Goal: Information Seeking & Learning: Learn about a topic

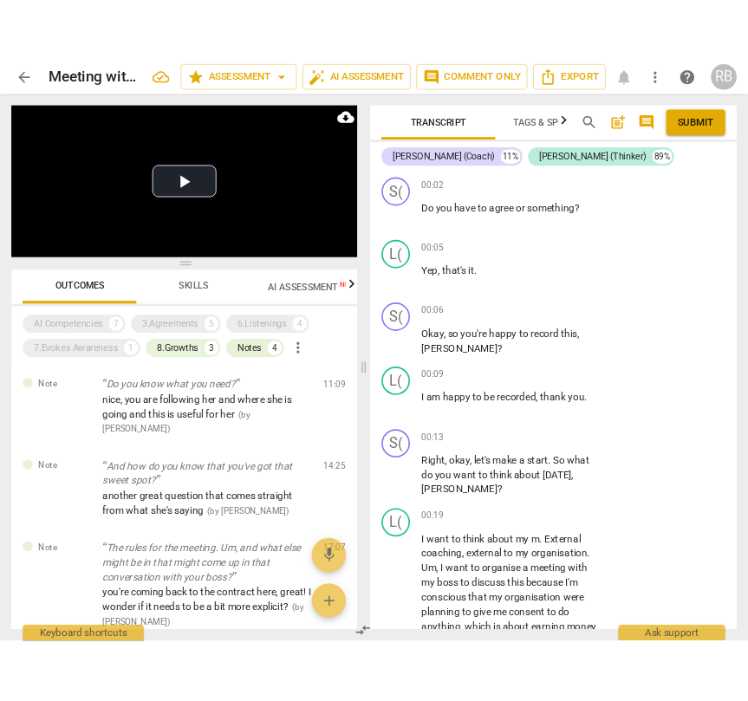
scroll to position [17272, 0]
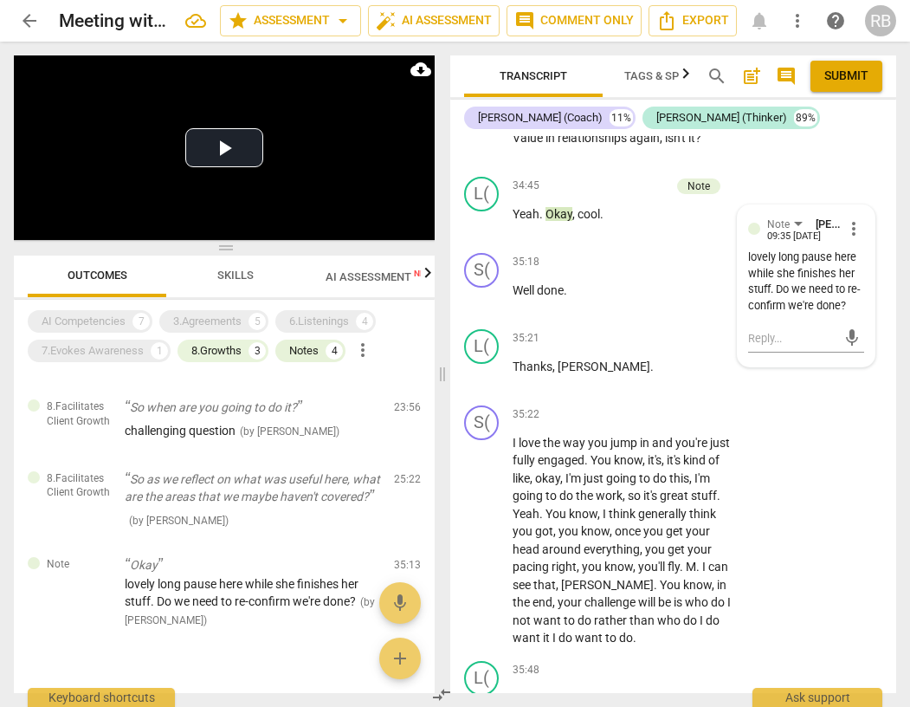
click at [33, 18] on span "arrow_back" at bounding box center [29, 20] width 21 height 21
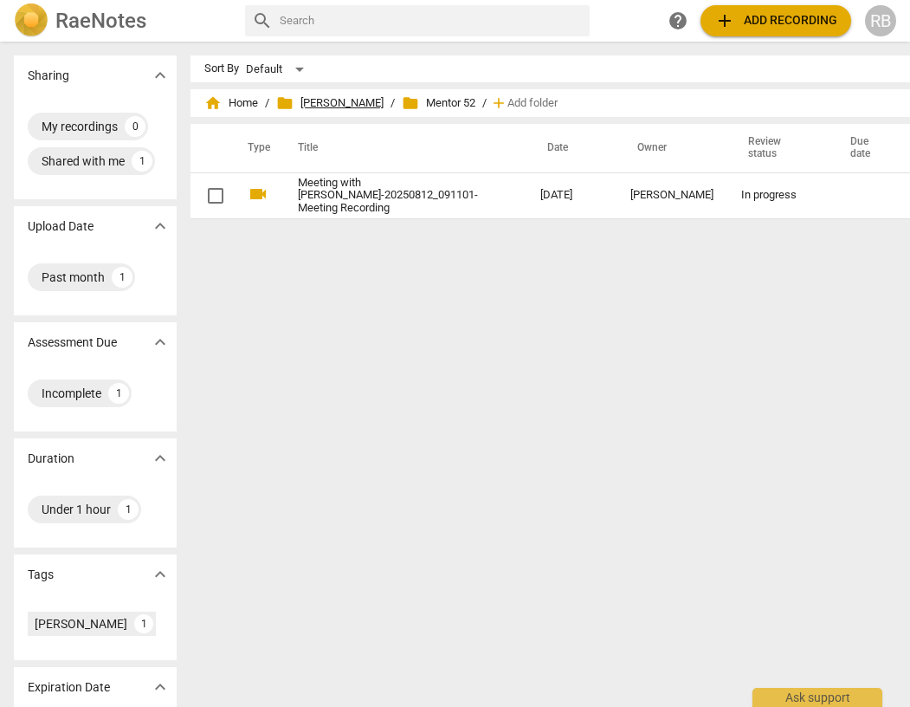
click at [297, 100] on span "folder Mentor Ruth" at bounding box center [329, 102] width 107 height 17
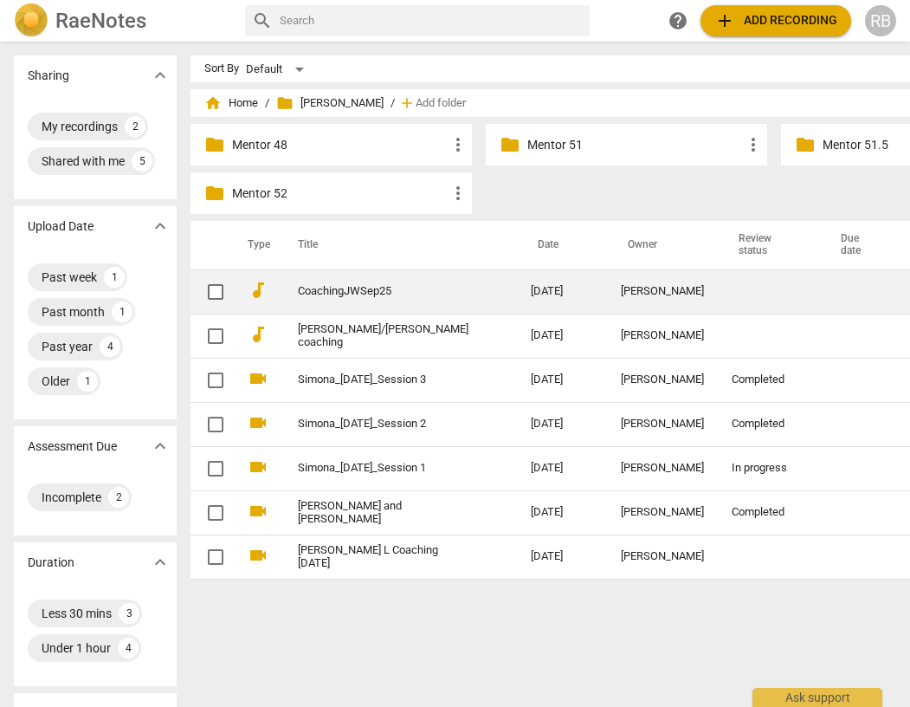
click at [327, 289] on link "CoachingJWSep25" at bounding box center [383, 291] width 171 height 13
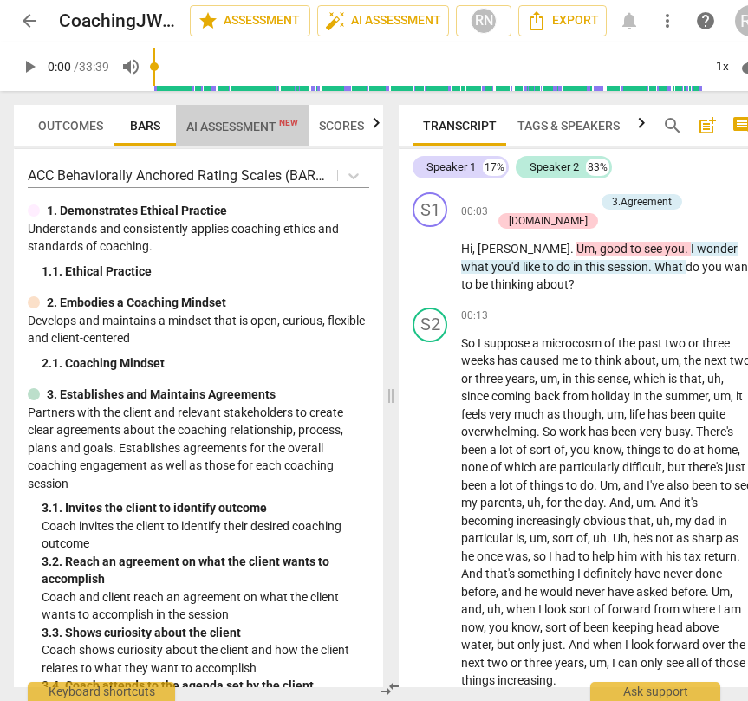
click at [256, 128] on span "AI Assessment New" at bounding box center [242, 127] width 112 height 14
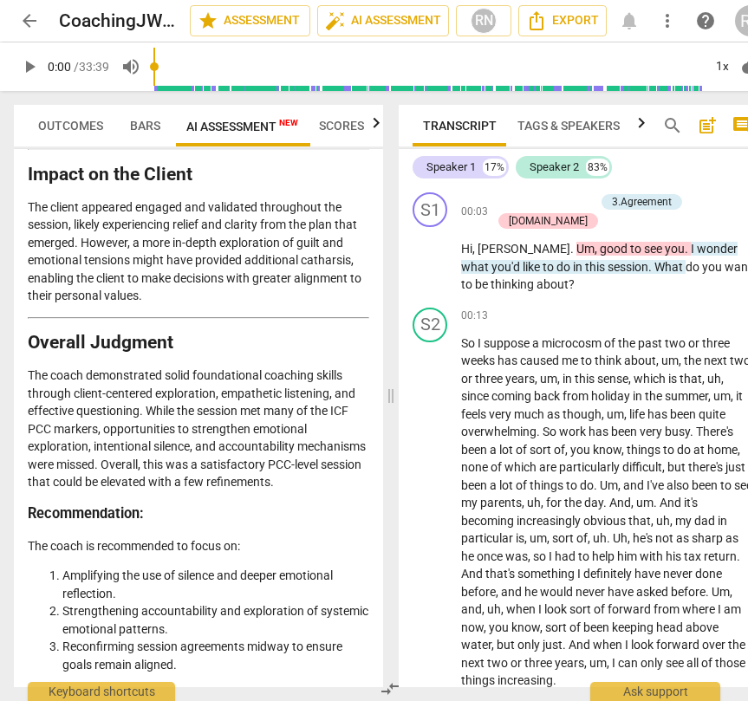
scroll to position [4190, 0]
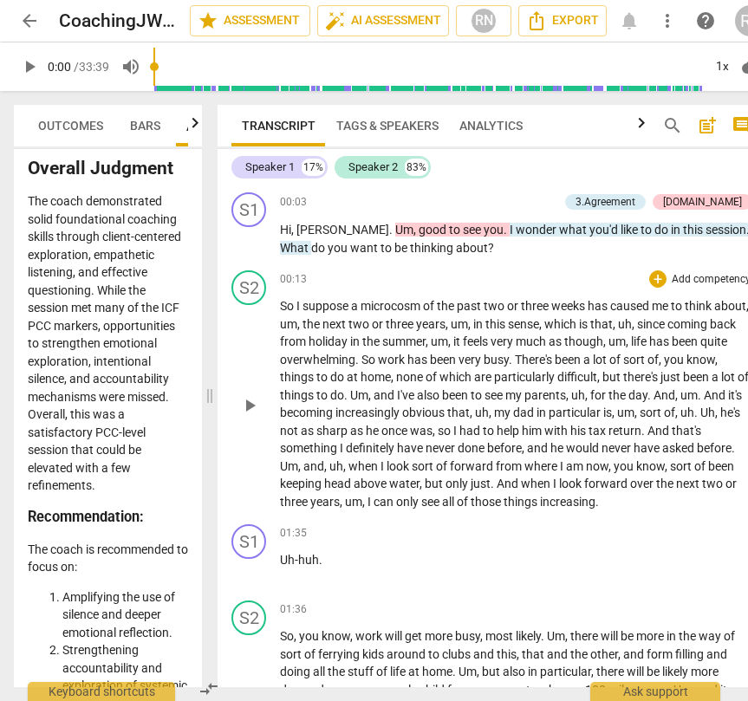
drag, startPoint x: 391, startPoint y: 397, endPoint x: 271, endPoint y: 415, distance: 120.9
click at [213, 446] on span at bounding box center [209, 396] width 10 height 610
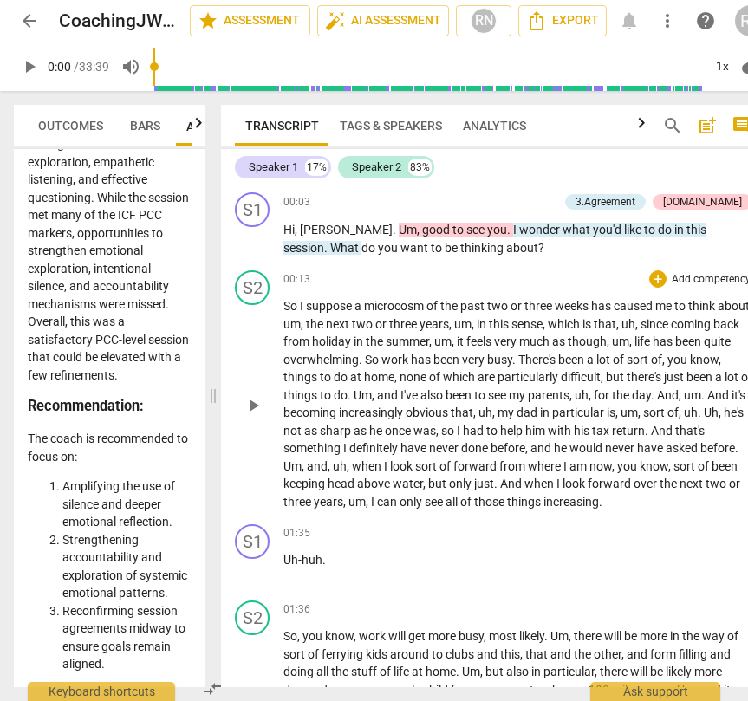
scroll to position [8311, 0]
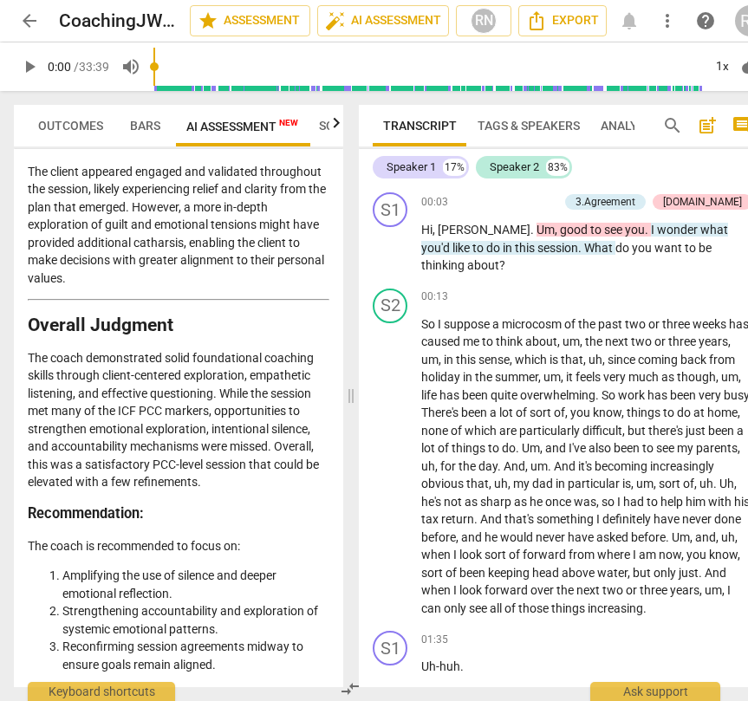
drag, startPoint x: 214, startPoint y: 391, endPoint x: 259, endPoint y: 369, distance: 50.0
click at [351, 405] on span at bounding box center [351, 396] width 10 height 610
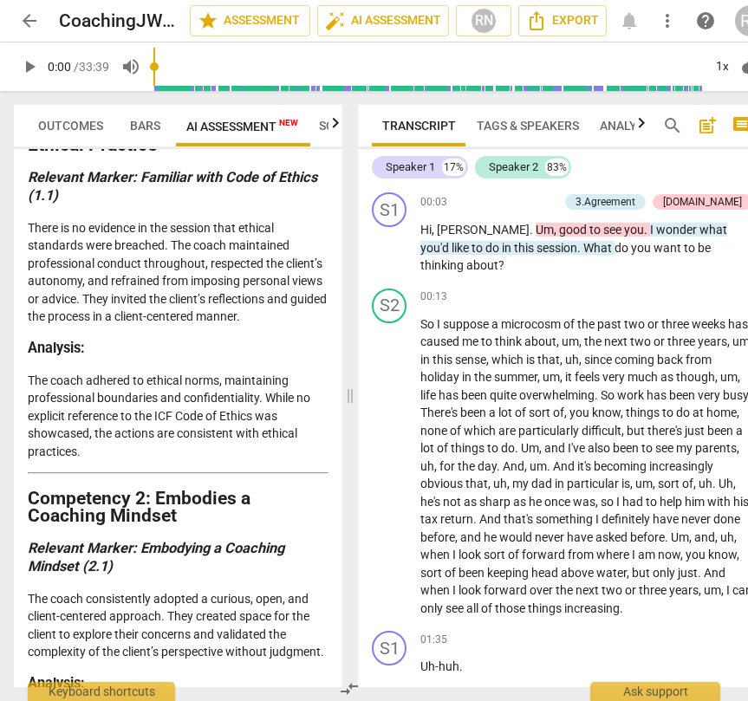
scroll to position [0, 0]
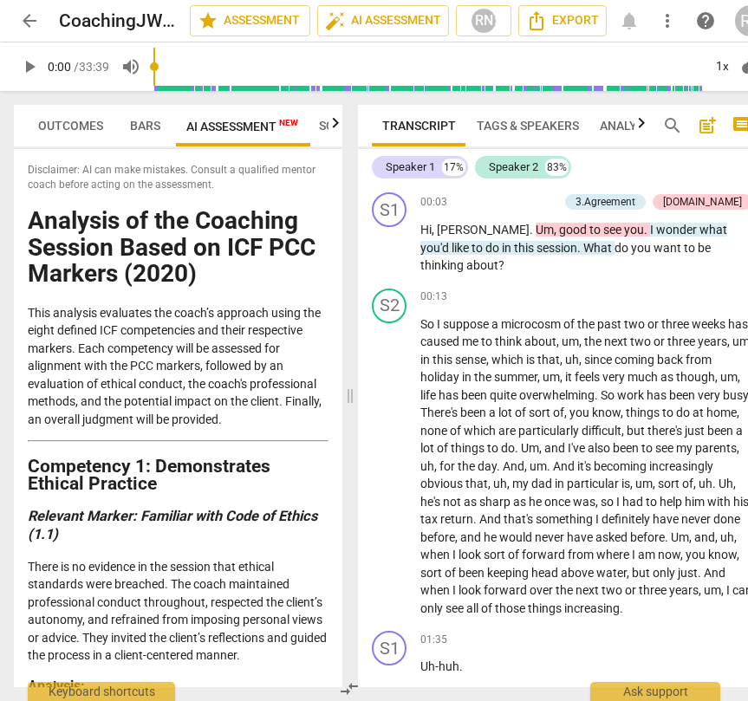
drag, startPoint x: 52, startPoint y: 121, endPoint x: 112, endPoint y: 121, distance: 59.8
click at [54, 121] on span "Outcomes" at bounding box center [70, 126] width 65 height 14
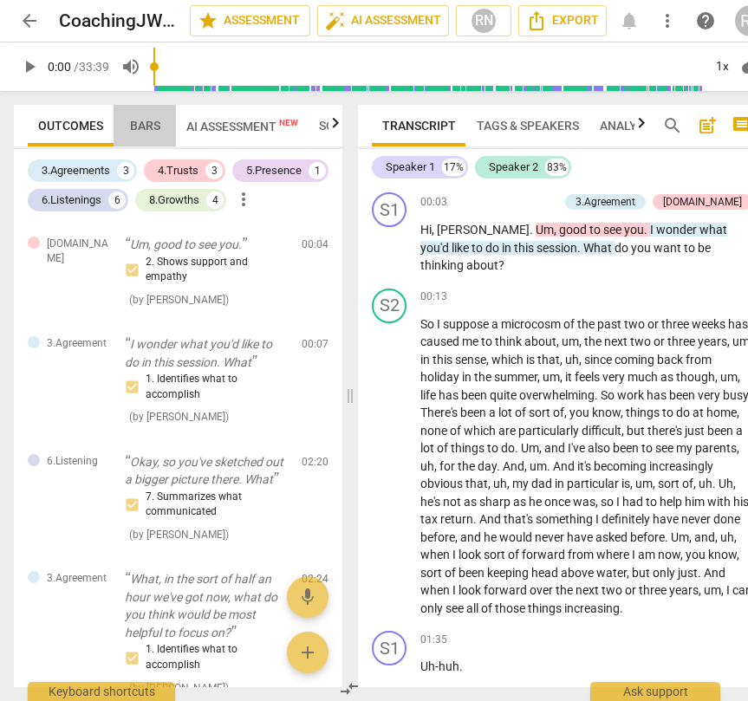
click at [140, 122] on span "Bars" at bounding box center [145, 126] width 30 height 14
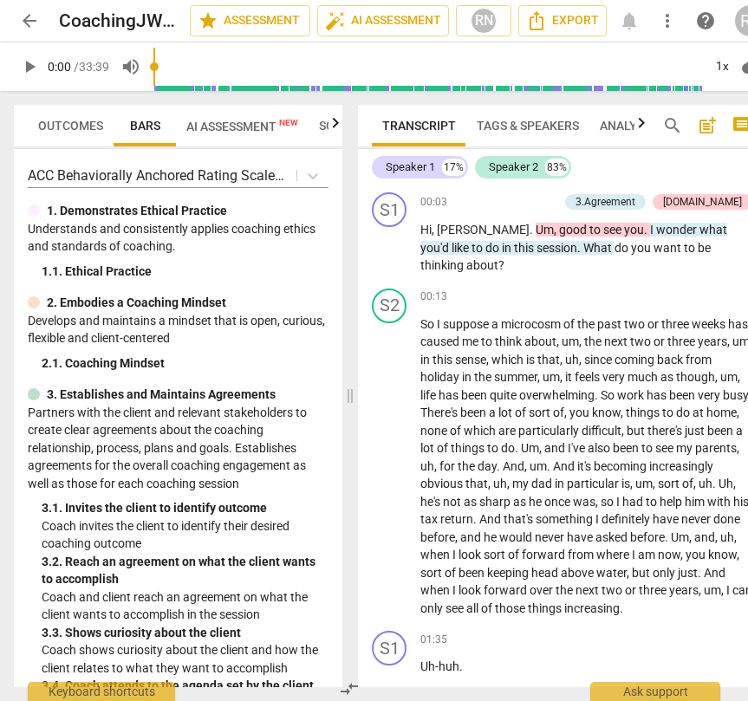
click at [222, 125] on span "AI Assessment New" at bounding box center [242, 127] width 112 height 14
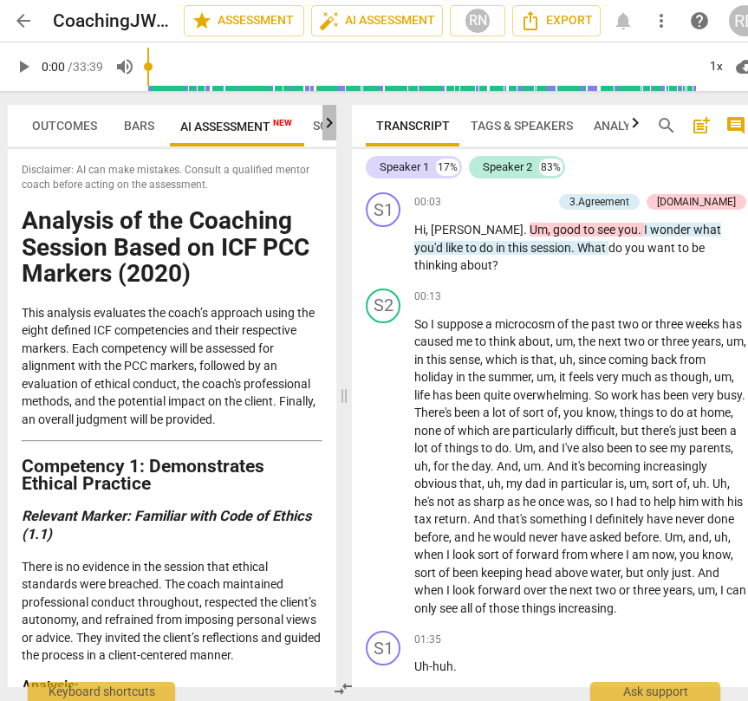
click at [329, 126] on icon "button" at bounding box center [330, 122] width 6 height 10
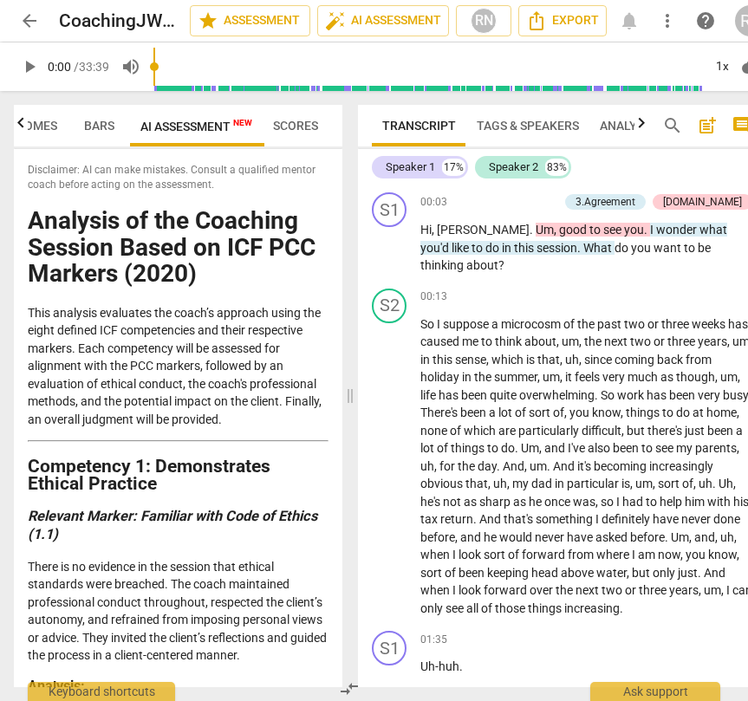
click at [42, 126] on span "Outcomes" at bounding box center [24, 126] width 65 height 14
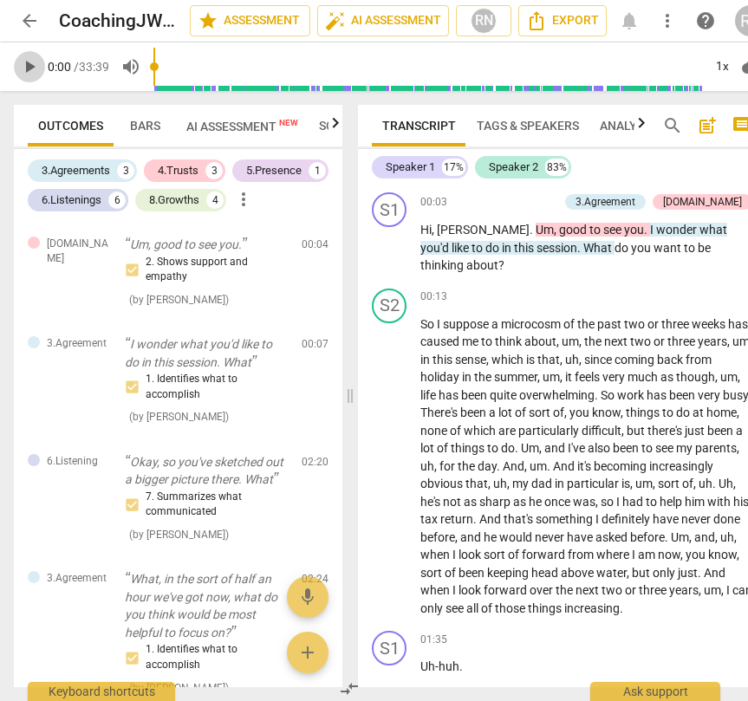
click at [29, 69] on span "play_arrow" at bounding box center [29, 66] width 21 height 21
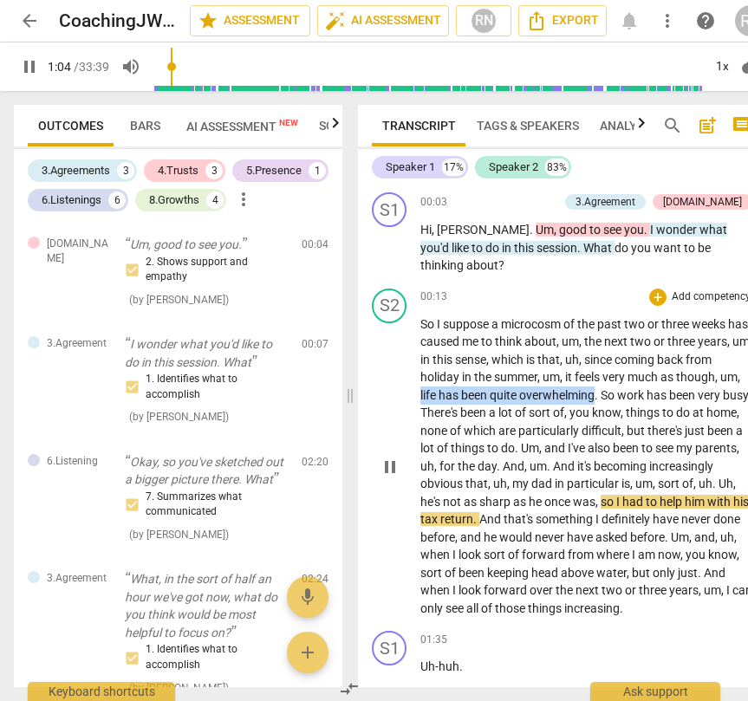
drag, startPoint x: 663, startPoint y: 381, endPoint x: 485, endPoint y: 382, distance: 177.6
click at [485, 382] on p "So I suppose a microcosm of the past two or three weeks has caused me to think …" at bounding box center [586, 466] width 332 height 302
drag, startPoint x: 699, startPoint y: 357, endPoint x: 690, endPoint y: 424, distance: 67.3
click at [699, 358] on icon "button" at bounding box center [699, 358] width 6 height 7
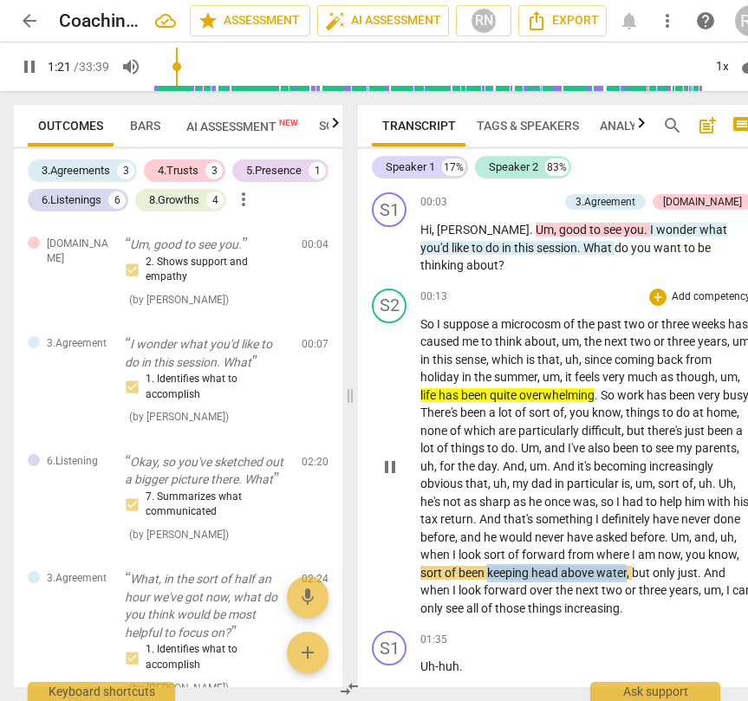
drag, startPoint x: 634, startPoint y: 553, endPoint x: 450, endPoint y: 573, distance: 184.7
click at [450, 573] on p "So I suppose a microcosm of the past two or three weeks has caused me to think …" at bounding box center [586, 466] width 332 height 302
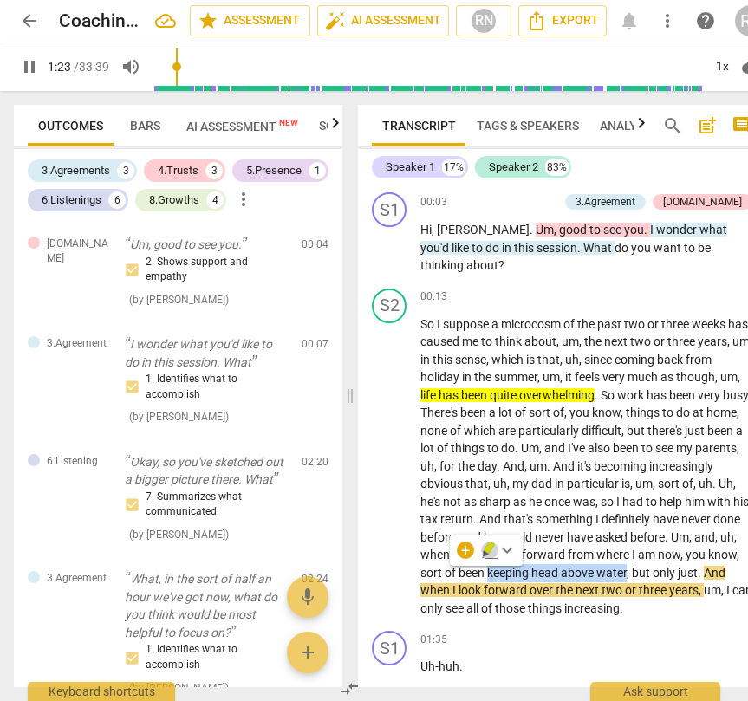
click at [485, 550] on icon "button" at bounding box center [488, 547] width 10 height 12
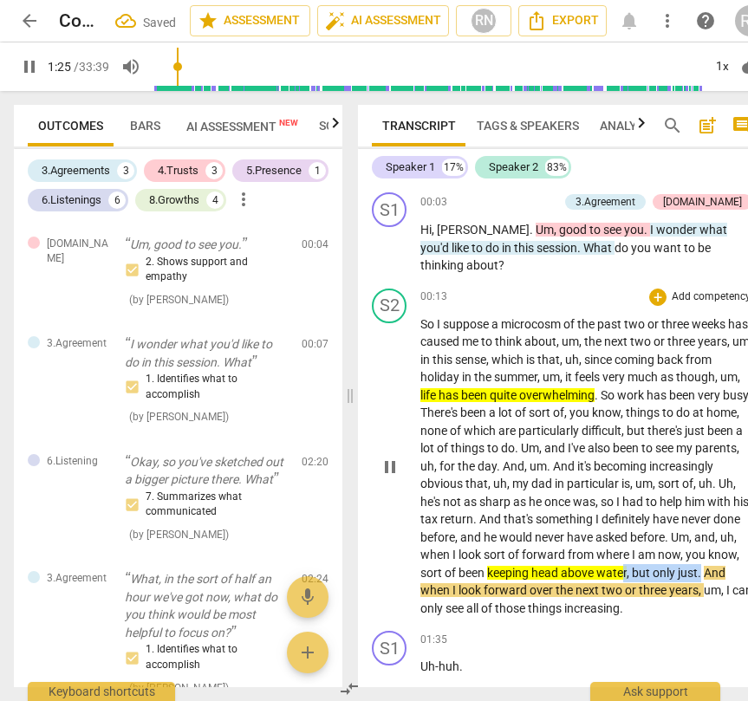
drag, startPoint x: 524, startPoint y: 569, endPoint x: 447, endPoint y: 571, distance: 77.1
click at [447, 571] on p "So I suppose a microcosm of the past two or three weeks has caused me to think …" at bounding box center [586, 466] width 332 height 302
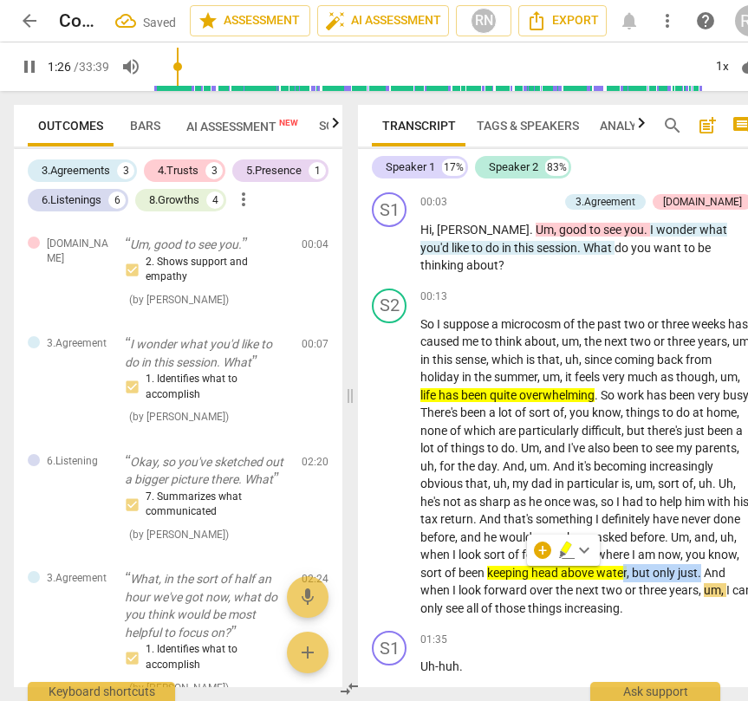
click at [563, 548] on icon "button" at bounding box center [565, 547] width 10 height 12
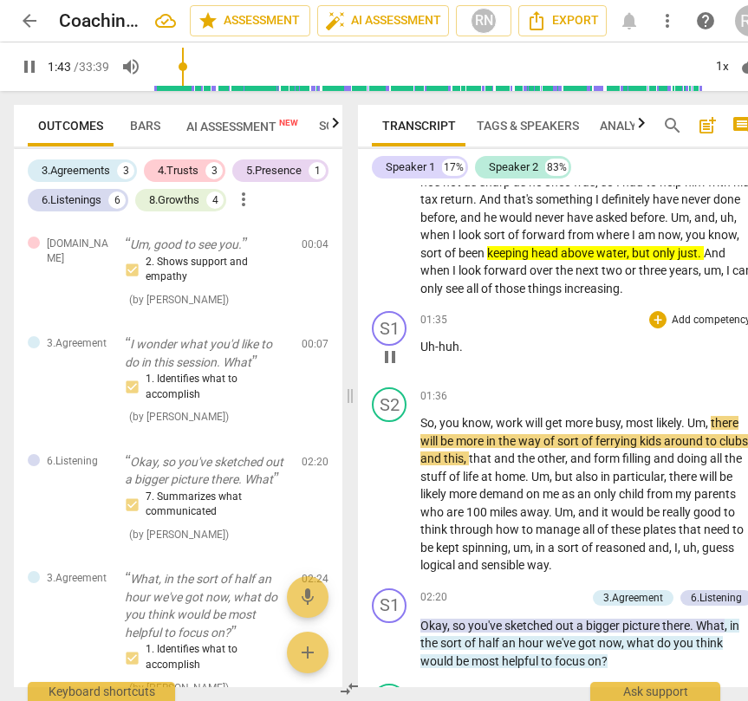
scroll to position [327, 0]
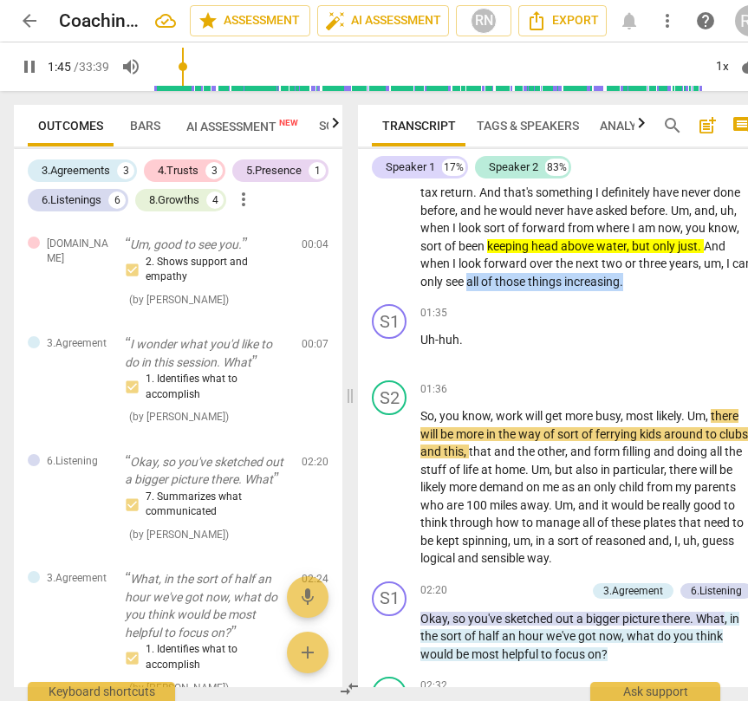
drag, startPoint x: 624, startPoint y: 268, endPoint x: 624, endPoint y: 280, distance: 12.1
click at [624, 280] on p "So I suppose a microcosm of the past two or three weeks has caused me to think …" at bounding box center [586, 140] width 332 height 302
drag, startPoint x: 515, startPoint y: 262, endPoint x: 519, endPoint y: 272, distance: 11.3
click at [516, 263] on icon "button" at bounding box center [515, 263] width 6 height 7
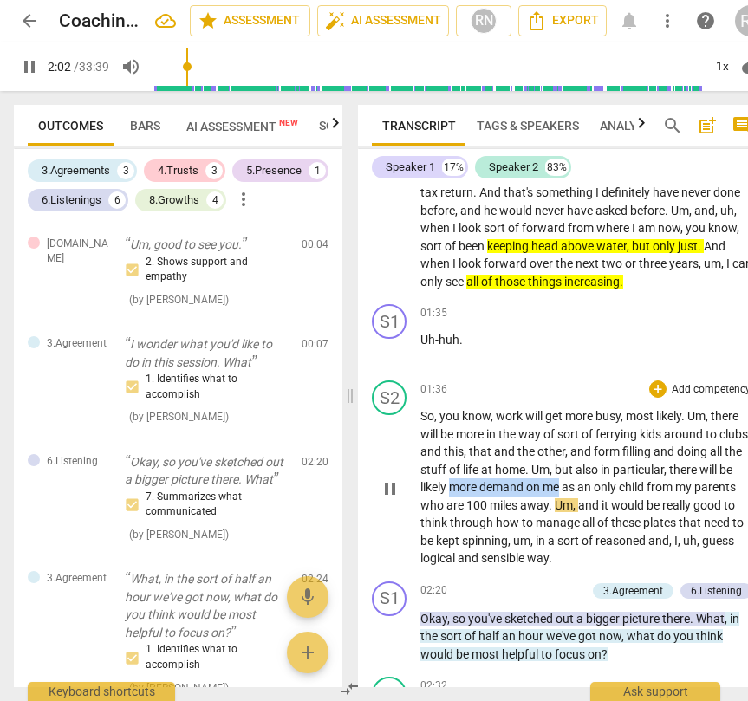
drag, startPoint x: 599, startPoint y: 487, endPoint x: 505, endPoint y: 482, distance: 93.7
click at [488, 489] on p "So , you know , work will get more busy , most likely . Um , there will be more…" at bounding box center [586, 487] width 332 height 160
click at [638, 463] on icon "button" at bounding box center [641, 462] width 10 height 12
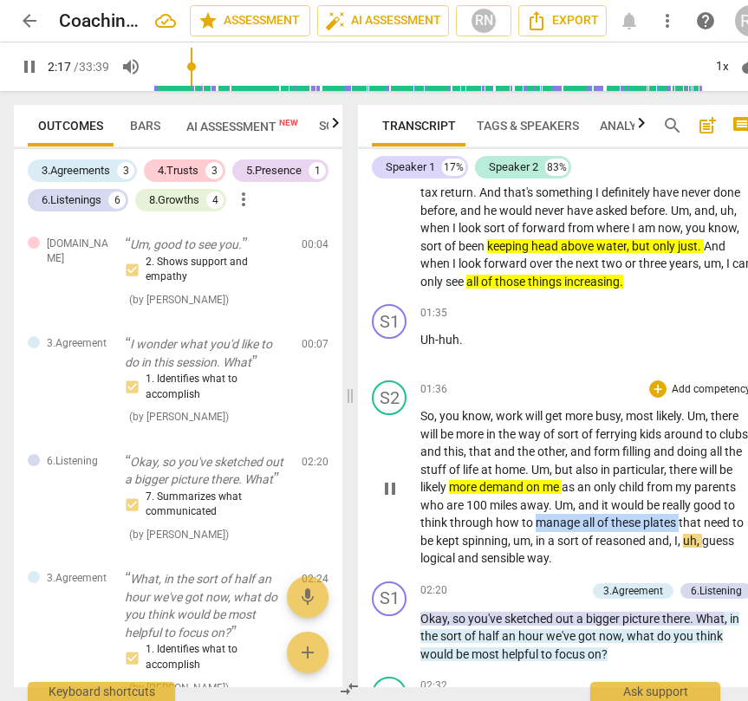
drag, startPoint x: 577, startPoint y: 522, endPoint x: 724, endPoint y: 522, distance: 147.3
click at [724, 522] on p "So , you know , work will get more busy , most likely . Um , there will be more…" at bounding box center [586, 487] width 332 height 160
click at [651, 496] on icon "button" at bounding box center [654, 497] width 10 height 12
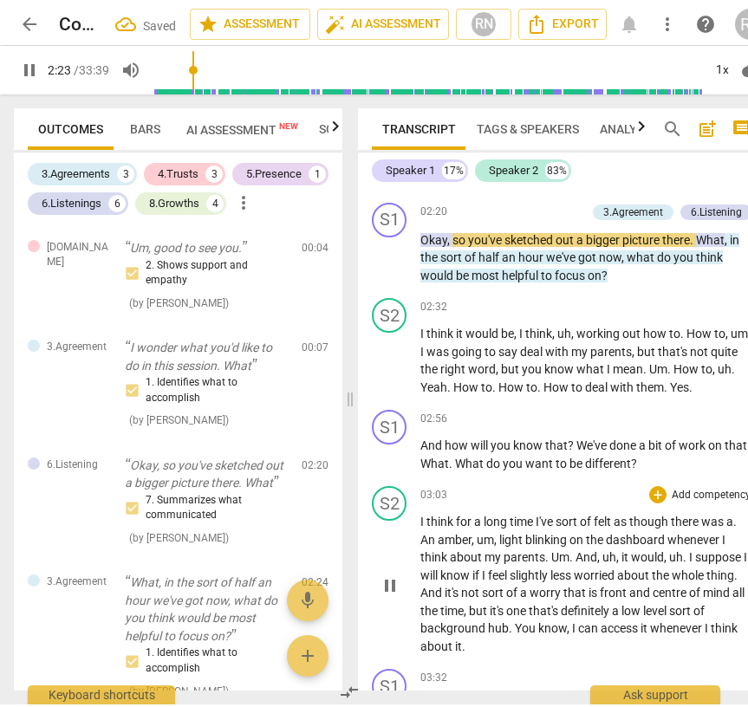
scroll to position [733, 0]
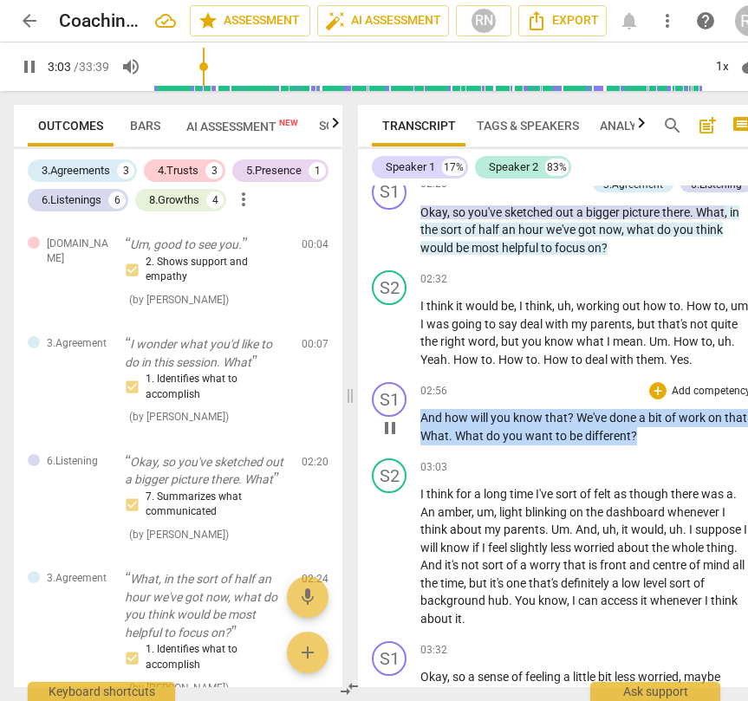
drag, startPoint x: 666, startPoint y: 436, endPoint x: 415, endPoint y: 419, distance: 251.7
click at [415, 419] on div "S1 play_arrow pause 02:56 + Add competency keyboard_arrow_right And how will yo…" at bounding box center [562, 413] width 408 height 76
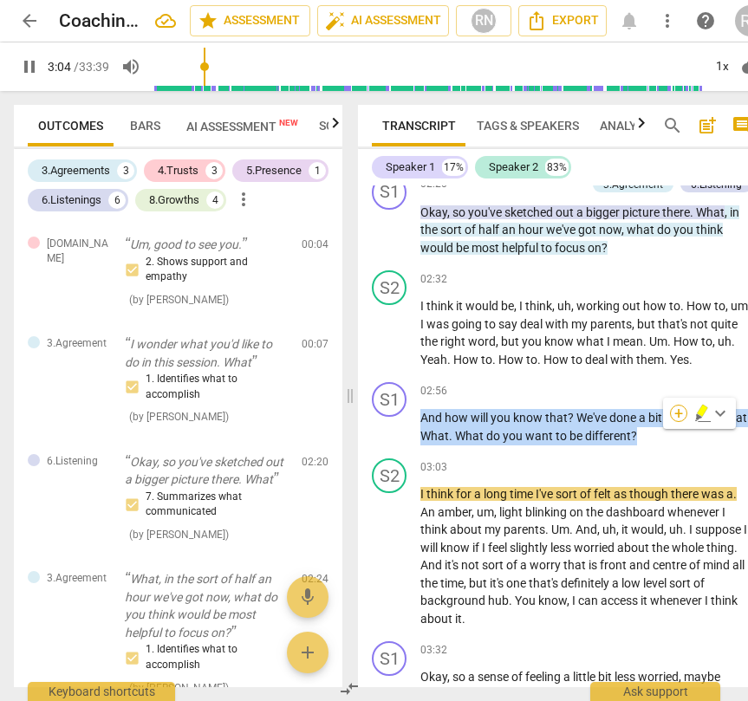
click at [677, 411] on div "+" at bounding box center [678, 413] width 17 height 17
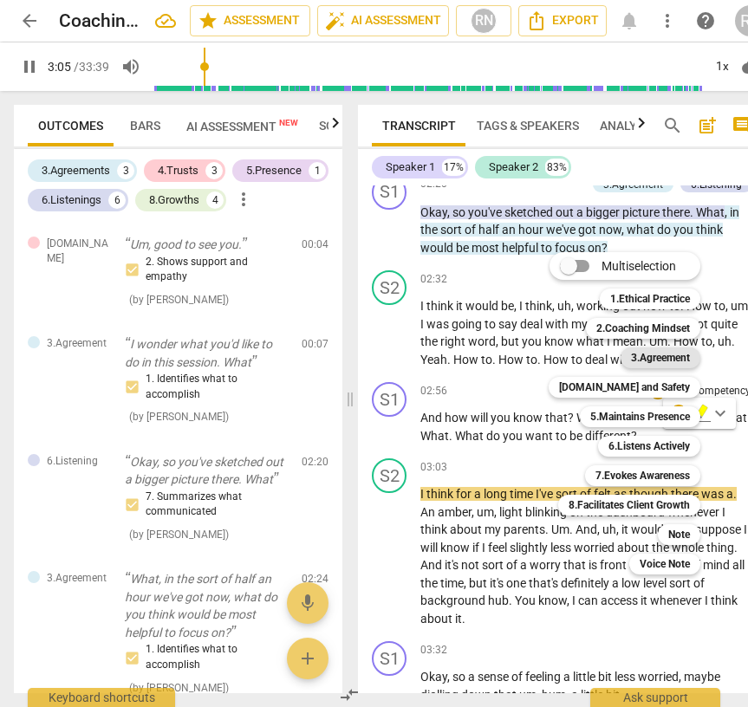
click at [666, 355] on b "3.Agreement" at bounding box center [660, 357] width 59 height 21
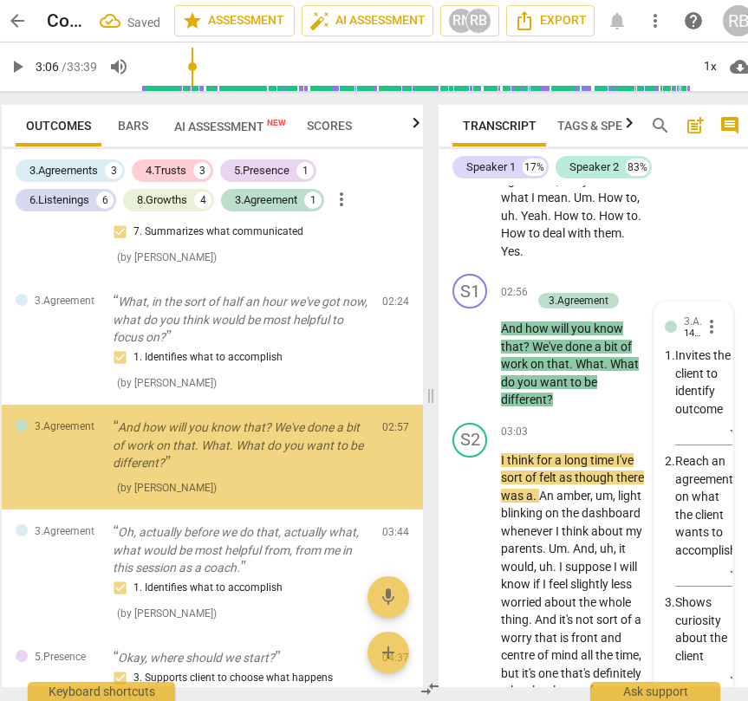
scroll to position [1676, 0]
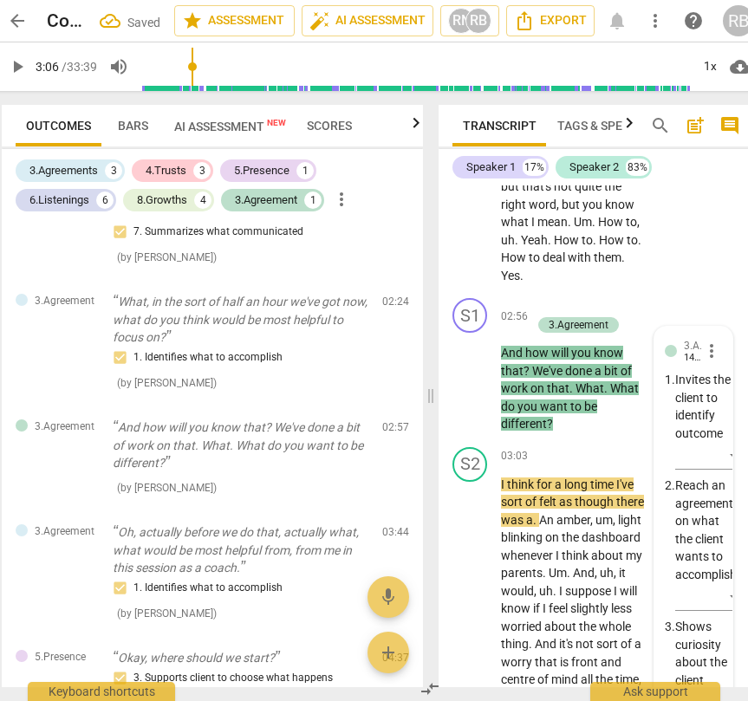
drag, startPoint x: 12, startPoint y: 61, endPoint x: 149, endPoint y: 98, distance: 141.6
click at [13, 62] on span "play_arrow" at bounding box center [17, 66] width 21 height 21
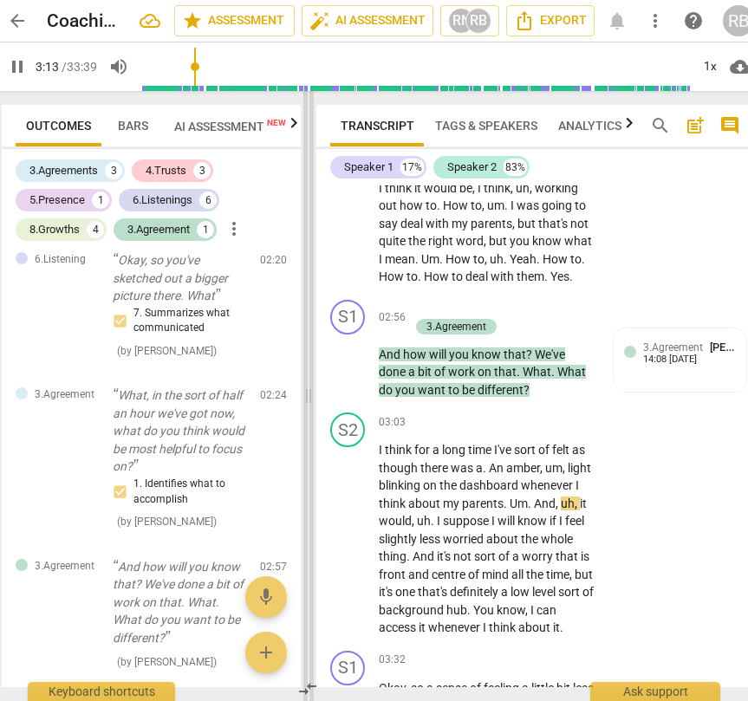
scroll to position [308, 0]
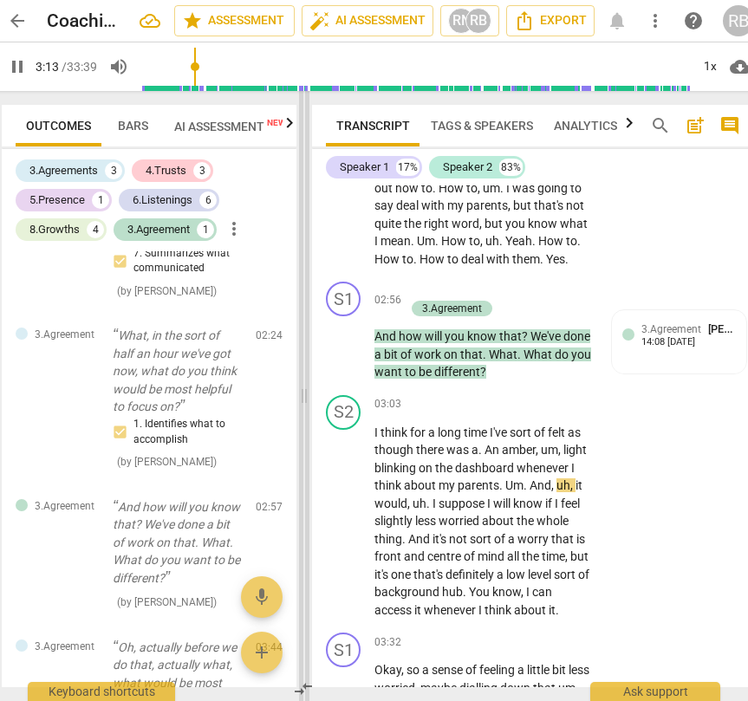
drag, startPoint x: 427, startPoint y: 392, endPoint x: 301, endPoint y: 386, distance: 126.6
click at [301, 386] on span at bounding box center [304, 396] width 10 height 610
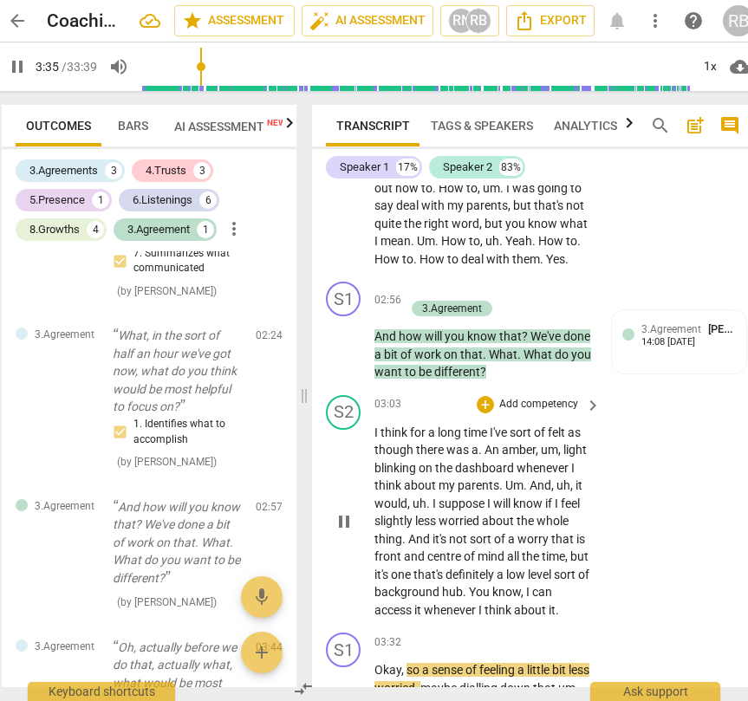
scroll to position [1724, 0]
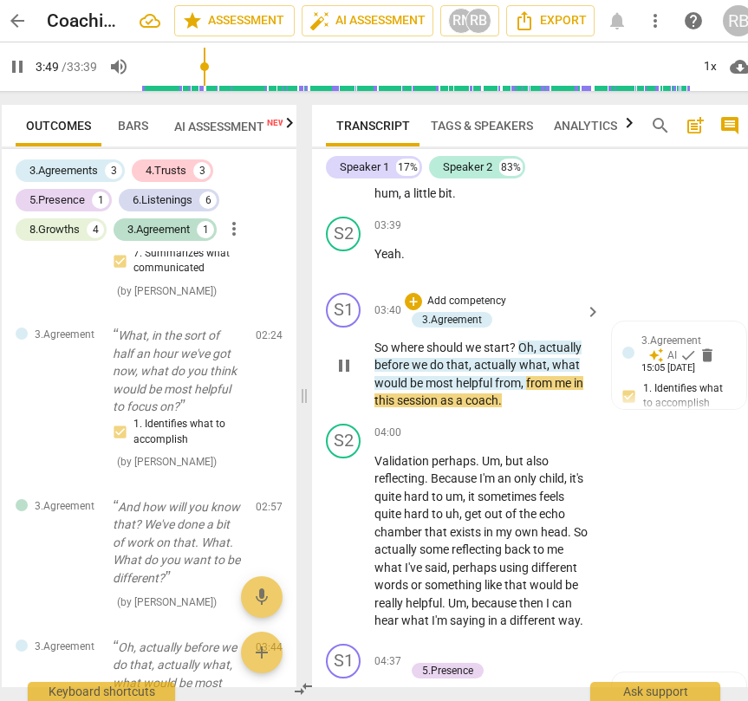
click at [345, 376] on span "pause" at bounding box center [343, 365] width 21 height 21
click at [345, 376] on span "play_arrow" at bounding box center [343, 365] width 21 height 21
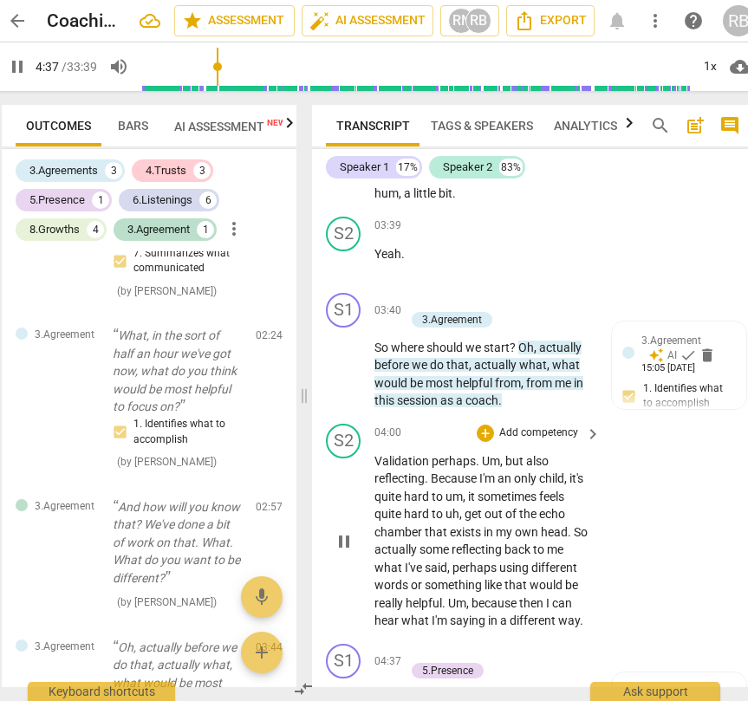
scroll to position [2246, 0]
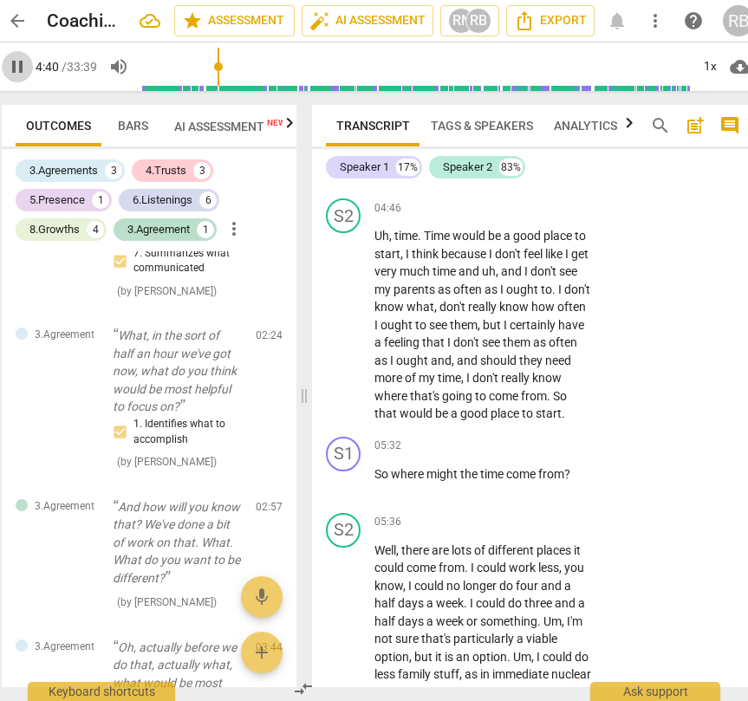
click at [15, 67] on span "pause" at bounding box center [17, 66] width 21 height 21
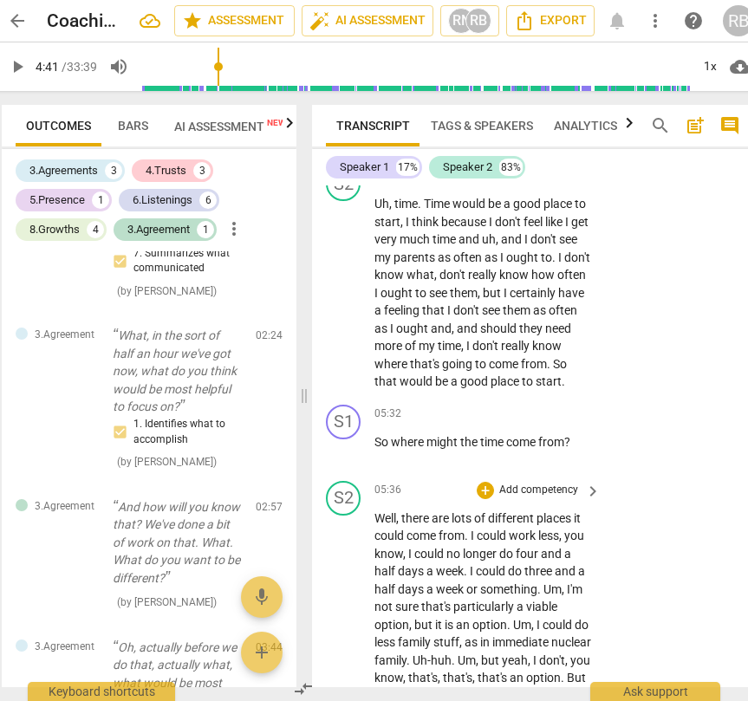
scroll to position [2277, 0]
click at [17, 67] on span "play_arrow" at bounding box center [17, 66] width 21 height 21
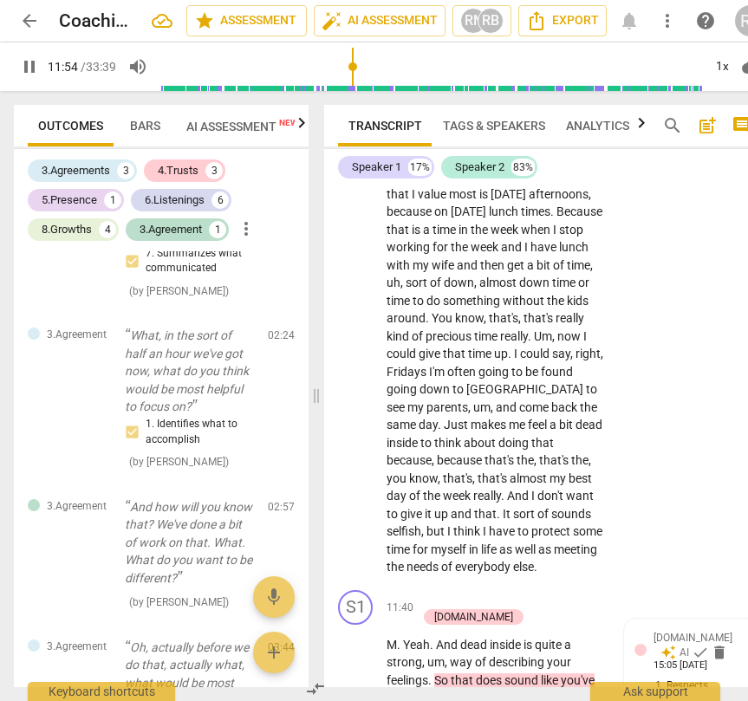
scroll to position [5468, 0]
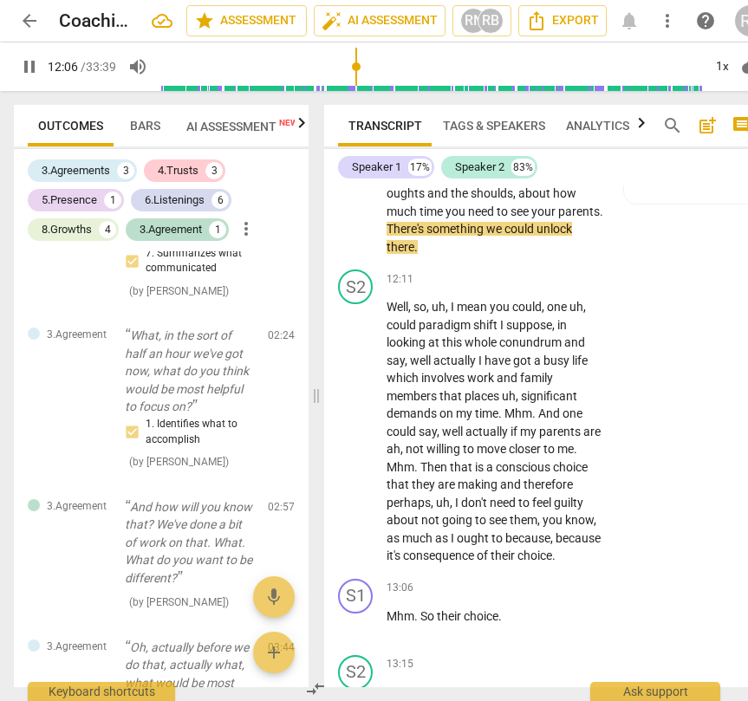
click at [356, 178] on span "pause" at bounding box center [356, 167] width 21 height 21
drag, startPoint x: 456, startPoint y: 286, endPoint x: 435, endPoint y: 263, distance: 31.2
click at [435, 256] on p "M . Yeah . And dead inside is quite a strong , um , way of describing your feel…" at bounding box center [494, 176] width 217 height 160
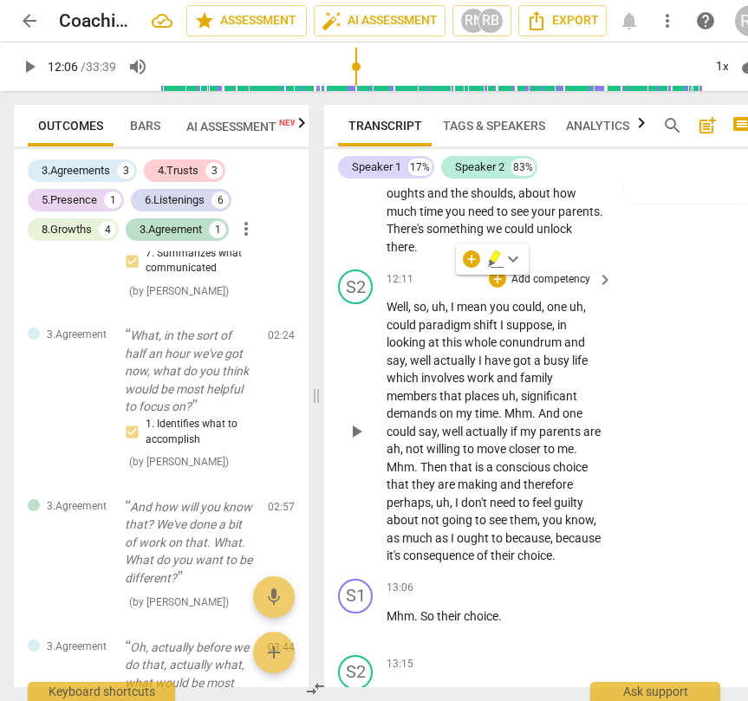
click at [489, 296] on div "S2 play_arrow pause 12:11 + Add competency keyboard_arrow_right Well , so , uh …" at bounding box center [545, 416] width 442 height 309
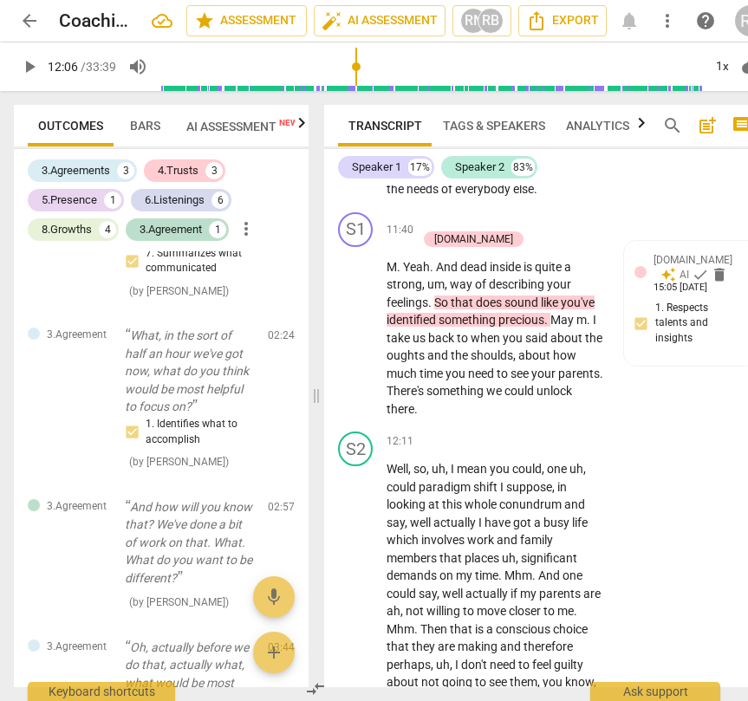
scroll to position [5310, 0]
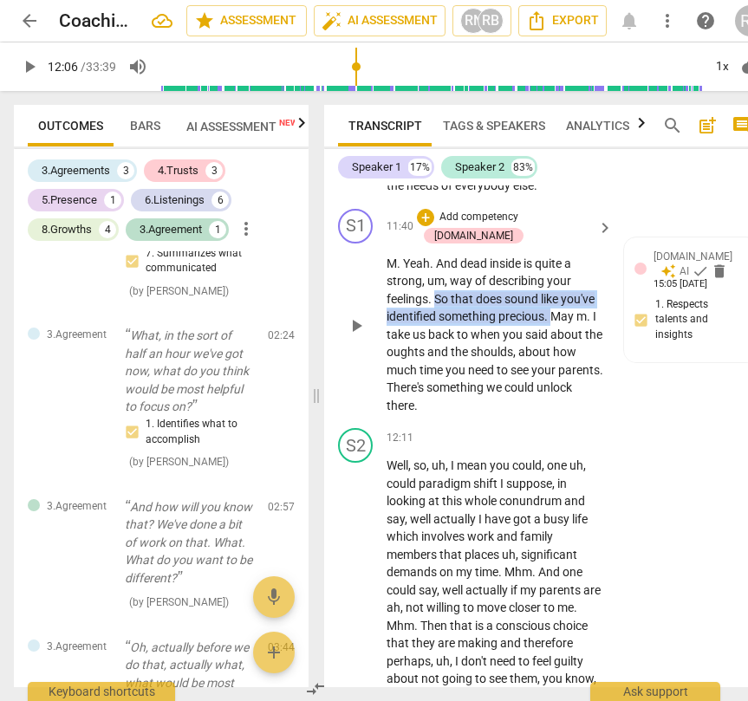
drag, startPoint x: 551, startPoint y: 352, endPoint x: 438, endPoint y: 333, distance: 114.1
click at [438, 333] on p "M . Yeah . And dead inside is quite a strong , um , way of describing your feel…" at bounding box center [494, 335] width 217 height 160
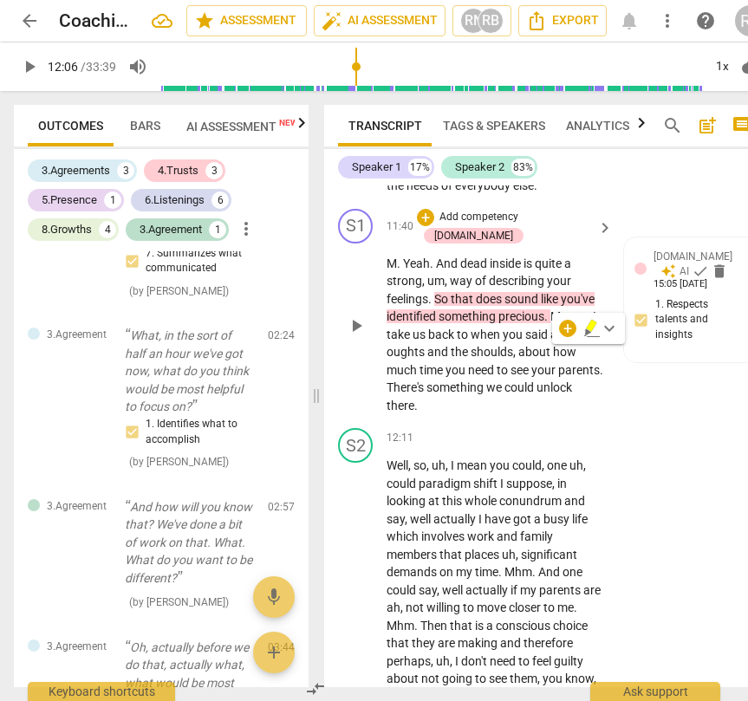
click at [553, 359] on span "about" at bounding box center [535, 352] width 35 height 14
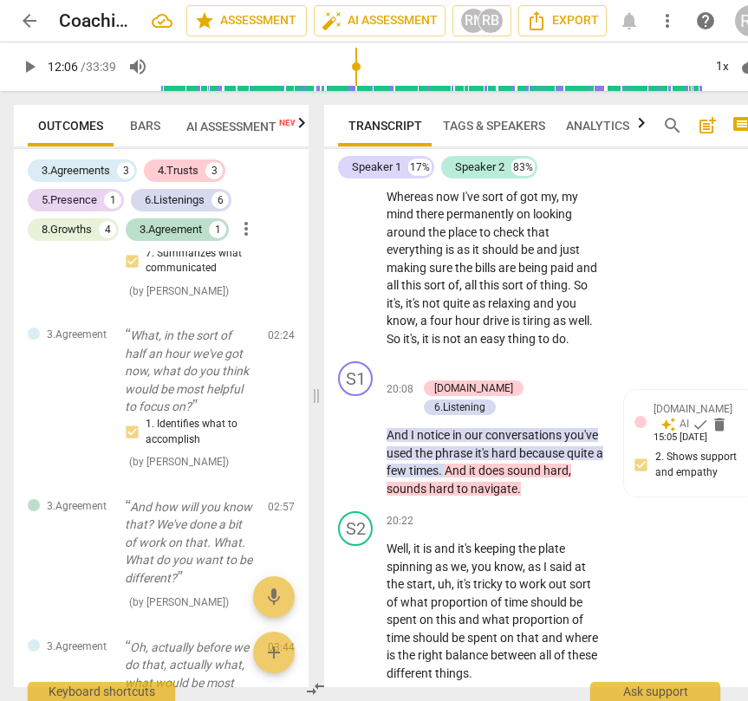
scroll to position [8599, 0]
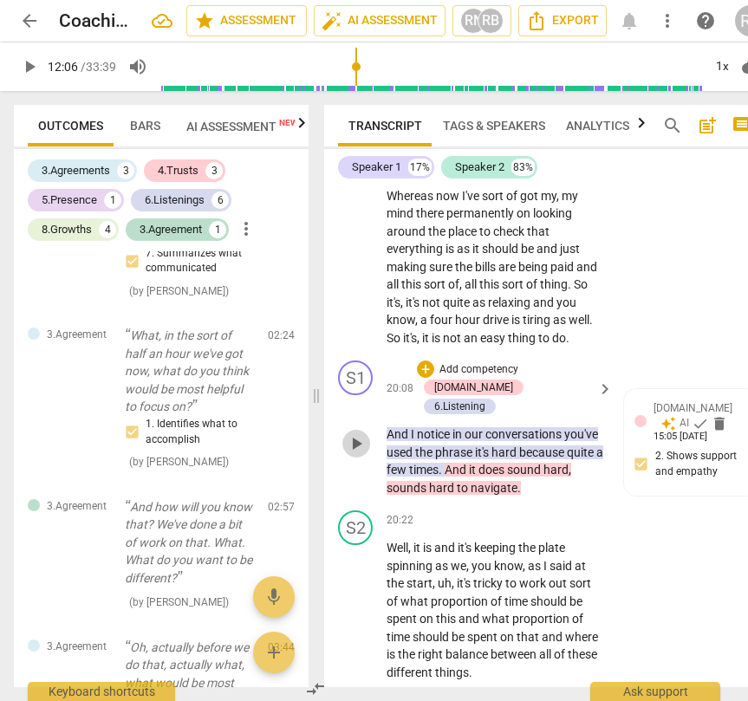
click at [359, 451] on span "play_arrow" at bounding box center [356, 443] width 21 height 21
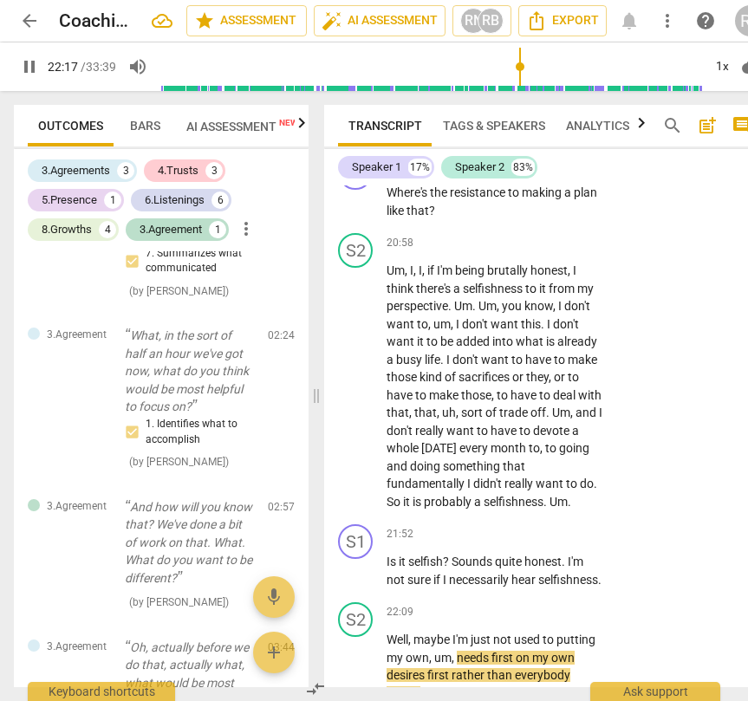
scroll to position [9657, 0]
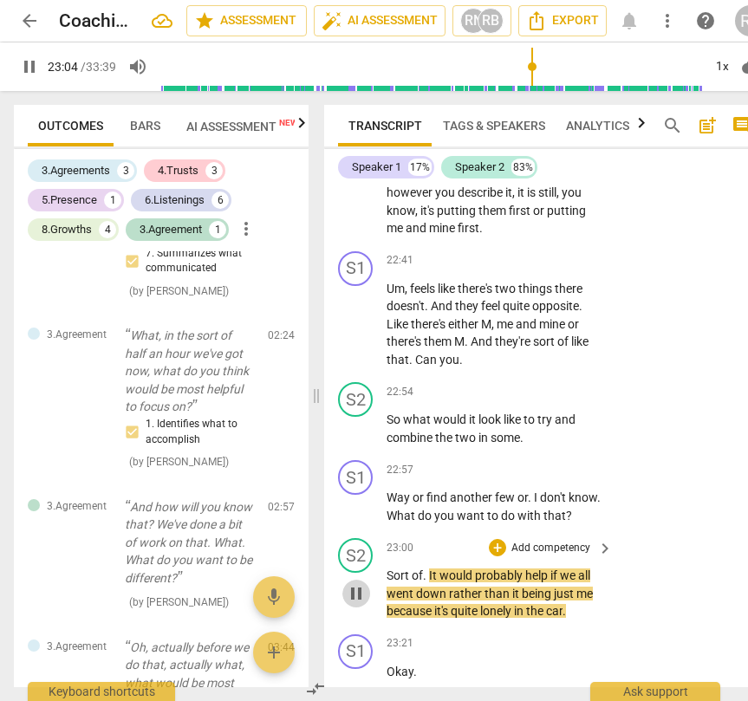
click at [353, 604] on span "pause" at bounding box center [356, 593] width 21 height 21
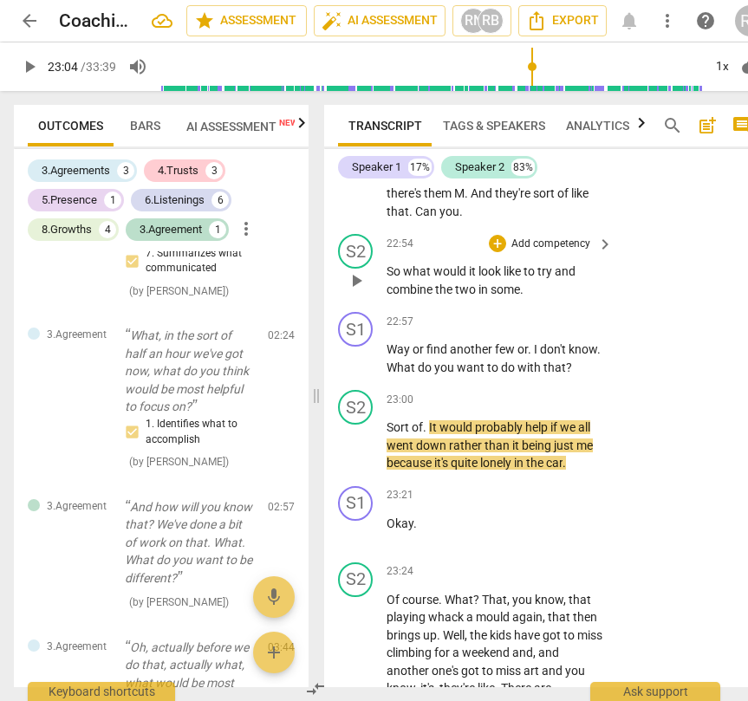
scroll to position [9806, 0]
click at [411, 277] on span "what" at bounding box center [418, 270] width 30 height 14
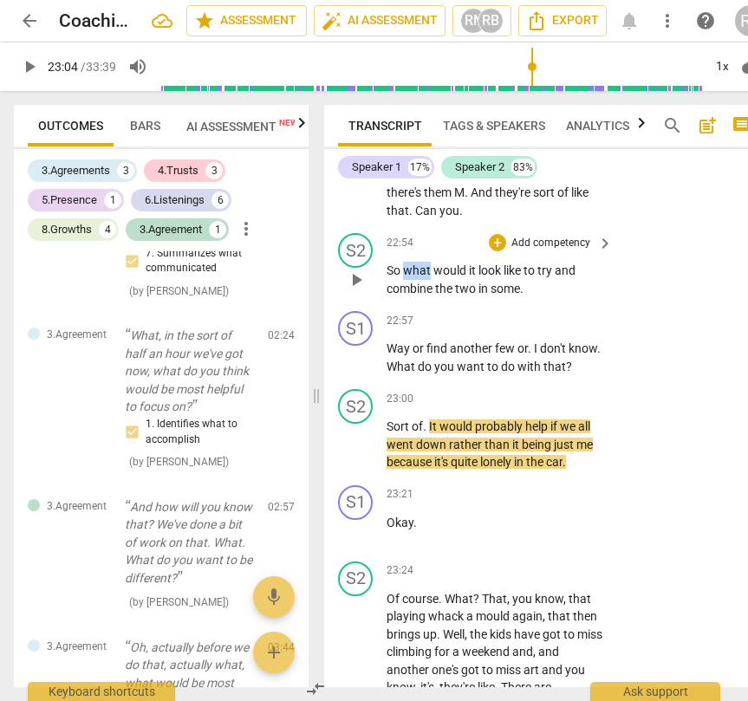
click at [411, 277] on span "what" at bounding box center [418, 270] width 30 height 14
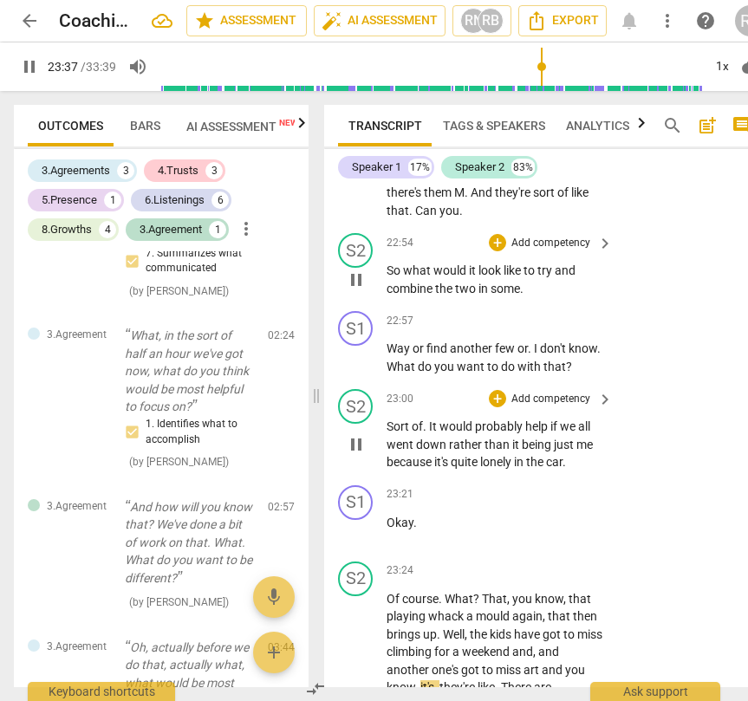
scroll to position [10318, 0]
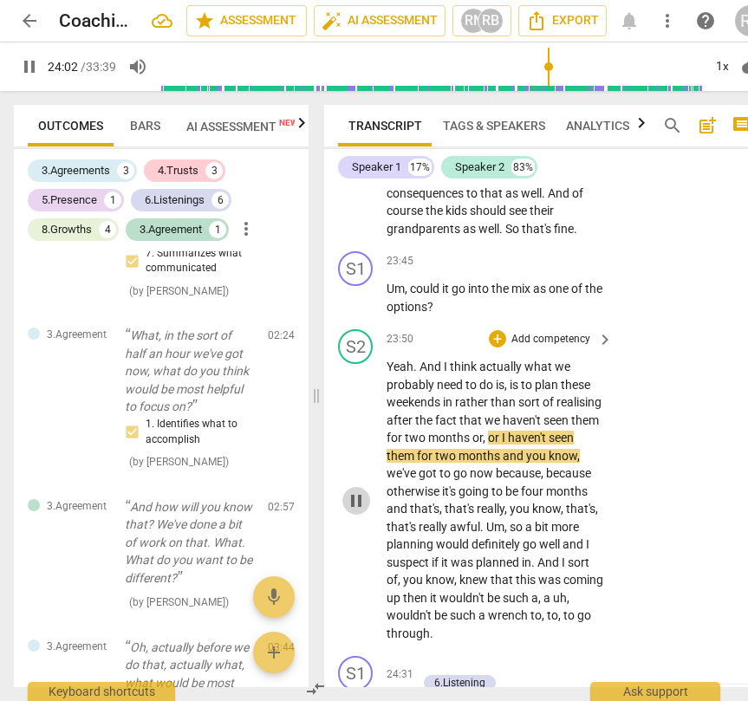
click at [363, 511] on span "pause" at bounding box center [356, 500] width 21 height 21
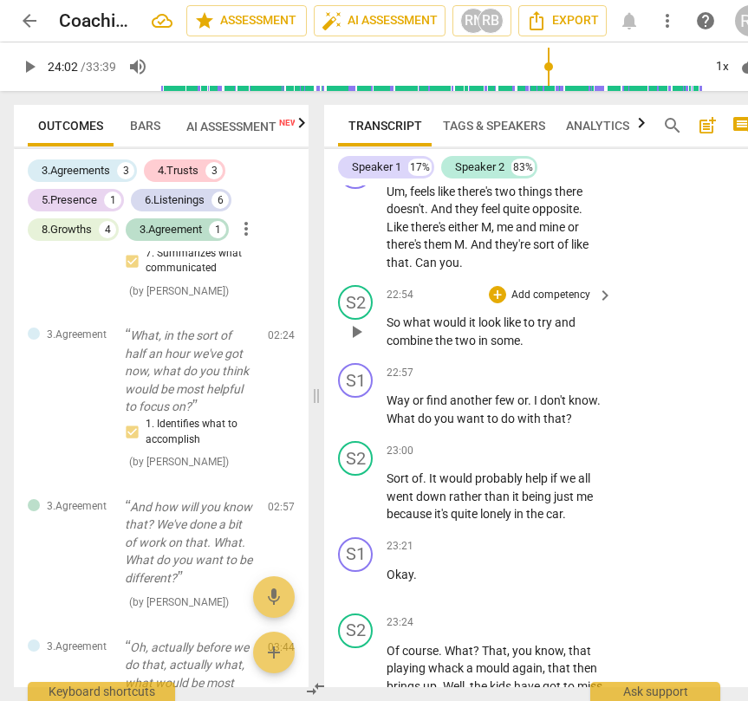
scroll to position [9758, 0]
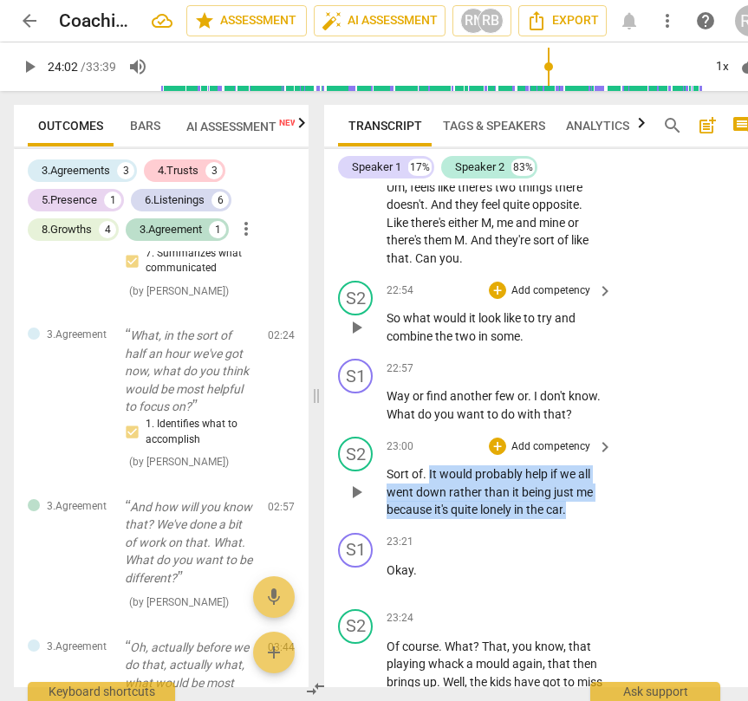
drag, startPoint x: 429, startPoint y: 489, endPoint x: 570, endPoint y: 522, distance: 145.0
click at [570, 519] on p "Sort of . It would probably help if we all went down rather than it being just …" at bounding box center [494, 492] width 217 height 54
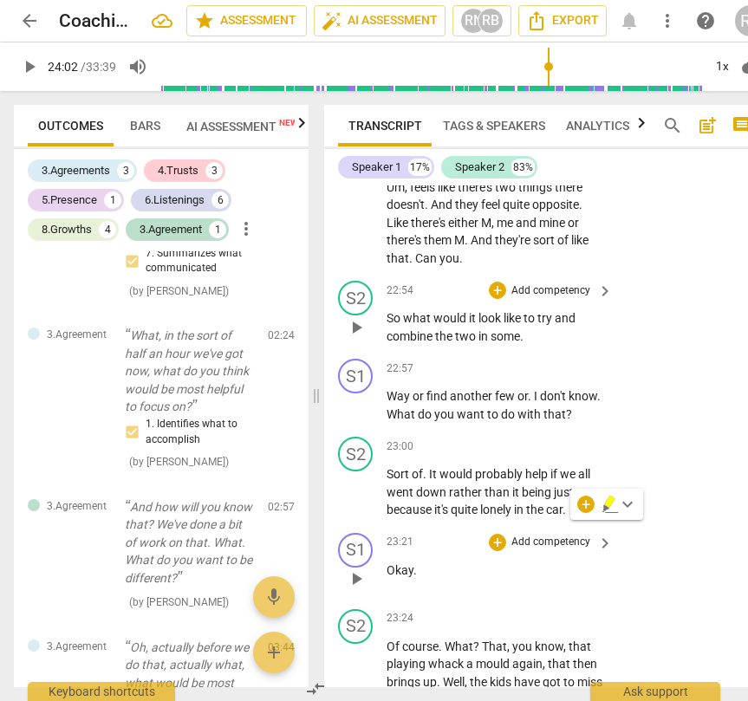
click at [618, 568] on div "S1 play_arrow pause 23:21 + Add competency keyboard_arrow_right Okay ." at bounding box center [545, 564] width 442 height 76
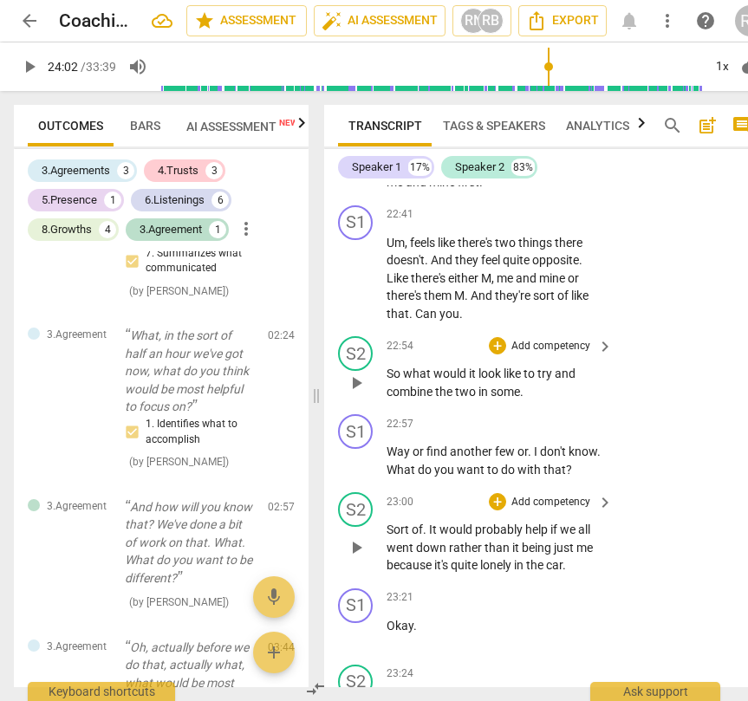
scroll to position [9698, 0]
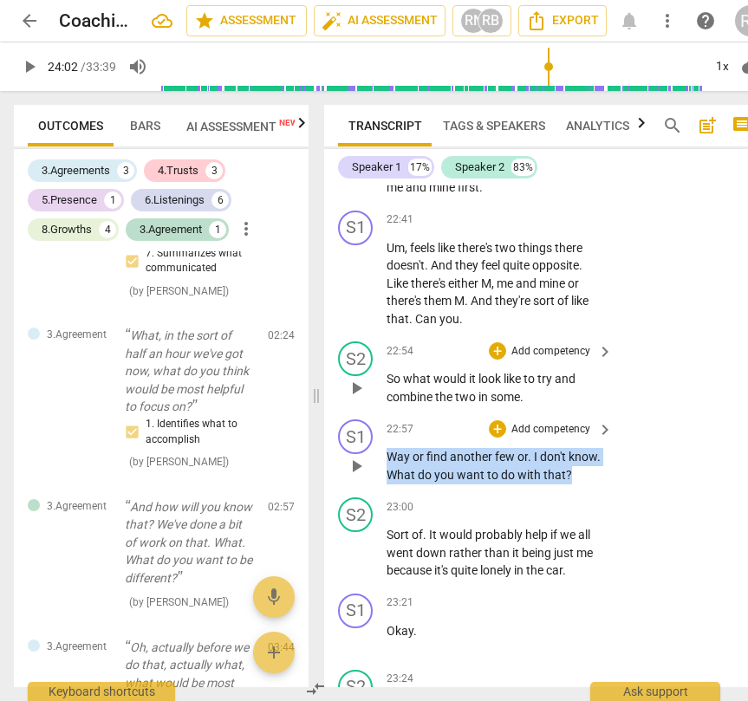
drag, startPoint x: 570, startPoint y: 492, endPoint x: 383, endPoint y: 479, distance: 187.5
click at [383, 479] on div "S1 play_arrow pause 22:57 + Add competency keyboard_arrow_right Way or find ano…" at bounding box center [545, 451] width 442 height 78
click at [581, 469] on div "+" at bounding box center [584, 469] width 17 height 17
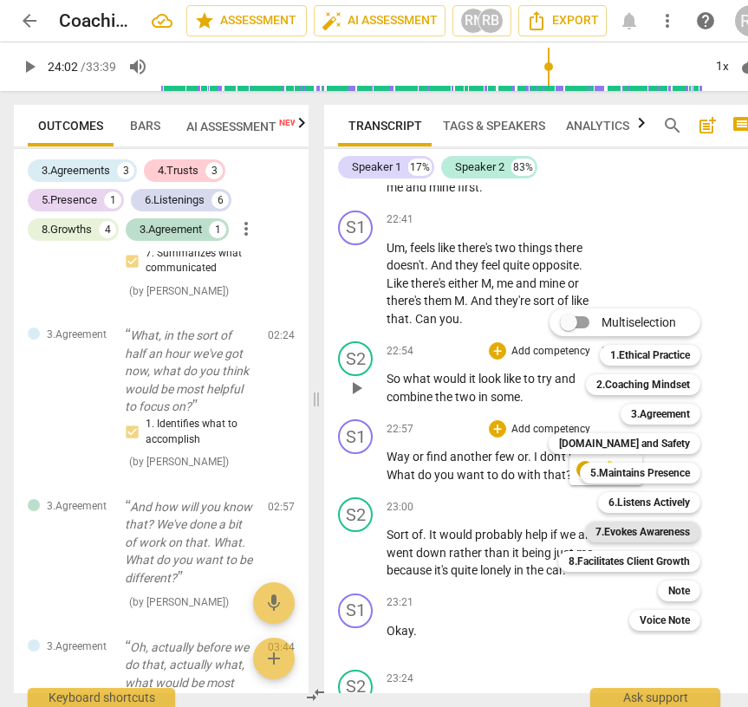
click at [641, 533] on b "7.Evokes Awareness" at bounding box center [642, 531] width 94 height 21
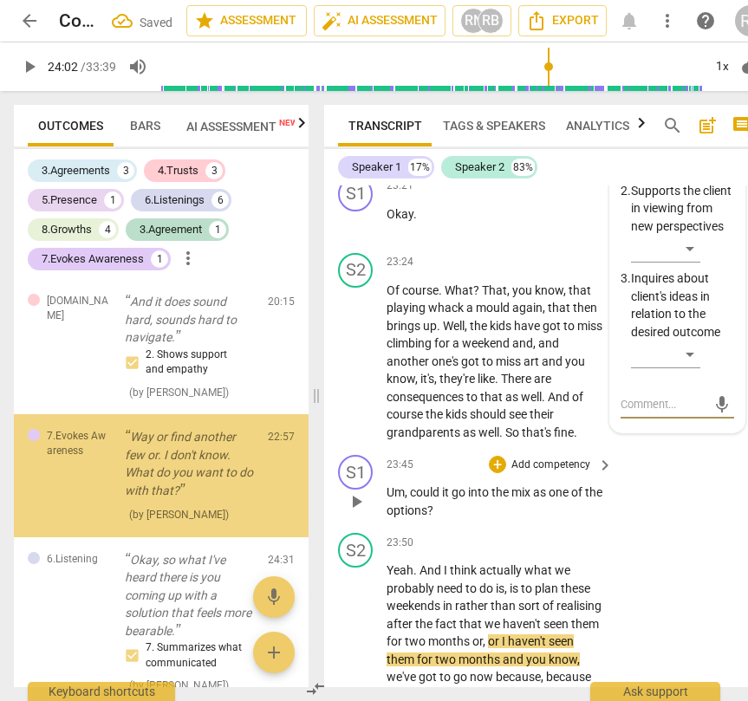
scroll to position [1659, 0]
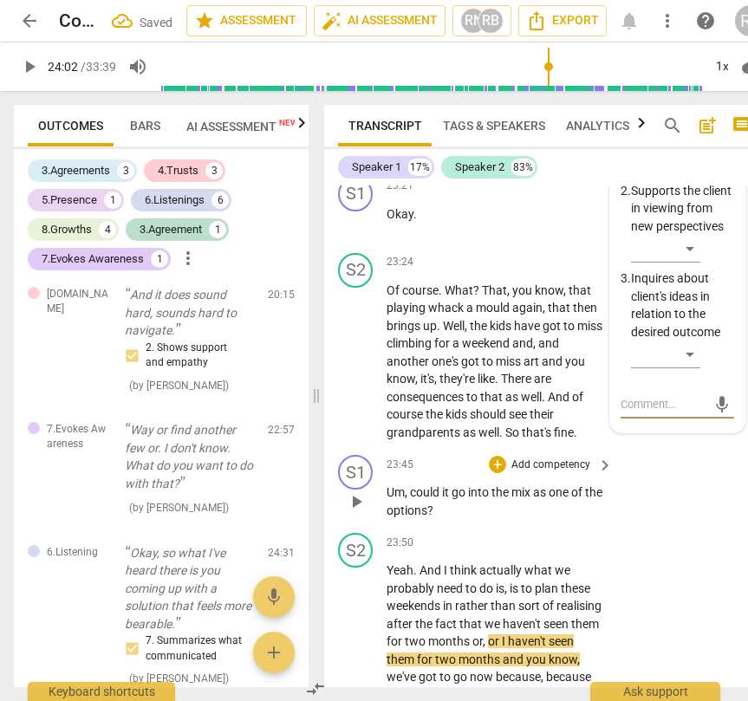
click at [490, 526] on div "S1 play_arrow pause 23:45 + Add competency keyboard_arrow_right Um , could it g…" at bounding box center [545, 487] width 442 height 78
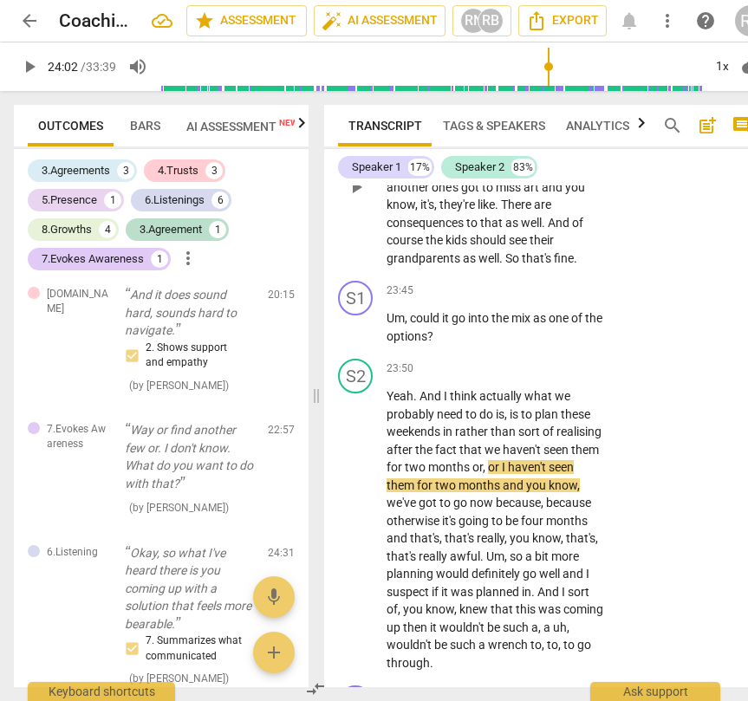
scroll to position [10346, 0]
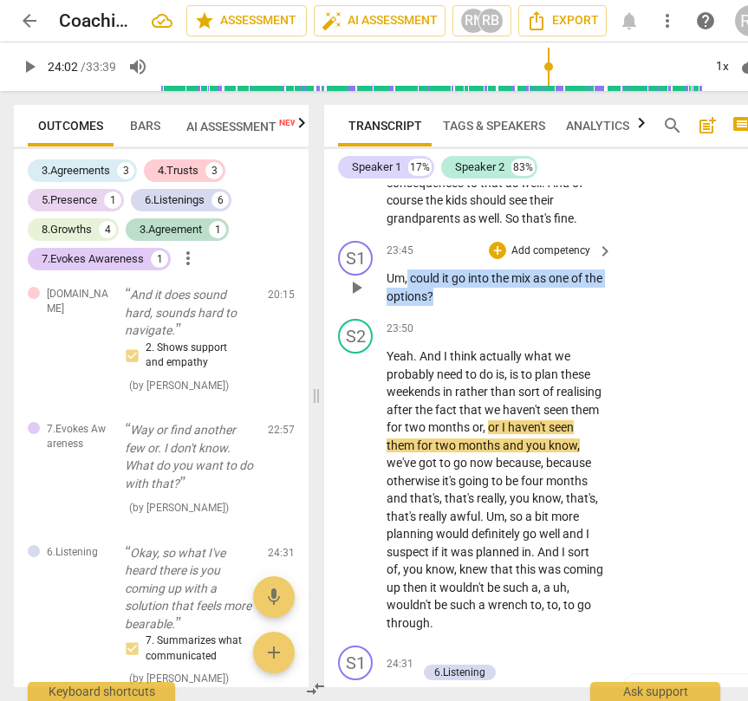
drag, startPoint x: 465, startPoint y: 313, endPoint x: 408, endPoint y: 300, distance: 58.6
click at [408, 300] on p "Um , could it go into the mix as one of the options ?" at bounding box center [494, 287] width 217 height 36
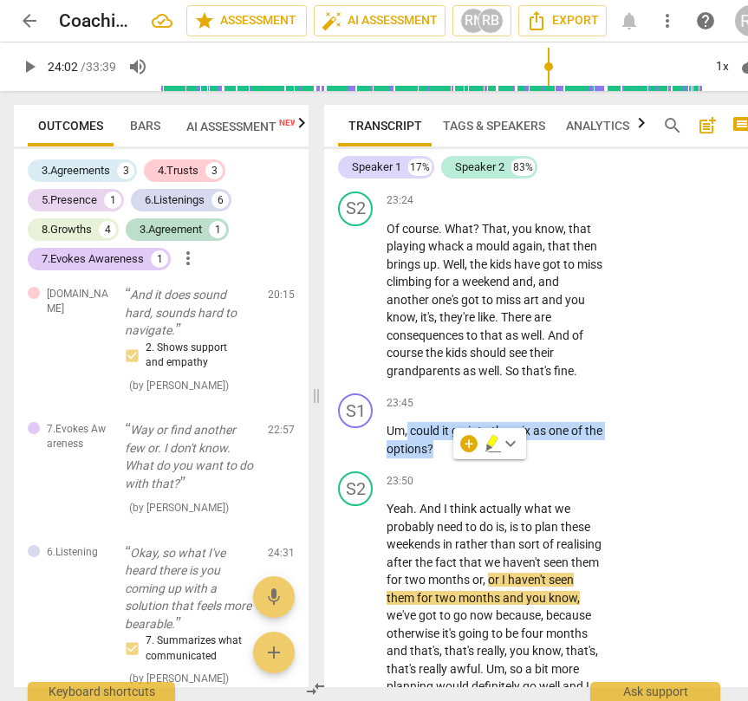
scroll to position [10192, 0]
click at [463, 450] on div "+" at bounding box center [468, 444] width 17 height 17
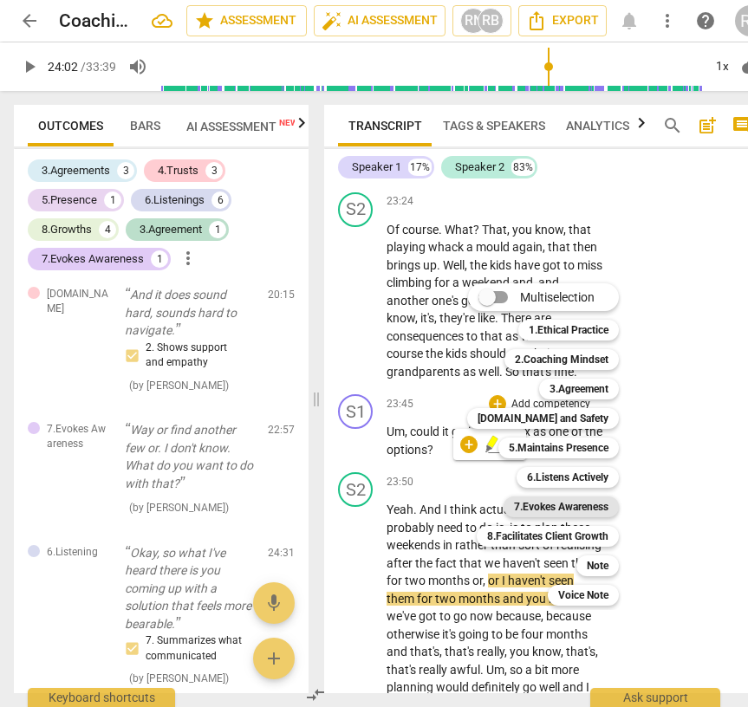
click at [579, 508] on b "7.Evokes Awareness" at bounding box center [561, 506] width 94 height 21
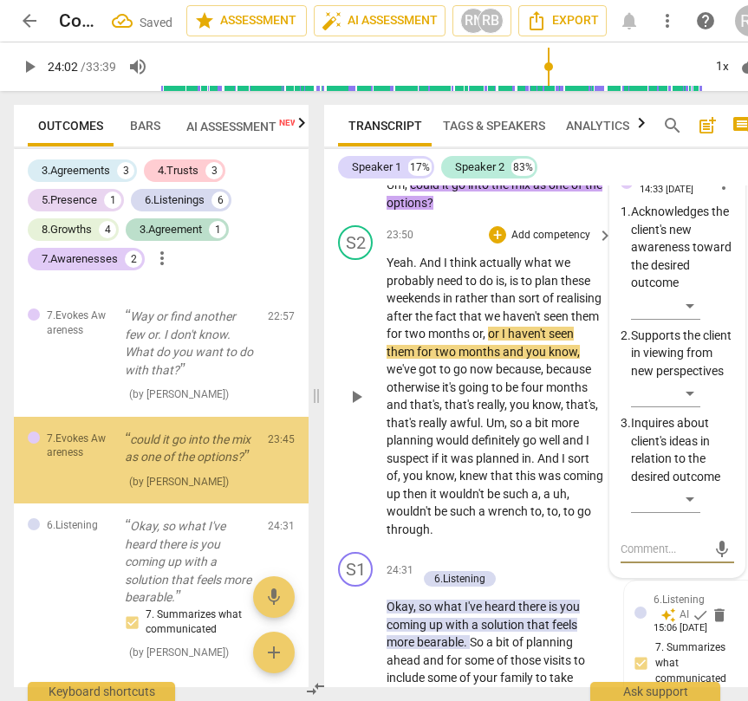
scroll to position [10441, 0]
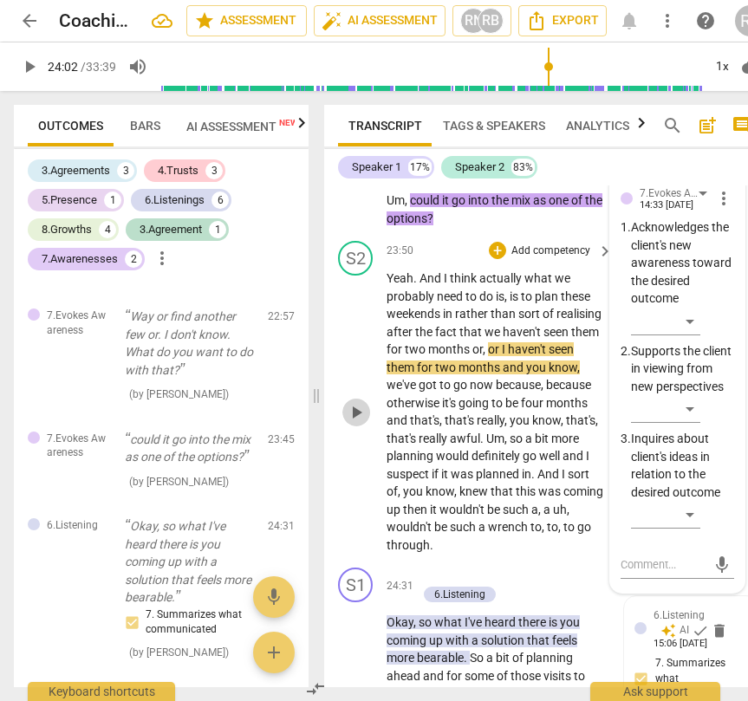
click at [358, 423] on span "play_arrow" at bounding box center [356, 412] width 21 height 21
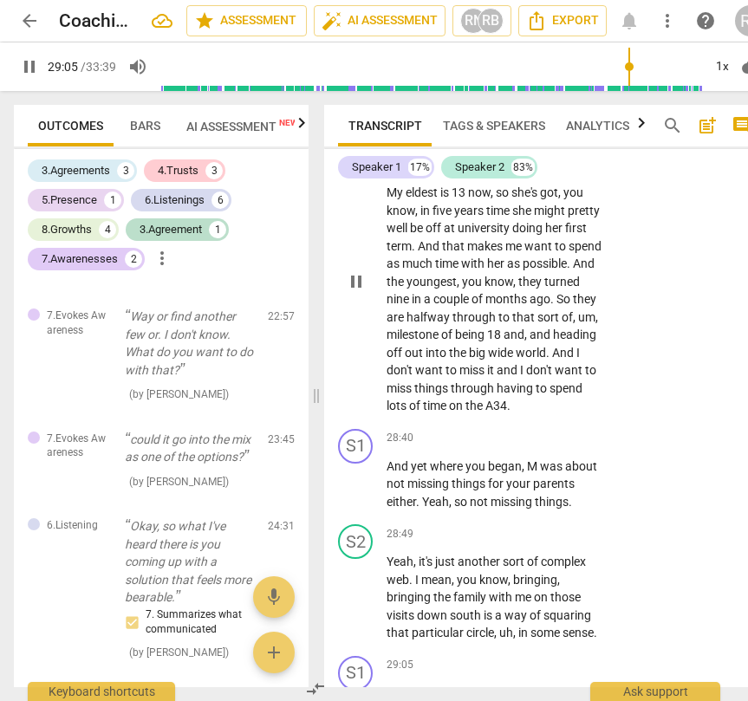
scroll to position [12939, 0]
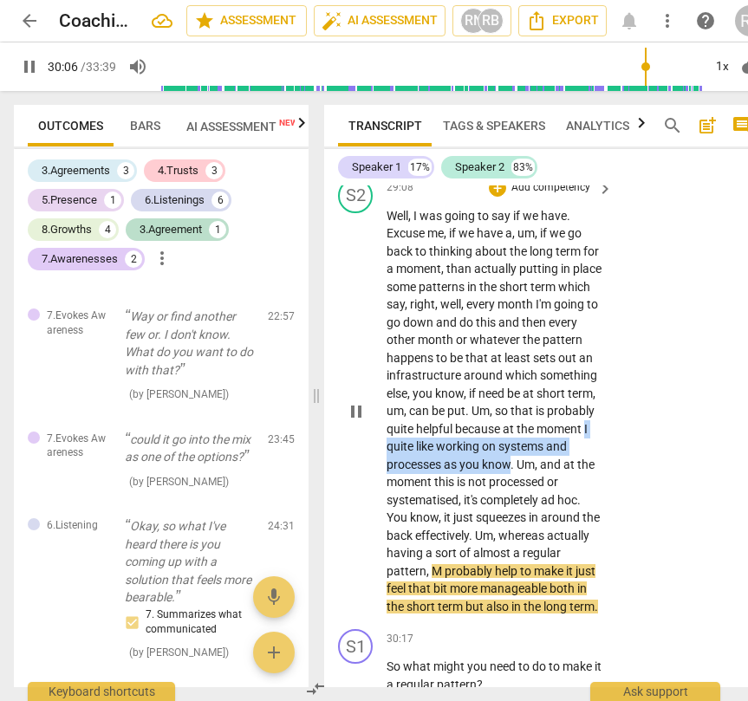
drag, startPoint x: 535, startPoint y: 519, endPoint x: 434, endPoint y: 507, distance: 102.1
click at [434, 507] on p "Well , I was going to say if we have . Excuse me , if we have a , um , if we go…" at bounding box center [494, 411] width 217 height 409
drag, startPoint x: 573, startPoint y: 495, endPoint x: 663, endPoint y: 507, distance: 91.8
click at [573, 495] on icon "button" at bounding box center [573, 492] width 10 height 12
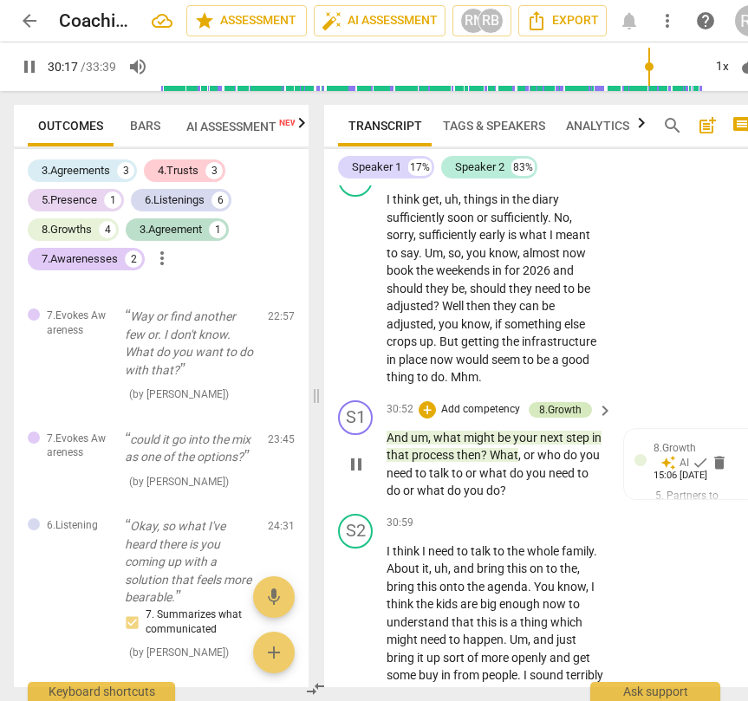
scroll to position [13485, 0]
drag, startPoint x: 358, startPoint y: 531, endPoint x: 379, endPoint y: 519, distance: 24.1
click at [358, 474] on span "pause" at bounding box center [356, 463] width 21 height 21
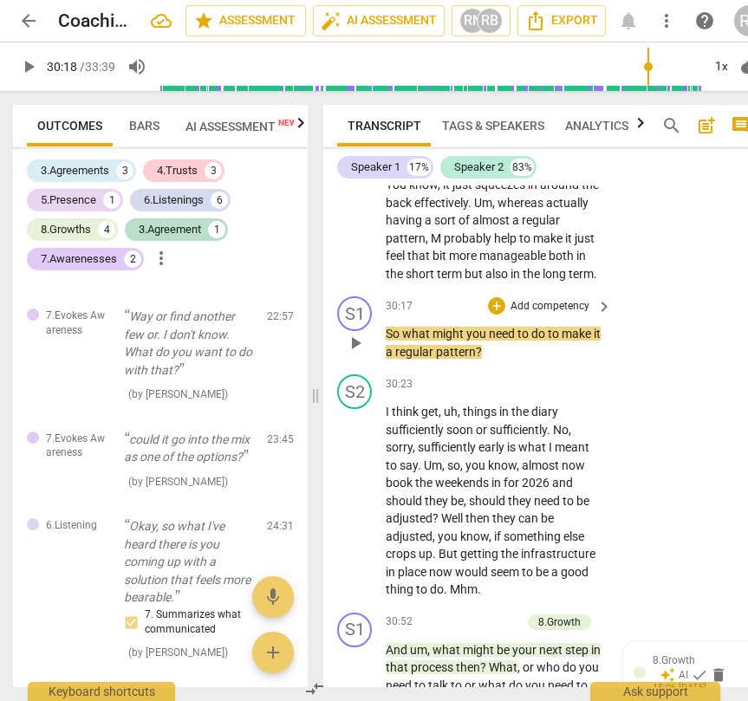
scroll to position [13268, 0]
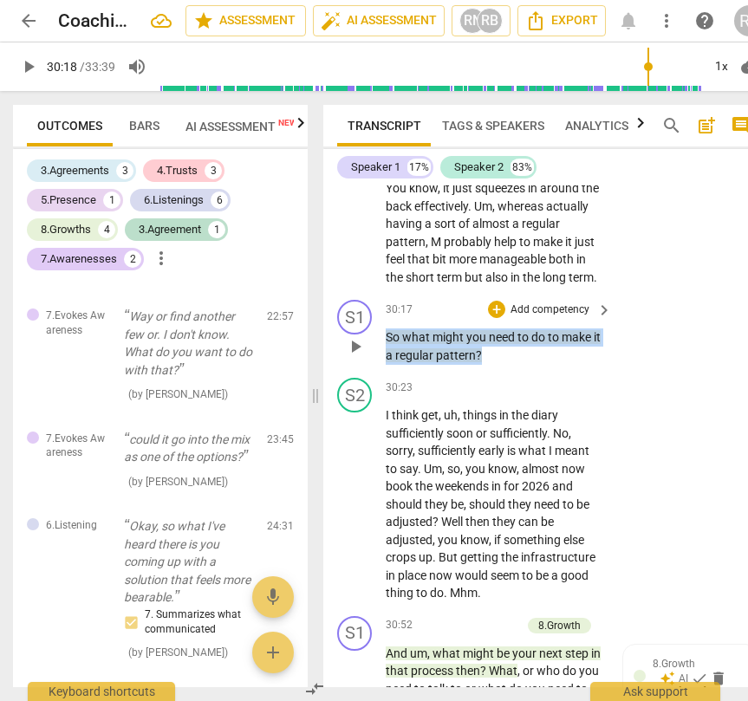
drag, startPoint x: 502, startPoint y: 427, endPoint x: 386, endPoint y: 410, distance: 117.4
click at [386, 364] on p "So what might you need to do to make it a regular pattern ?" at bounding box center [493, 346] width 217 height 36
click at [503, 405] on div "+" at bounding box center [505, 402] width 17 height 17
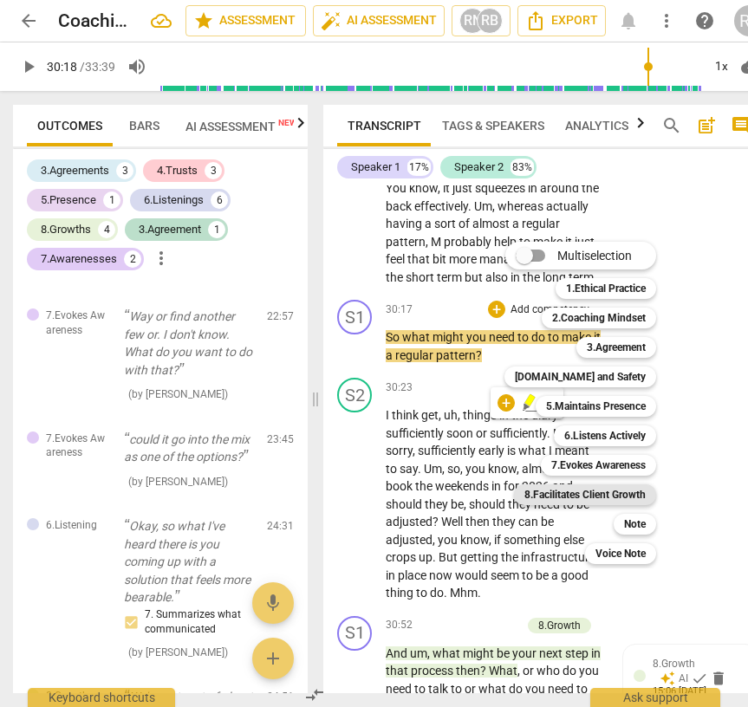
click at [593, 490] on b "8.Facilitates Client Growth" at bounding box center [584, 494] width 121 height 21
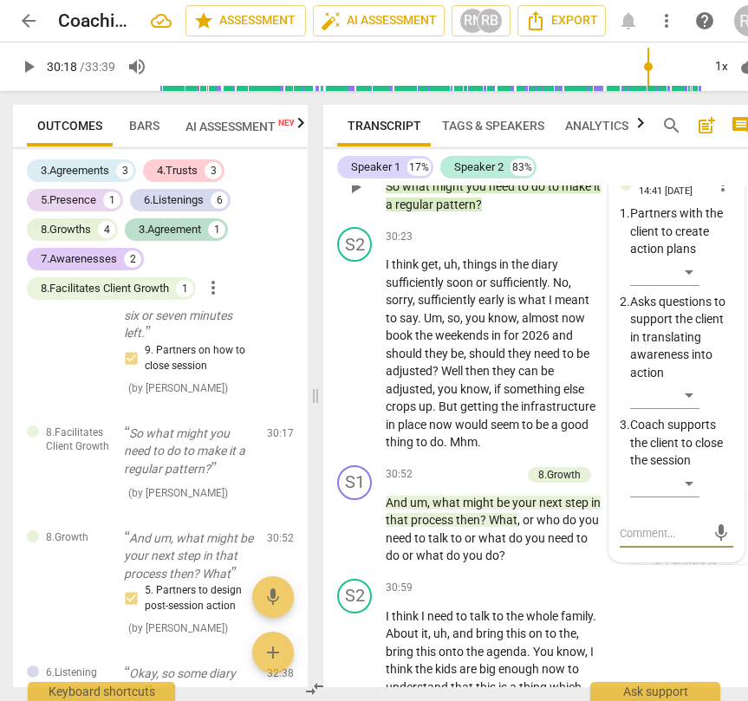
scroll to position [13434, 0]
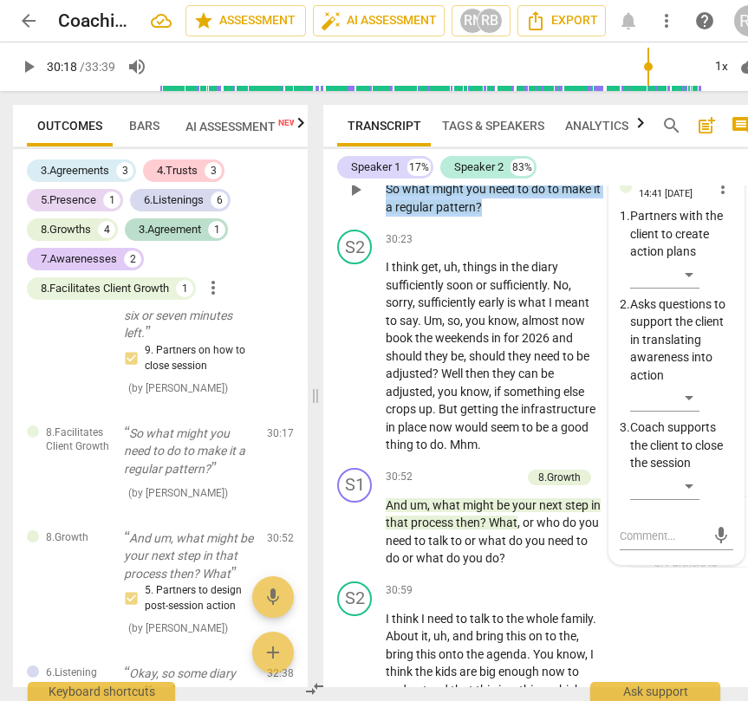
drag, startPoint x: 515, startPoint y: 280, endPoint x: 358, endPoint y: 258, distance: 158.3
click at [358, 223] on div "S1 play_arrow pause 30:17 + Add competency 8.Facilitates Client Growth keyboard…" at bounding box center [544, 174] width 442 height 95
click at [431, 152] on div "+" at bounding box center [424, 142] width 17 height 17
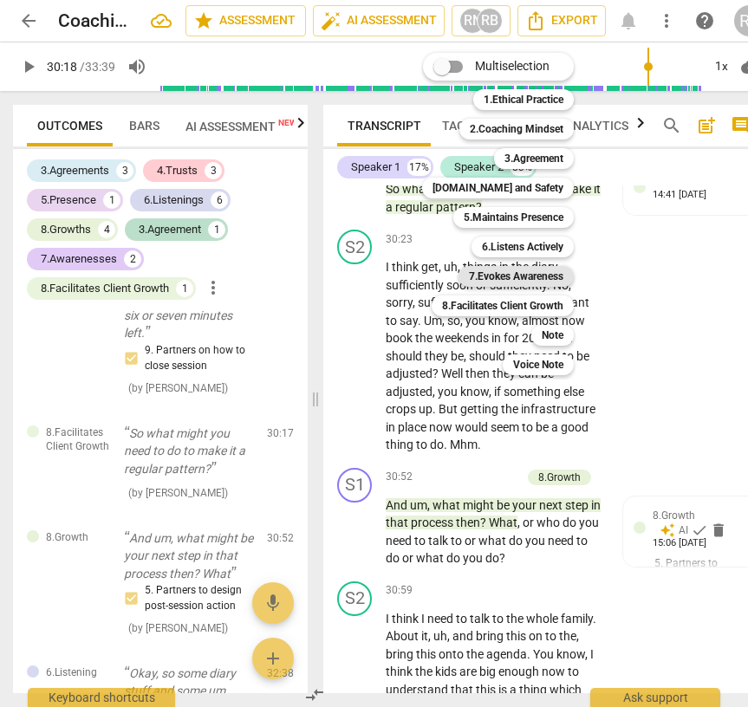
click at [528, 271] on b "7.Evokes Awareness" at bounding box center [516, 276] width 94 height 21
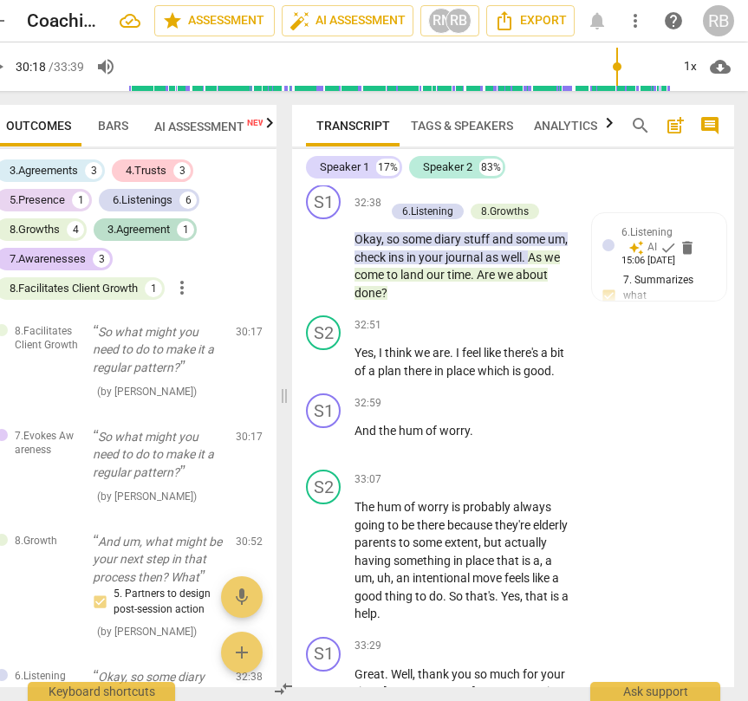
scroll to position [14768, 0]
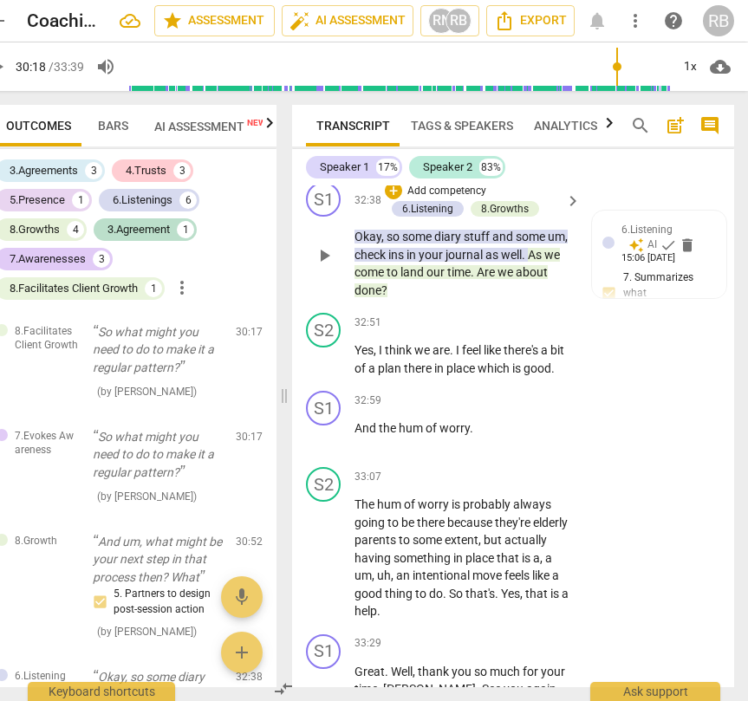
drag, startPoint x: 324, startPoint y: 357, endPoint x: 369, endPoint y: 345, distance: 46.6
click at [326, 266] on span "play_arrow" at bounding box center [324, 255] width 21 height 21
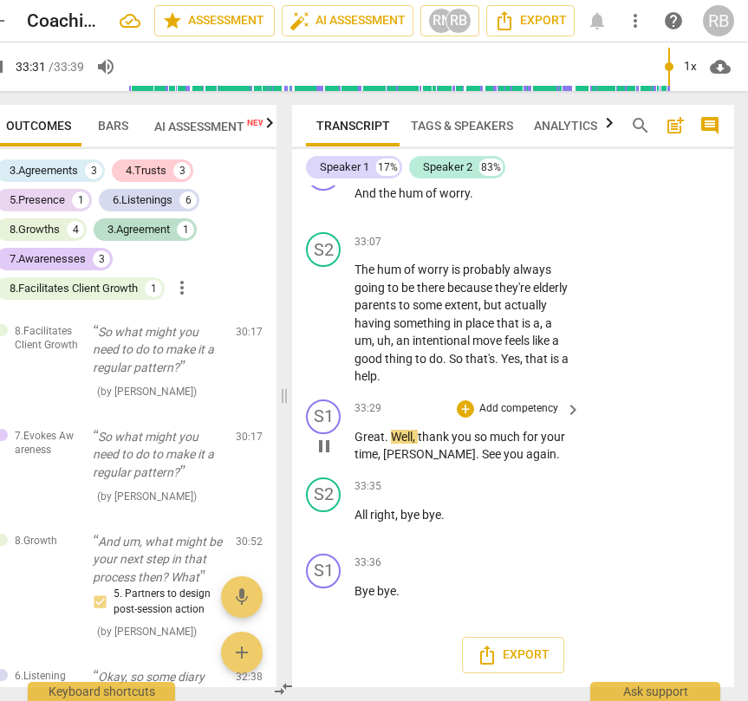
click at [320, 450] on span "pause" at bounding box center [324, 446] width 21 height 21
type input "2012"
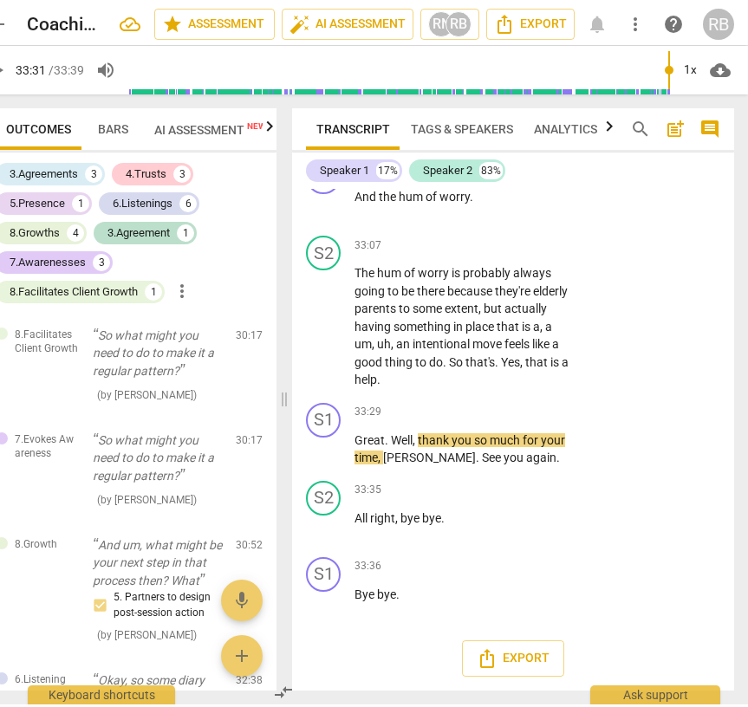
scroll to position [0, 0]
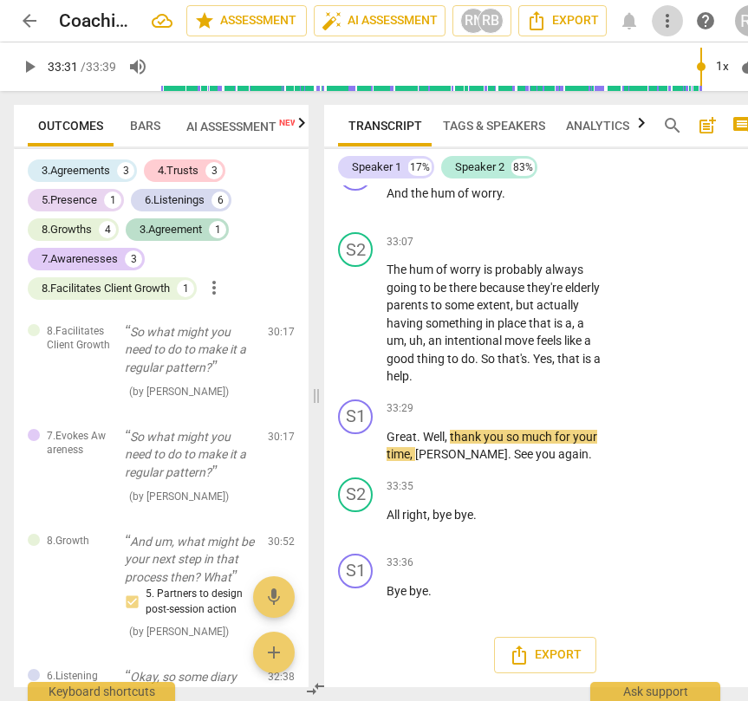
click at [669, 16] on span "more_vert" at bounding box center [667, 20] width 21 height 21
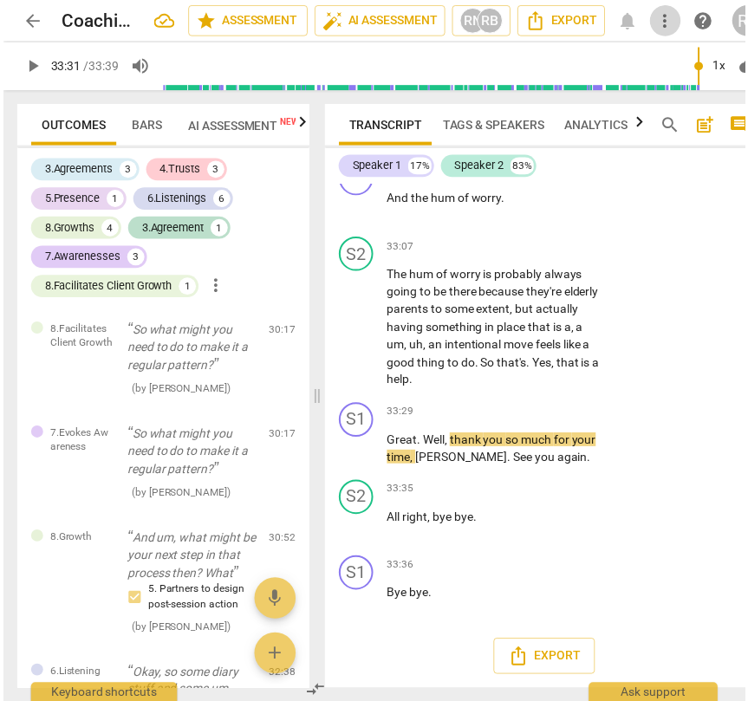
scroll to position [15121, 0]
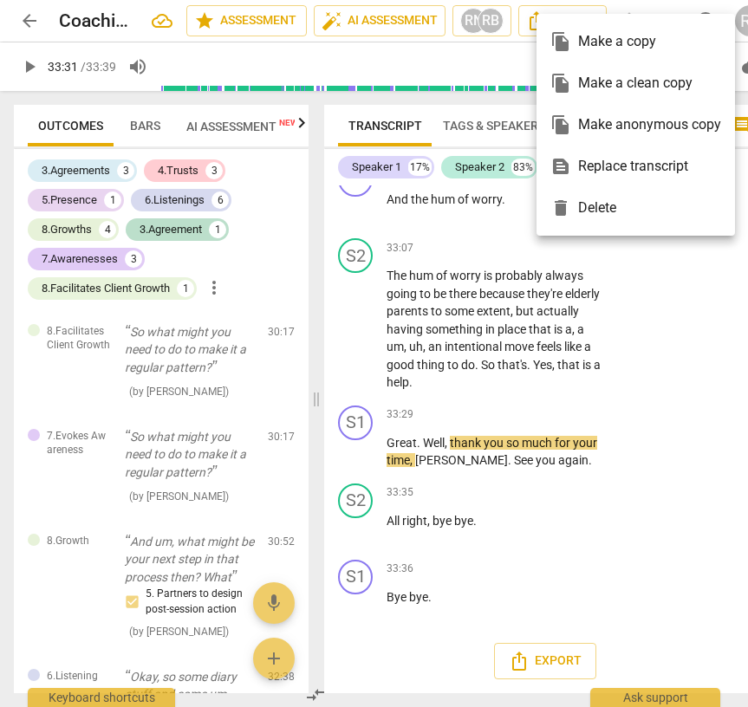
drag, startPoint x: 644, startPoint y: 478, endPoint x: 631, endPoint y: 451, distance: 30.2
click at [644, 473] on div at bounding box center [374, 353] width 748 height 707
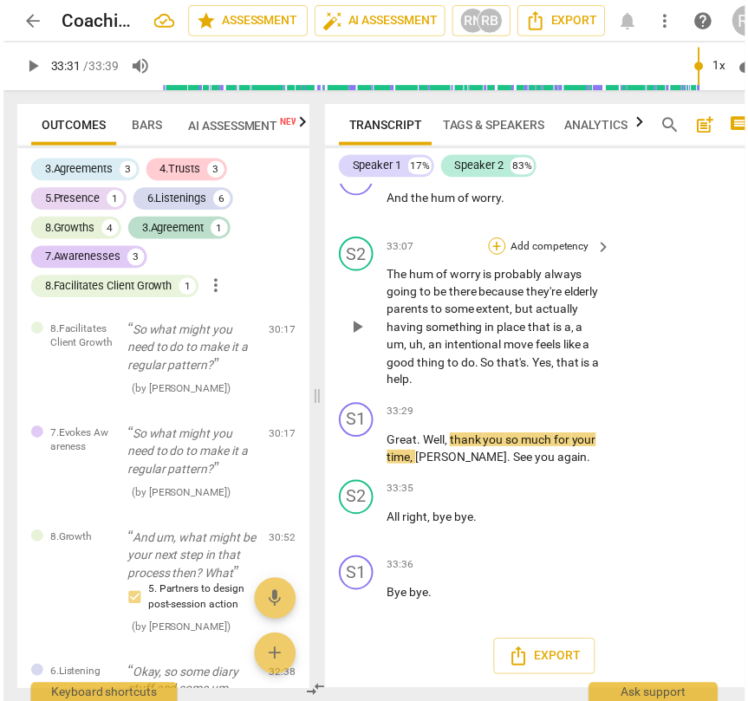
scroll to position [15127, 0]
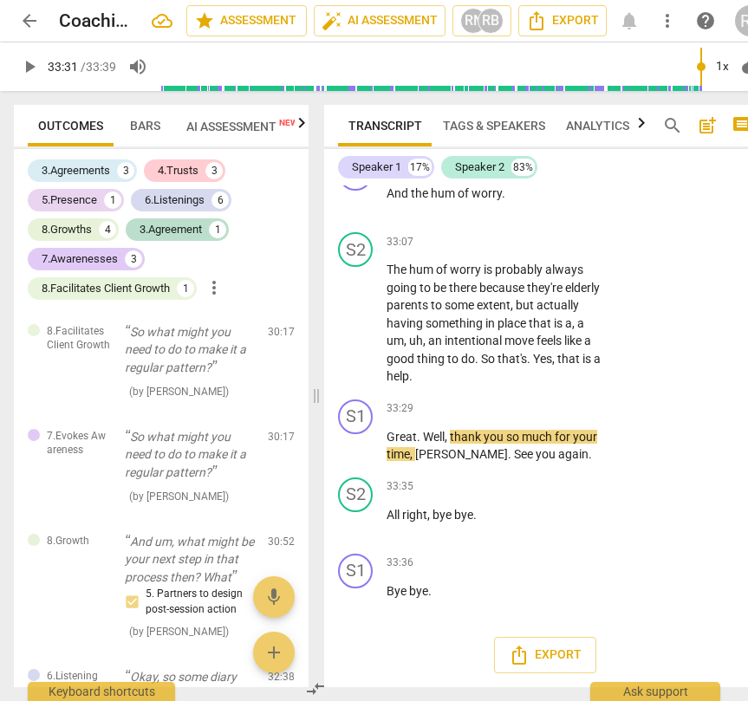
click at [709, 130] on span "post_add" at bounding box center [706, 125] width 21 height 21
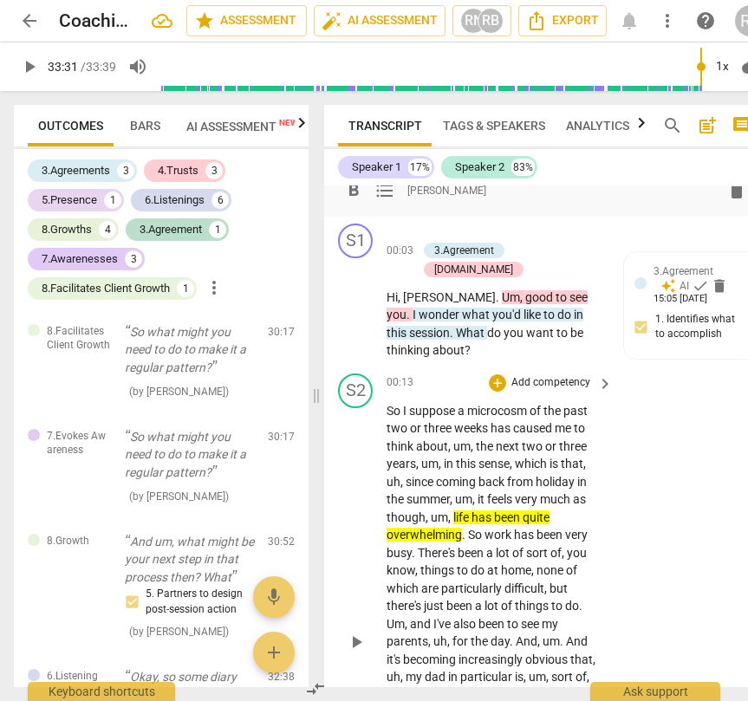
click at [441, 191] on span "[PERSON_NAME]" at bounding box center [446, 190] width 79 height 15
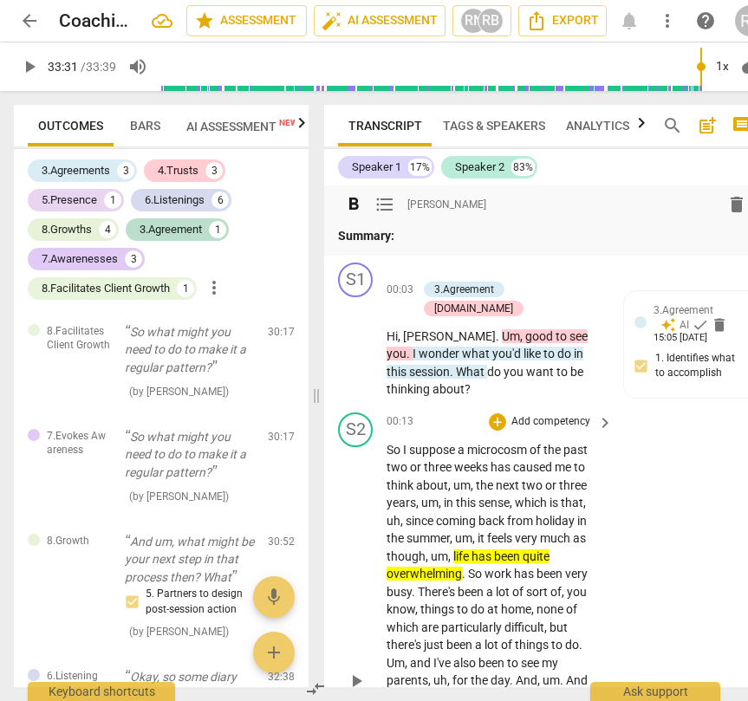
click at [384, 236] on strong "Summary:" at bounding box center [366, 236] width 56 height 14
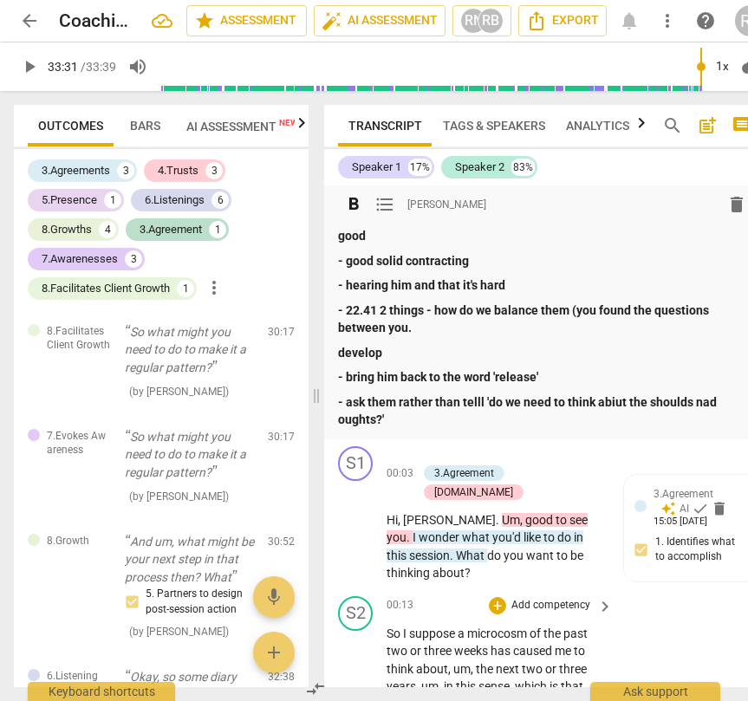
click at [412, 267] on strong "- good solid contracting" at bounding box center [403, 261] width 131 height 14
drag, startPoint x: 432, startPoint y: 323, endPoint x: 335, endPoint y: 262, distance: 114.9
click at [335, 262] on div "format_bold format_list_bulleted Ruth Bennett delete good - good solid contract…" at bounding box center [545, 312] width 442 height 254
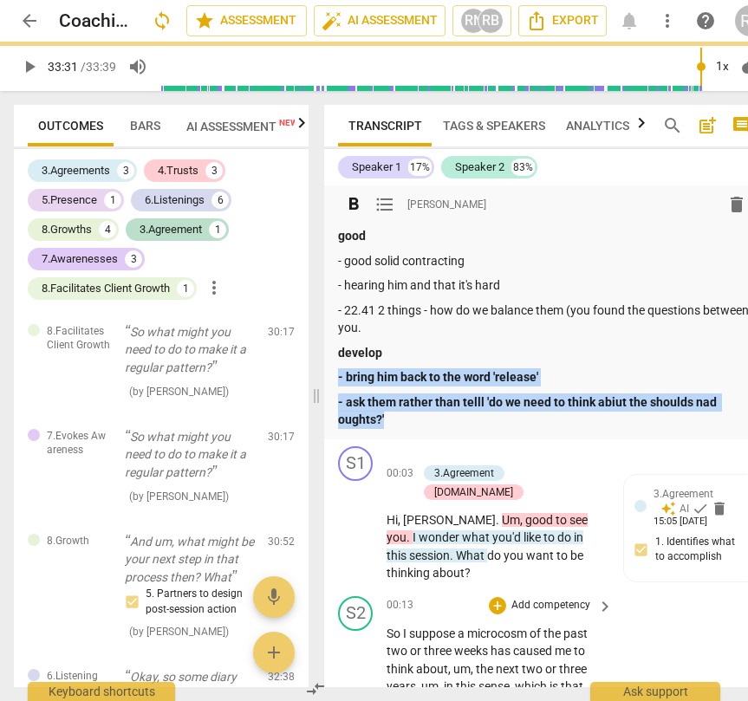
drag, startPoint x: 385, startPoint y: 418, endPoint x: 329, endPoint y: 371, distance: 73.8
click at [329, 371] on div "format_bold format_list_bulleted Ruth Bennett delete good - good solid contract…" at bounding box center [545, 312] width 442 height 254
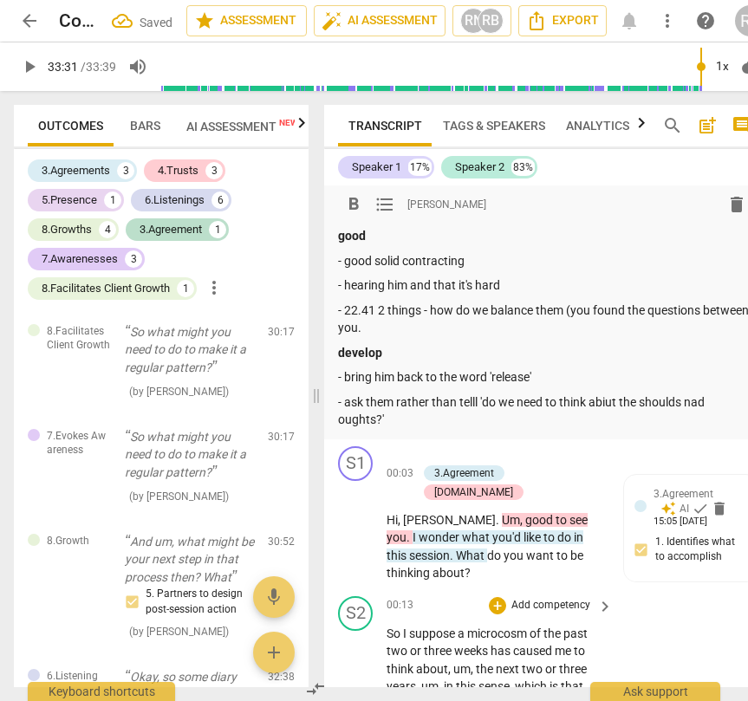
click at [388, 229] on p "good" at bounding box center [545, 236] width 414 height 18
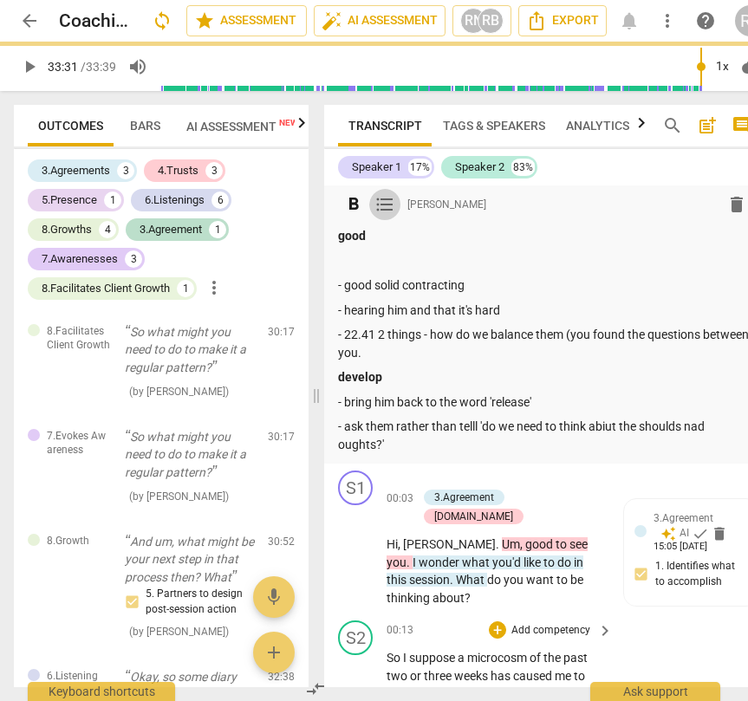
click at [378, 205] on span "format_list_bulleted" at bounding box center [384, 204] width 21 height 21
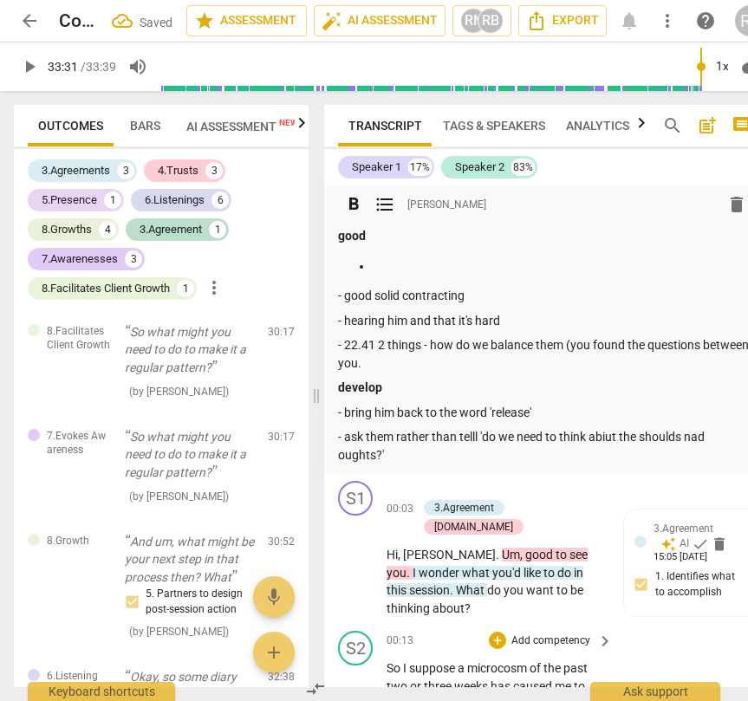
drag, startPoint x: 344, startPoint y: 294, endPoint x: 354, endPoint y: 320, distance: 28.0
click at [344, 294] on p "- good solid contracting" at bounding box center [545, 296] width 414 height 18
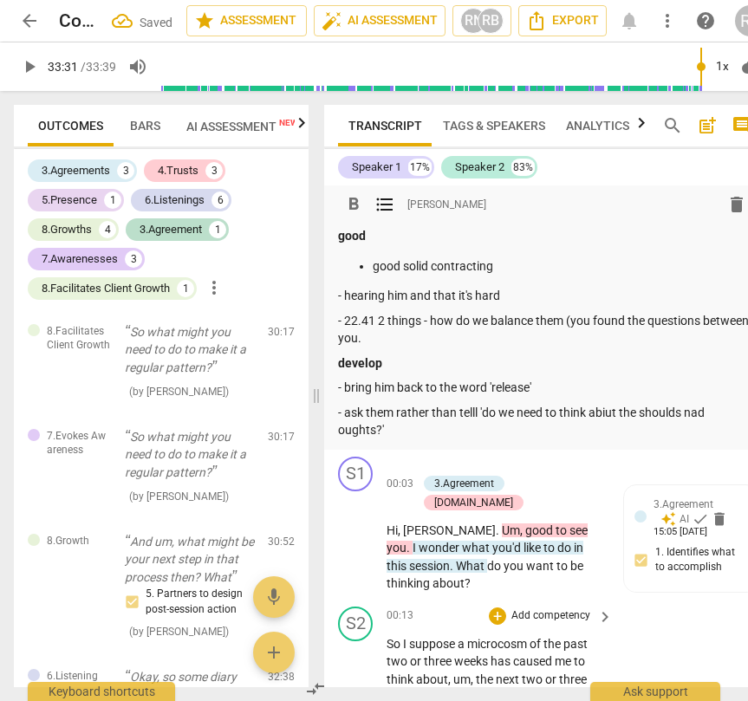
click at [343, 294] on p "- hearing him and that it's hard" at bounding box center [545, 296] width 414 height 18
click at [345, 322] on p "- 22.41 2 things - how do we balance them (you found the questions between you." at bounding box center [545, 330] width 414 height 36
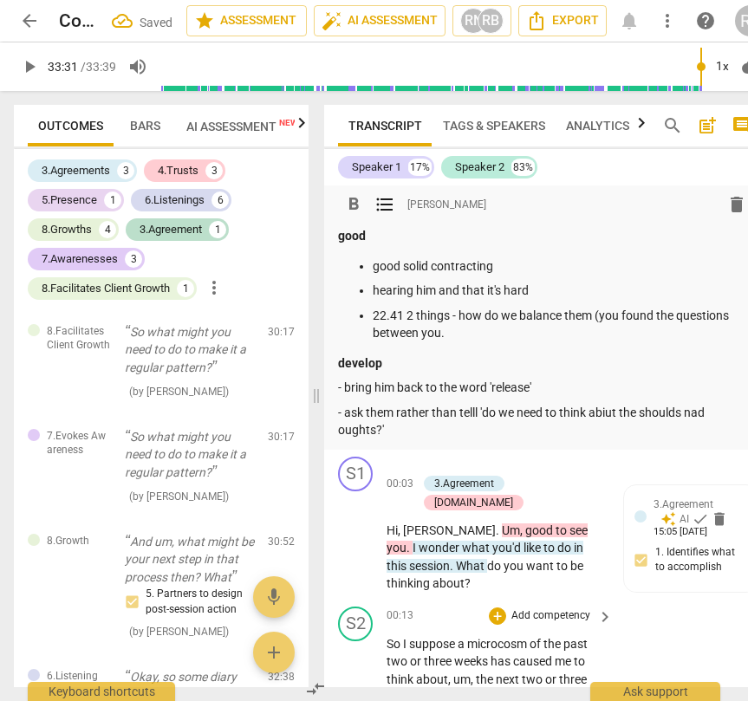
scroll to position [0, 32]
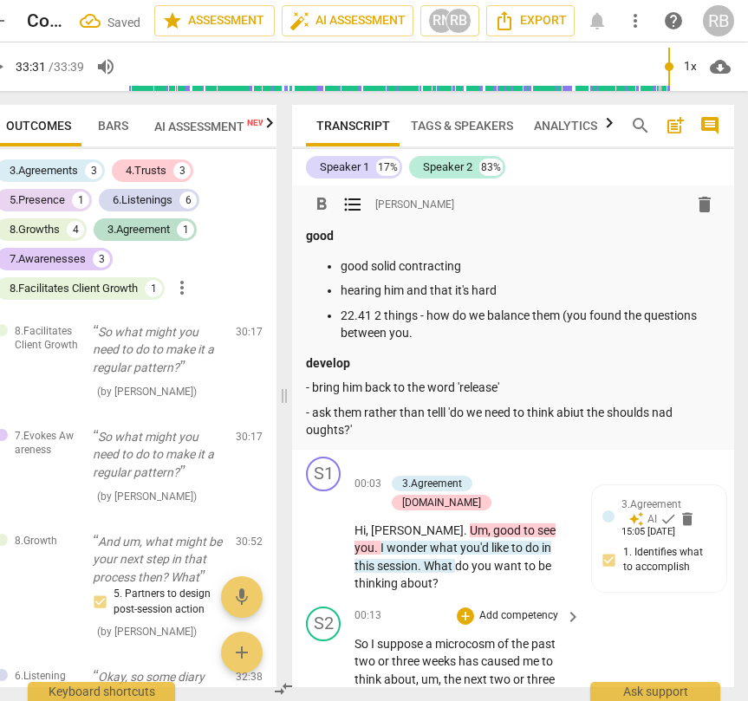
click at [425, 334] on p "22.41 2 things - how do we balance them (you found the questions between you." at bounding box center [529, 325] width 379 height 36
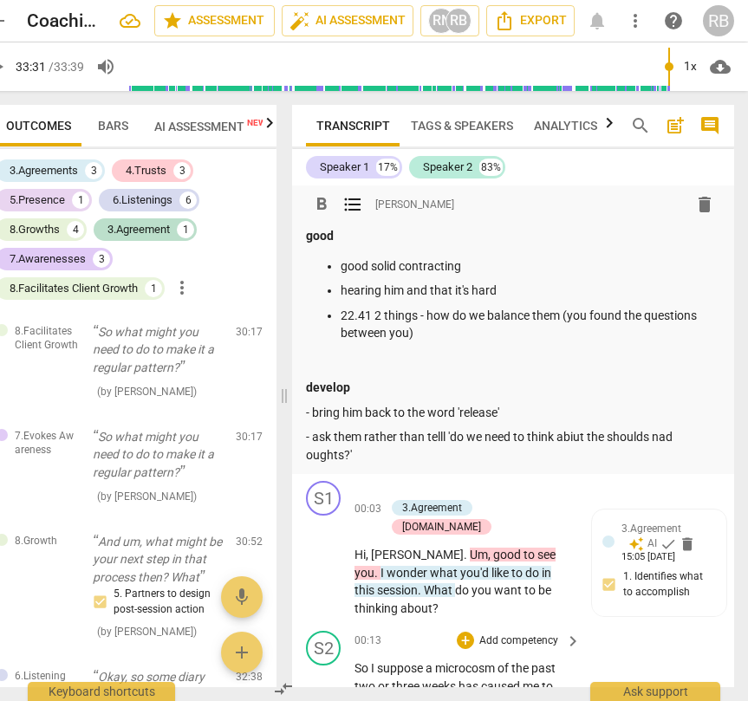
click at [312, 411] on p "- bring him back to the word 'release'" at bounding box center [513, 413] width 414 height 18
click at [353, 202] on span "format_list_bulleted" at bounding box center [352, 204] width 21 height 21
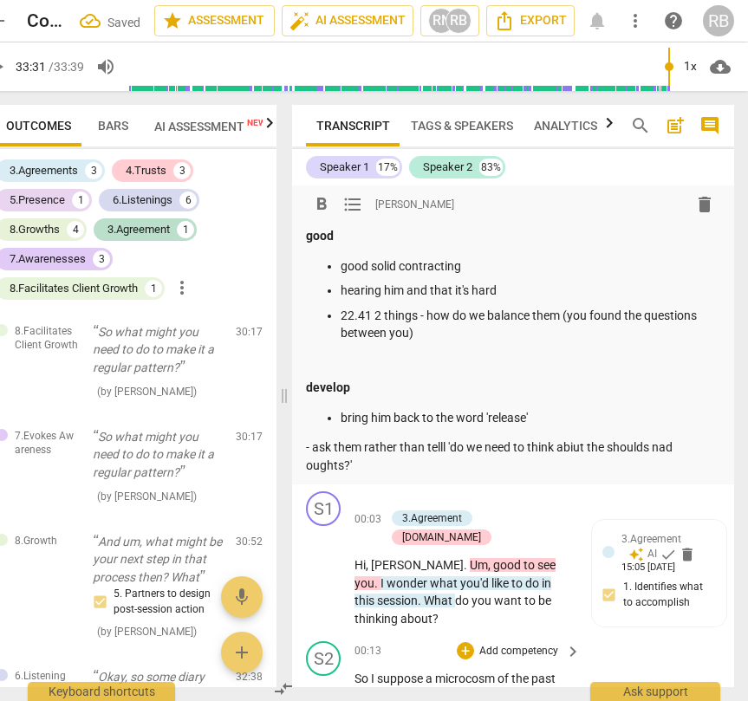
click at [313, 448] on p "- ask them rather than telll 'do we need to think abiut the shoulds nad oughts?'" at bounding box center [513, 456] width 414 height 36
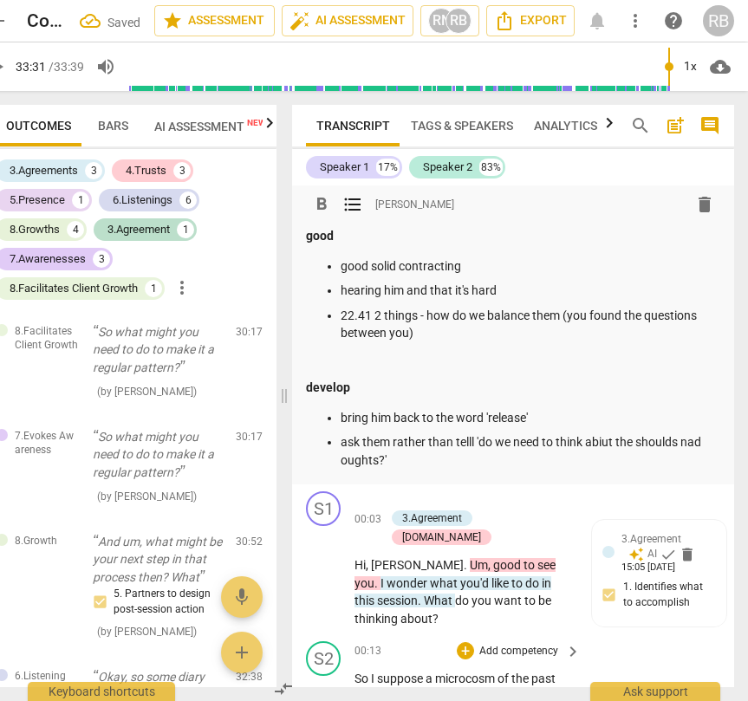
click at [469, 444] on p "ask them rather than telll 'do we need to think abiut the shoulds nad oughts?'" at bounding box center [529, 451] width 379 height 36
drag, startPoint x: 600, startPoint y: 443, endPoint x: 598, endPoint y: 474, distance: 31.3
click at [600, 444] on p "ask them rather than tell 'do we need to think abiut the shoulds nad oughts?'" at bounding box center [529, 451] width 379 height 36
click at [695, 445] on p "ask them rather than tell 'do we need to think about the shoulds nad oughts?'" at bounding box center [529, 451] width 379 height 36
click at [586, 457] on p "ask them rather than tell 'do we need to think about the shoulds and oughts?'" at bounding box center [529, 451] width 379 height 36
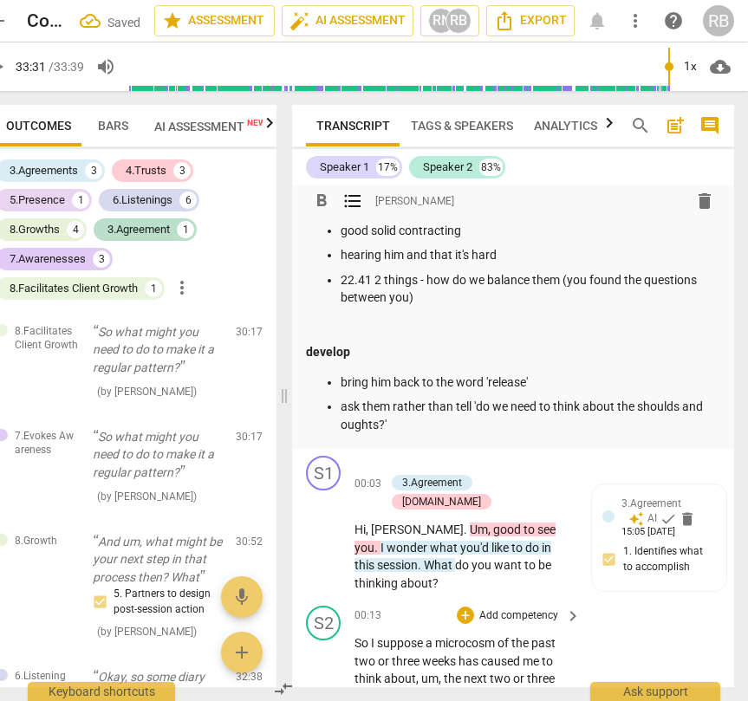
scroll to position [0, 0]
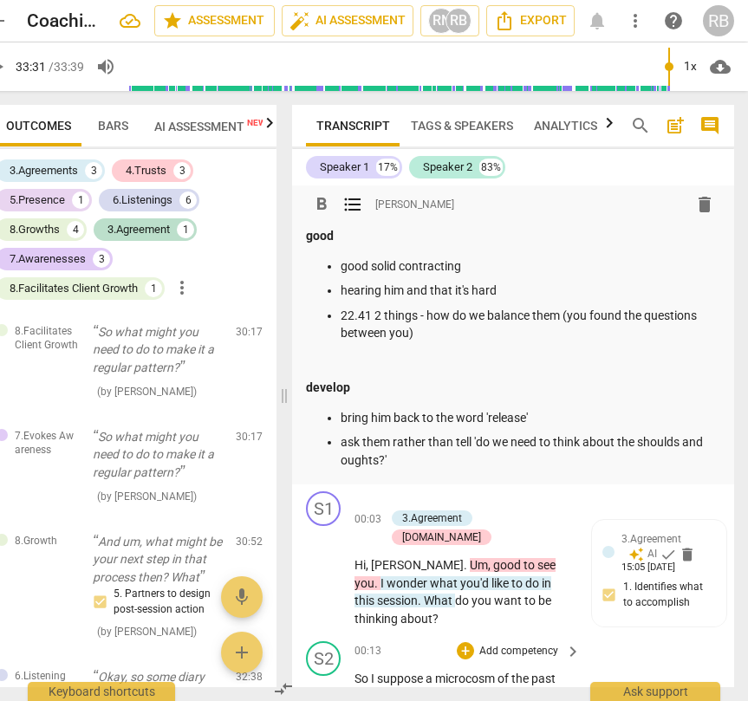
click at [499, 282] on p "hearing him and that it's hard" at bounding box center [529, 291] width 379 height 18
click at [547, 22] on span "Export" at bounding box center [530, 20] width 73 height 21
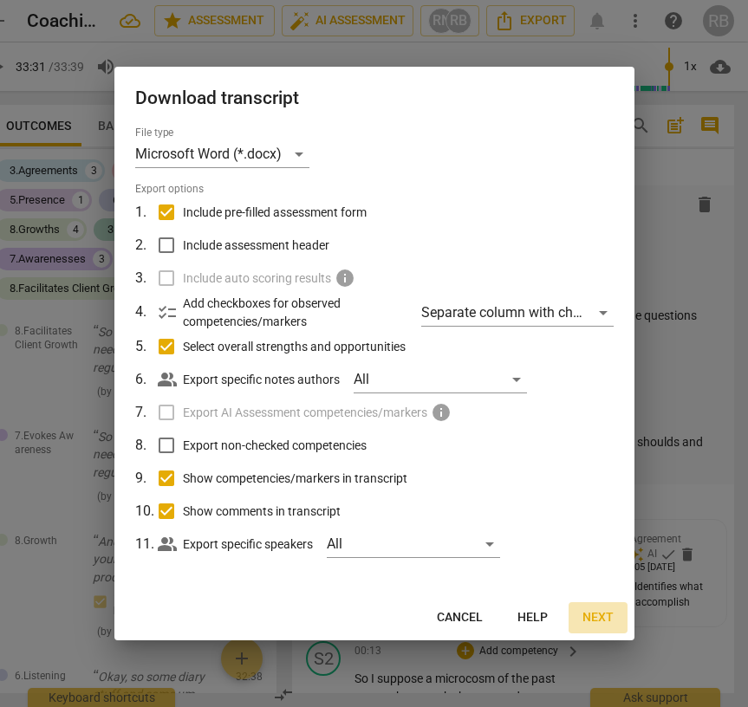
click at [605, 618] on span "Next" at bounding box center [597, 617] width 31 height 17
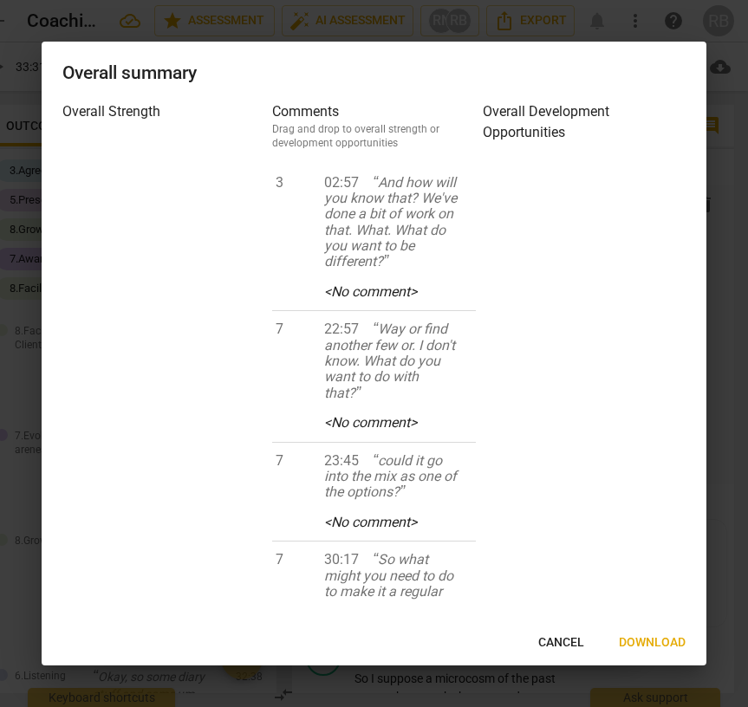
click at [663, 645] on span "Download" at bounding box center [651, 642] width 67 height 17
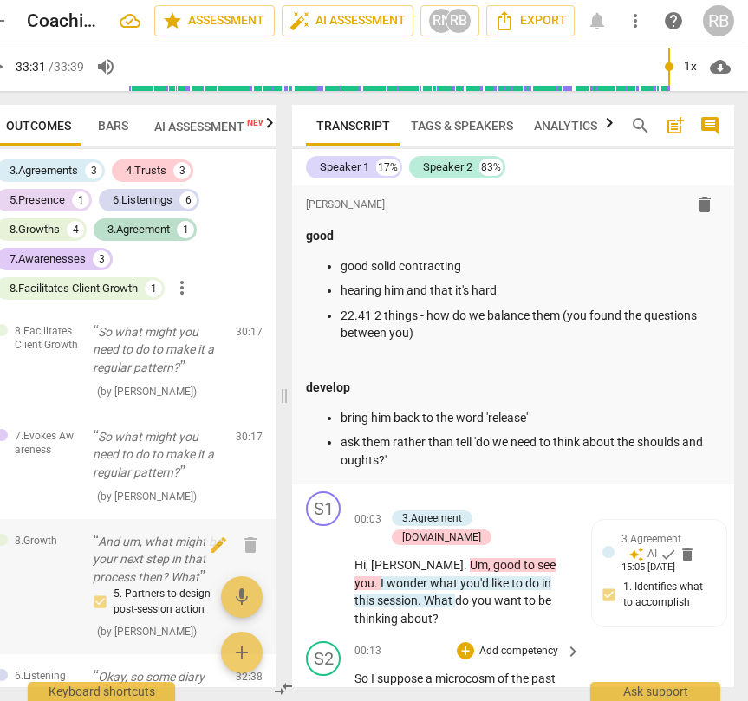
type input "2012"
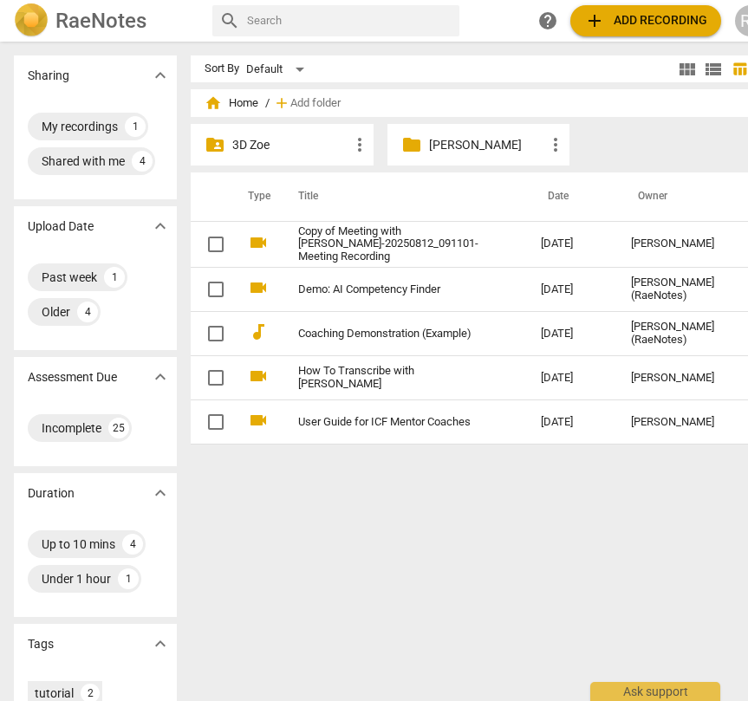
click at [447, 141] on p "[PERSON_NAME]" at bounding box center [487, 145] width 117 height 18
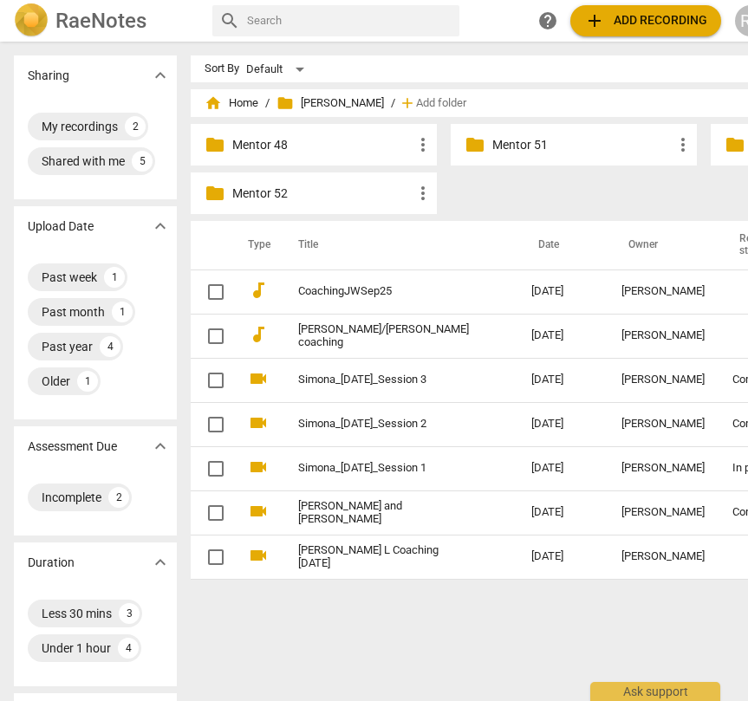
click at [232, 191] on p "Mentor 52" at bounding box center [322, 193] width 180 height 18
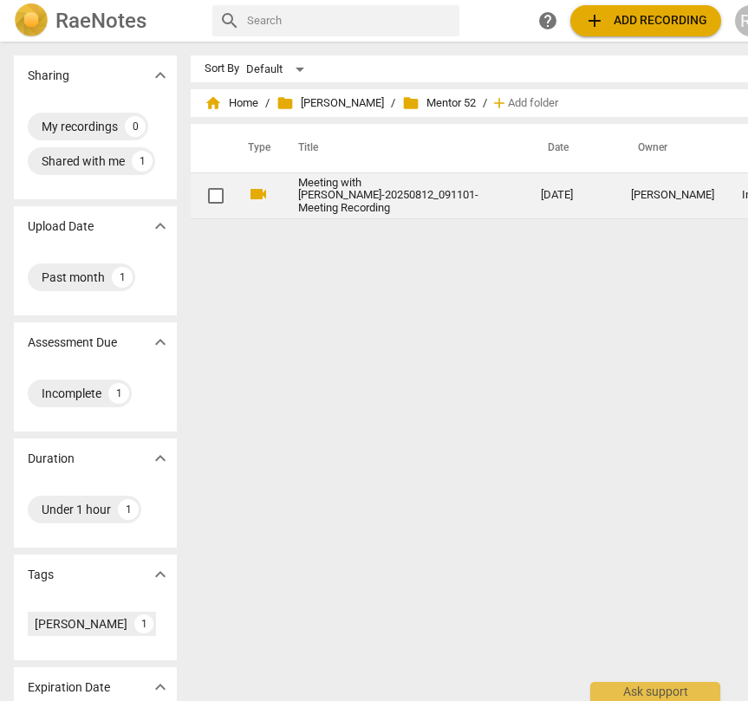
click at [343, 206] on link "Meeting with Steve Mitchell-20250812_091101-Meeting Recording" at bounding box center [388, 196] width 180 height 39
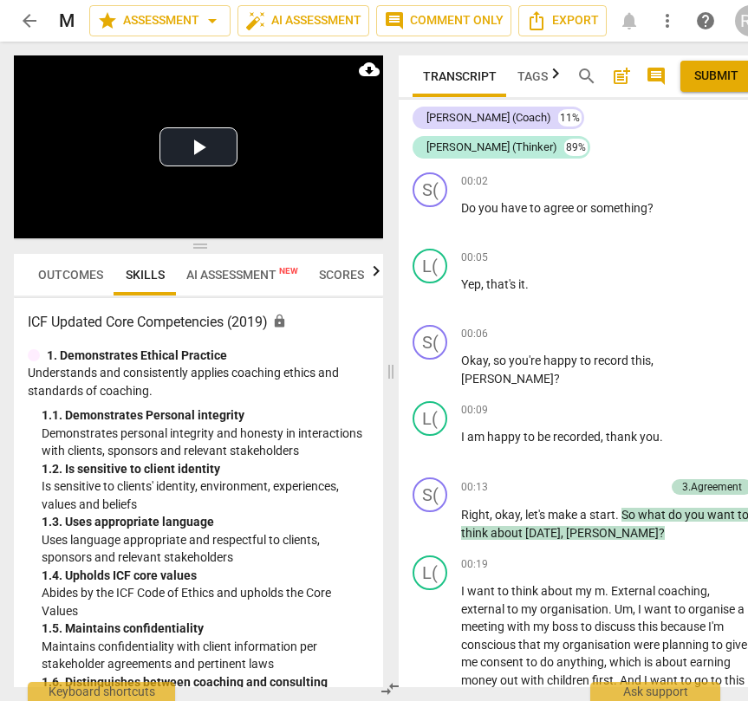
scroll to position [0, 32]
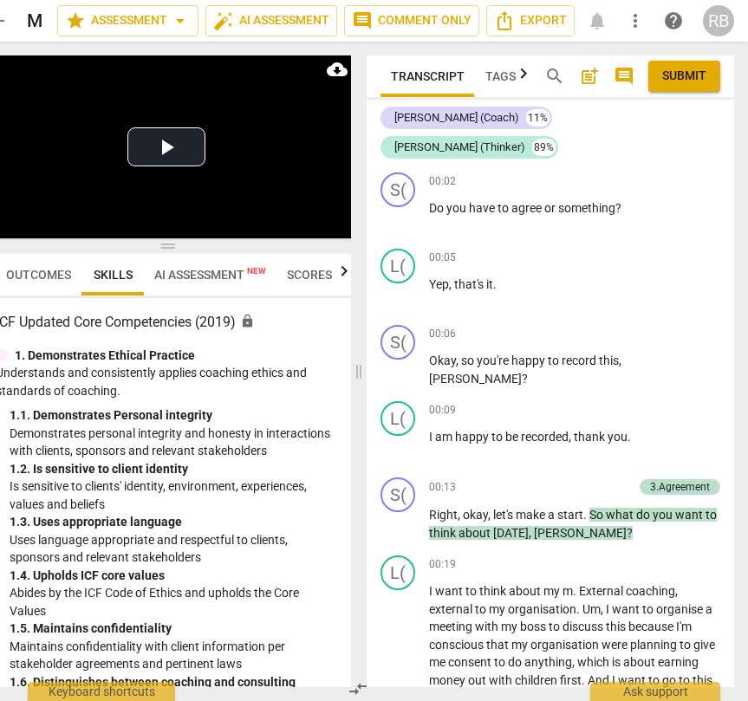
click at [508, 74] on span "Tags & Speakers" at bounding box center [536, 76] width 102 height 14
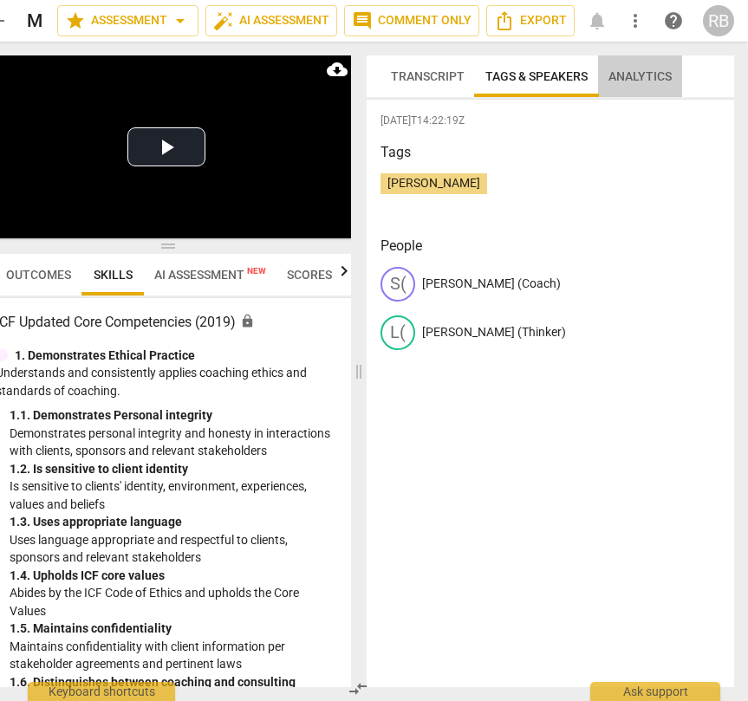
click at [643, 81] on span "Analytics" at bounding box center [639, 76] width 63 height 14
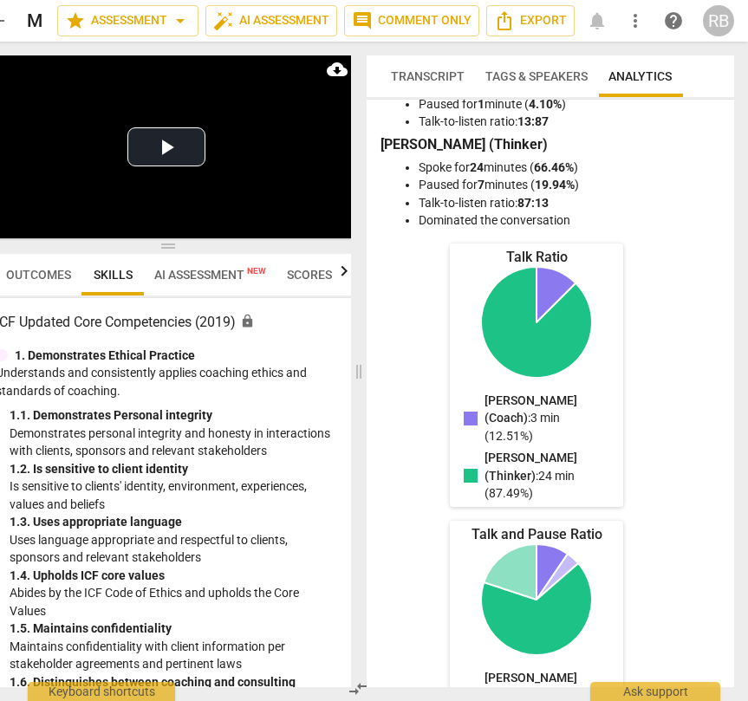
scroll to position [0, 0]
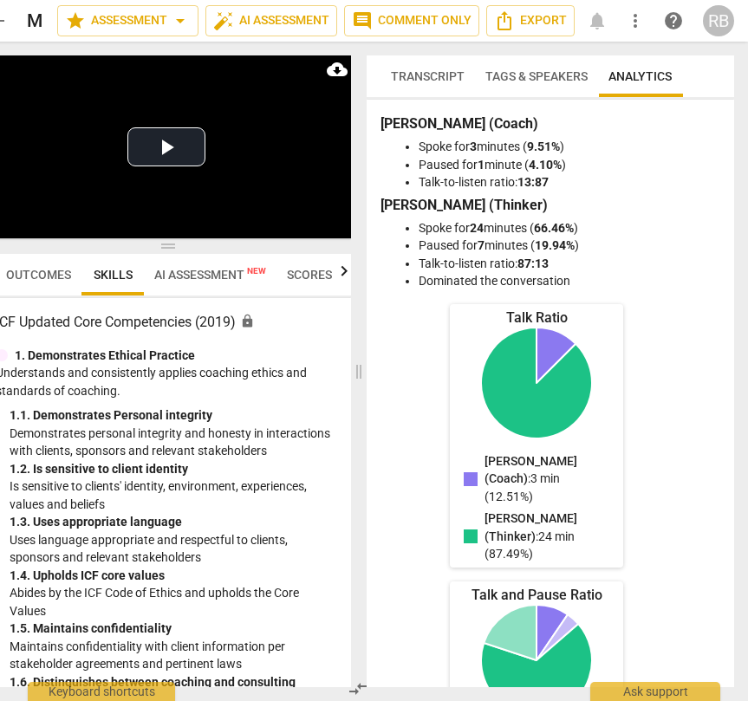
click at [418, 74] on span "Transcript" at bounding box center [428, 76] width 74 height 14
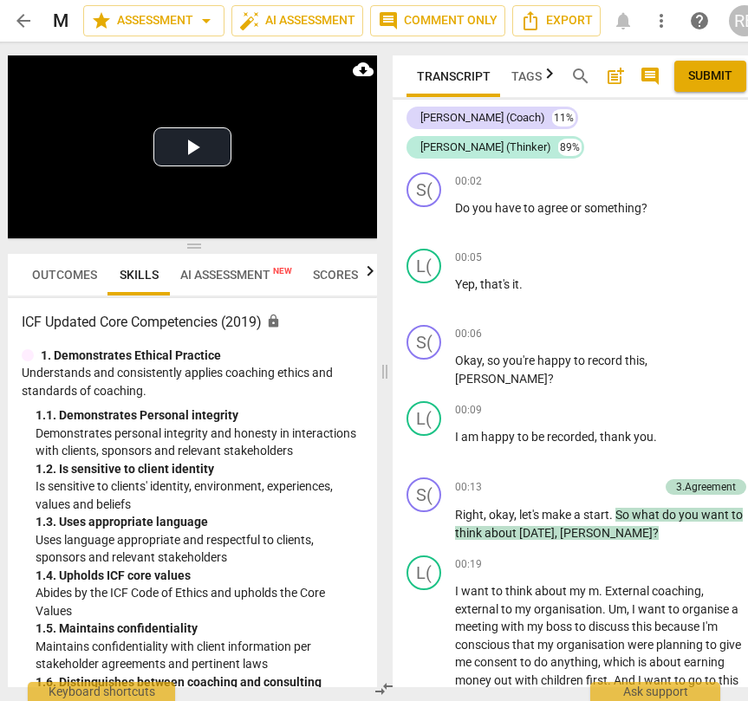
click at [52, 269] on span "Outcomes" at bounding box center [64, 275] width 65 height 14
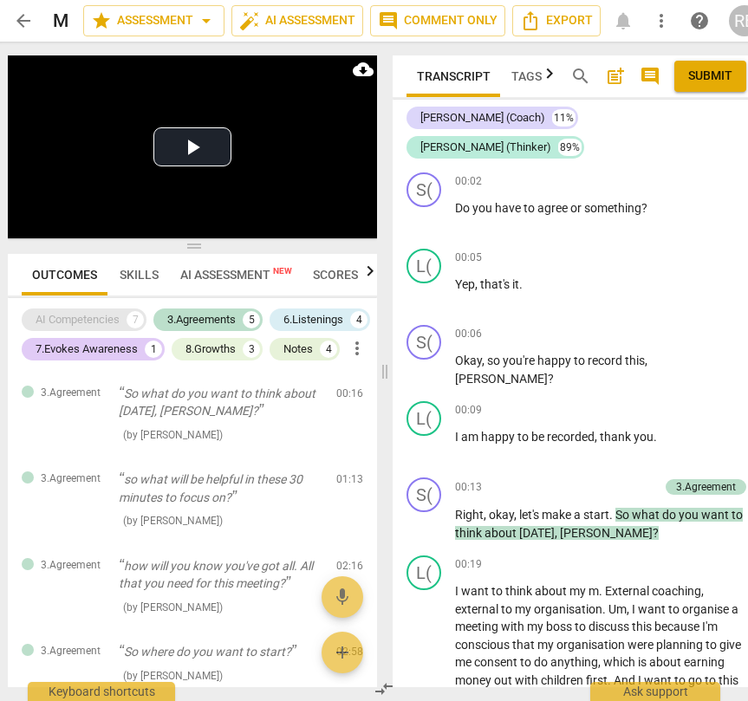
click at [59, 317] on div "AI Competencies" at bounding box center [78, 319] width 84 height 17
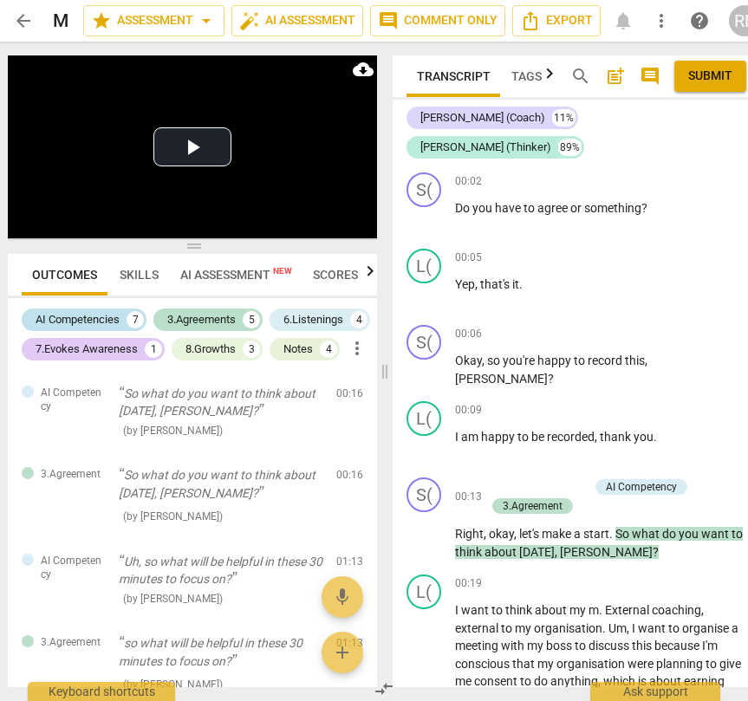
click at [61, 316] on div "AI Competencies" at bounding box center [78, 319] width 84 height 17
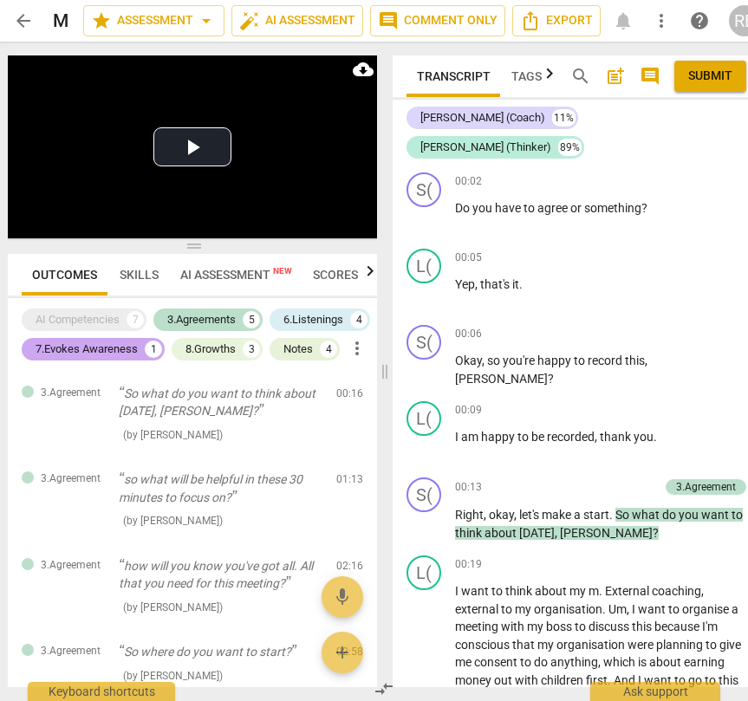
click at [138, 340] on div "7.Evokes Awareness" at bounding box center [87, 348] width 102 height 17
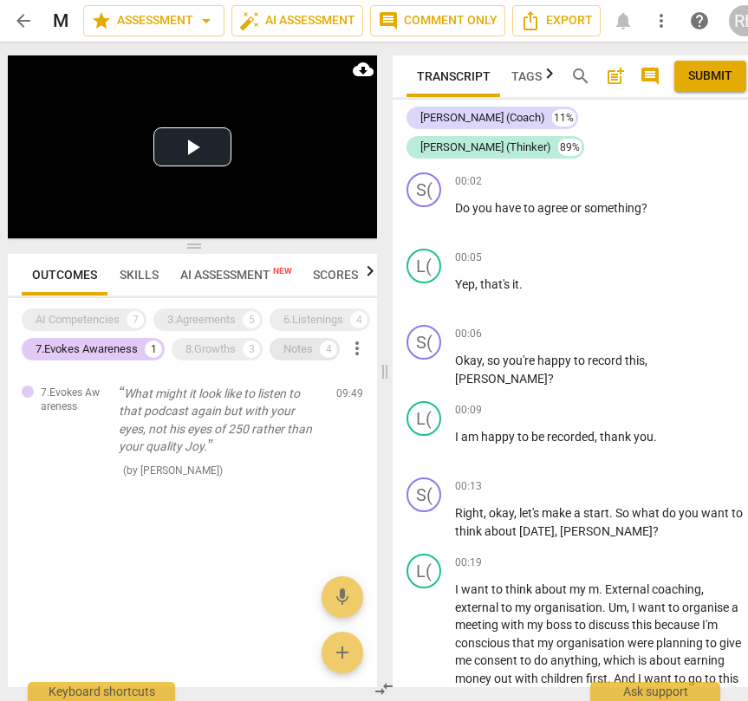
click at [283, 358] on div "Notes" at bounding box center [297, 348] width 29 height 17
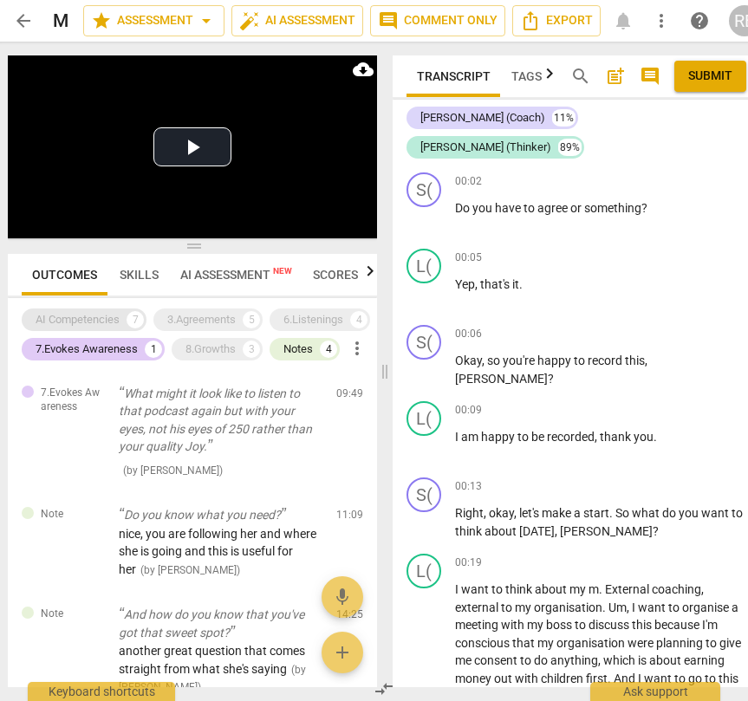
click at [94, 320] on div "AI Competencies" at bounding box center [78, 319] width 84 height 17
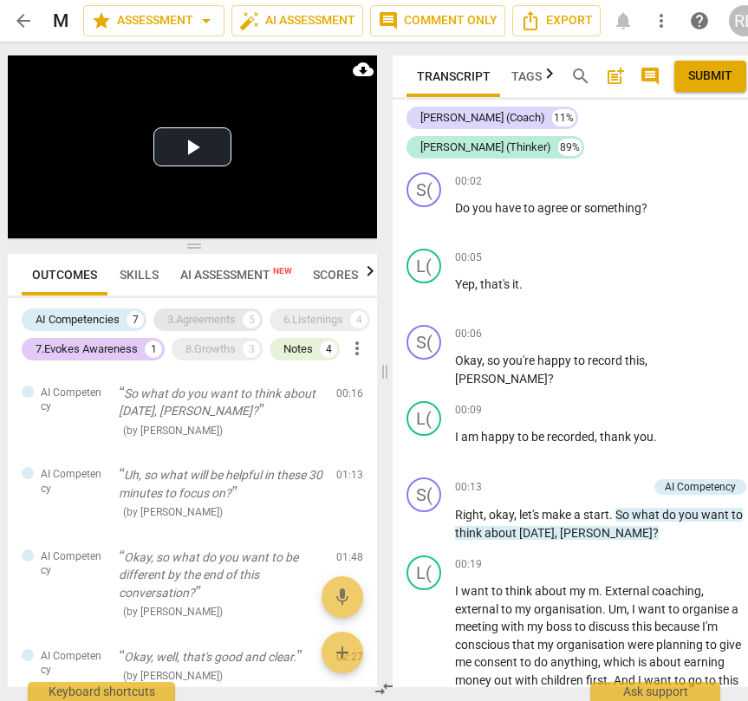
click at [181, 321] on div "3.Agreements" at bounding box center [201, 319] width 68 height 17
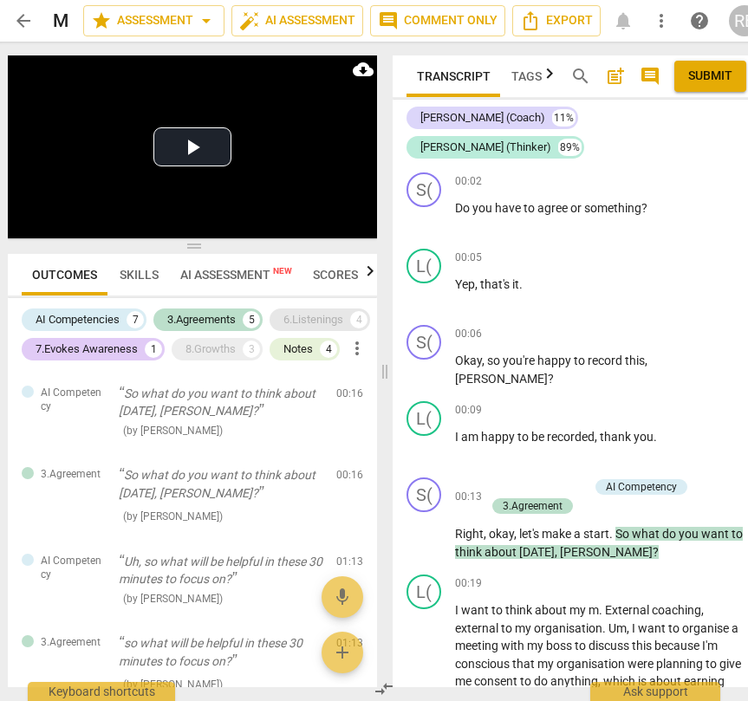
click at [283, 328] on div "6.Listenings" at bounding box center [313, 319] width 60 height 17
click at [185, 358] on div "8.Growths" at bounding box center [210, 348] width 50 height 17
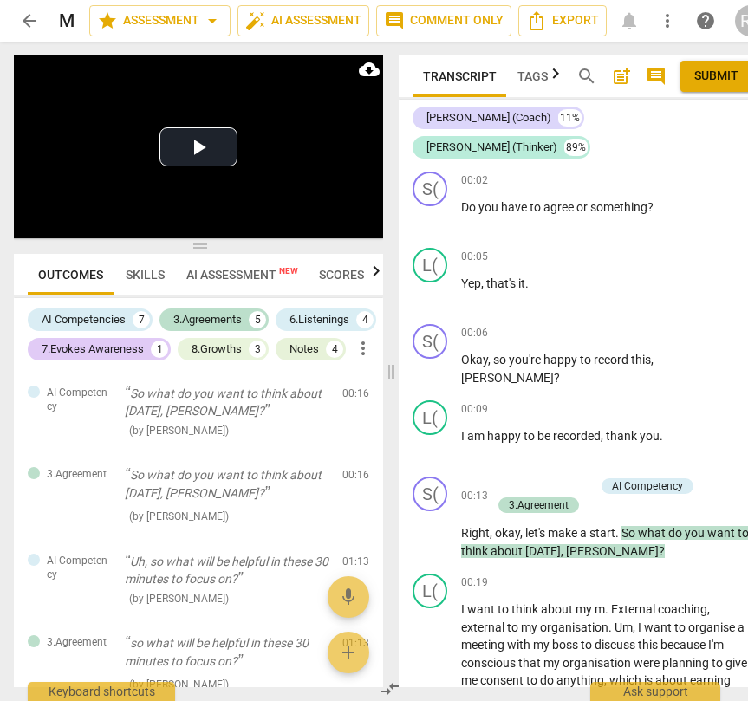
click at [266, 276] on span "AI Assessment New" at bounding box center [242, 275] width 112 height 14
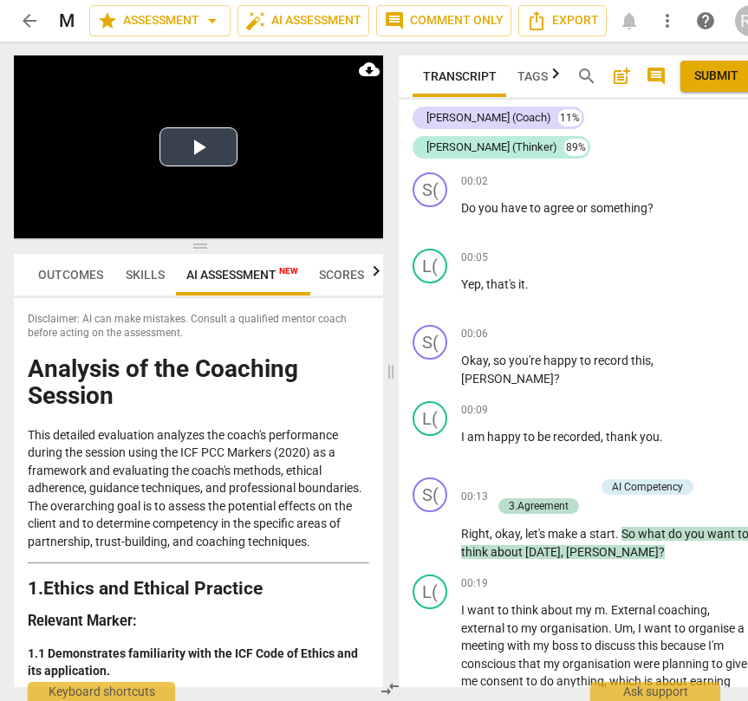
click at [204, 147] on button "Play Video" at bounding box center [198, 146] width 78 height 39
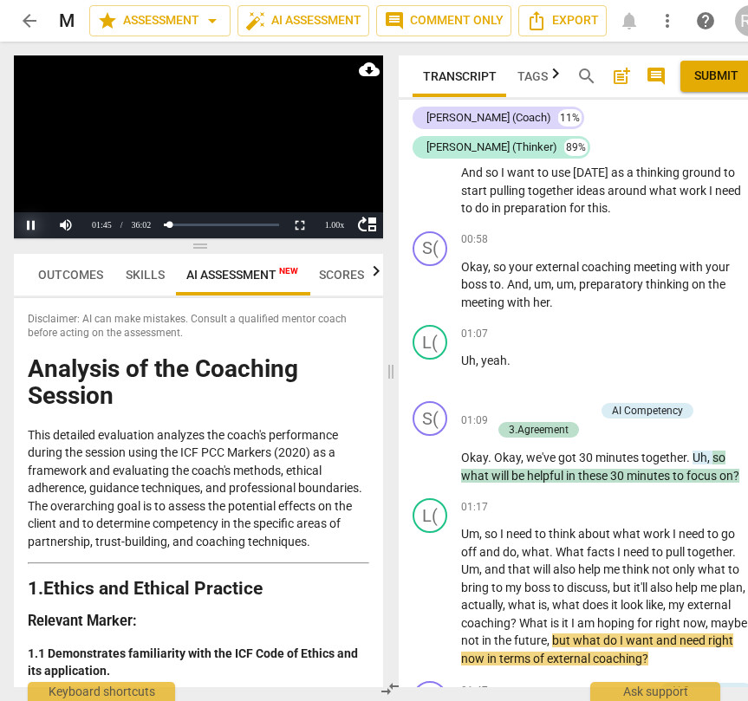
click at [30, 224] on button "Pause" at bounding box center [31, 225] width 35 height 26
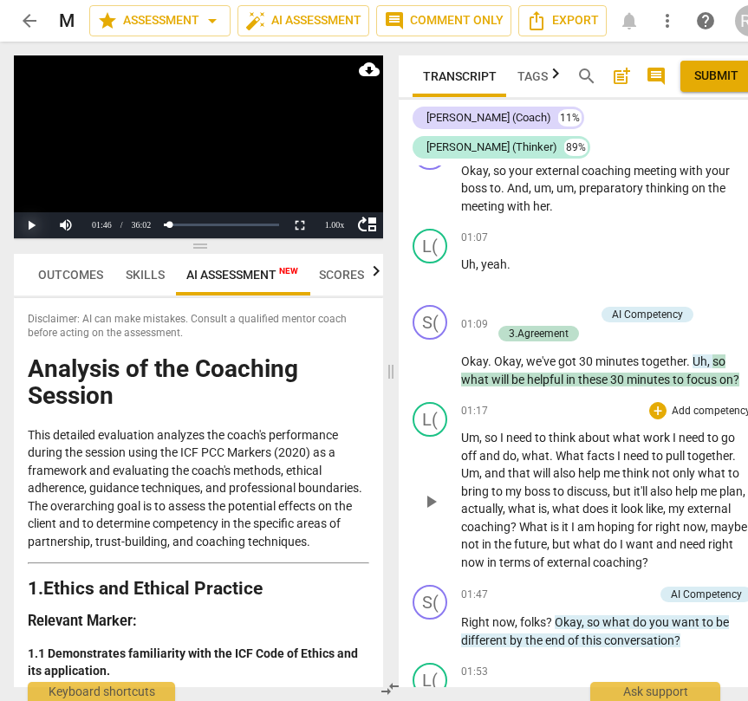
scroll to position [676, 0]
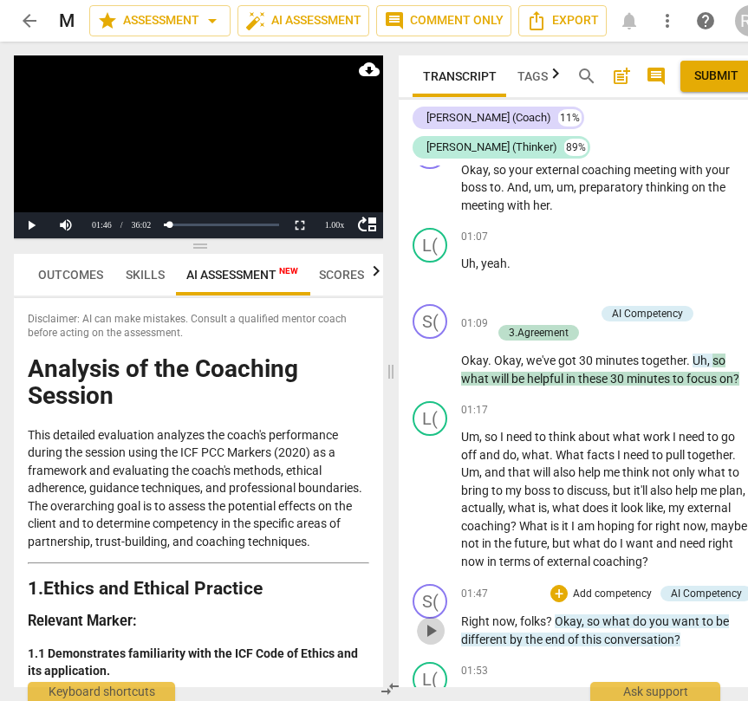
click at [434, 620] on span "play_arrow" at bounding box center [430, 630] width 21 height 21
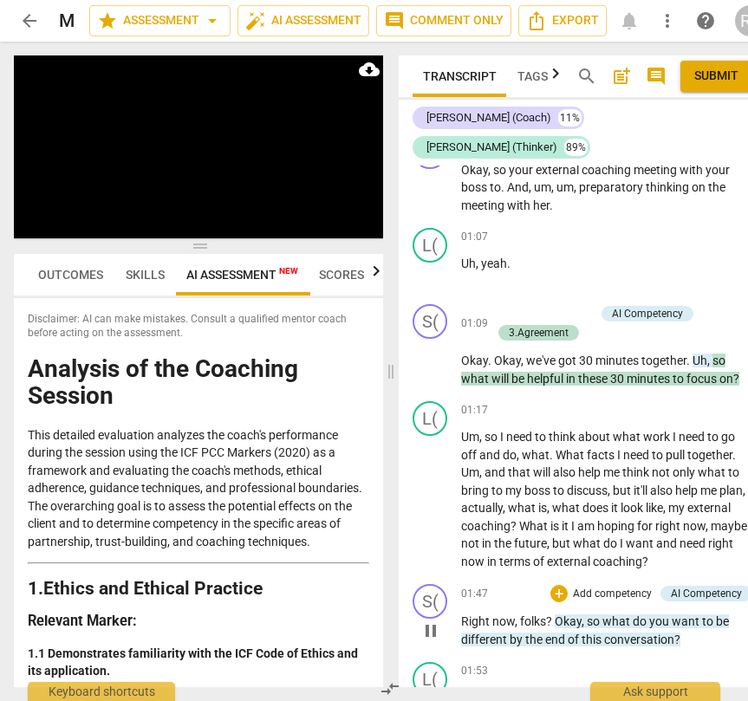
scroll to position [1237, 0]
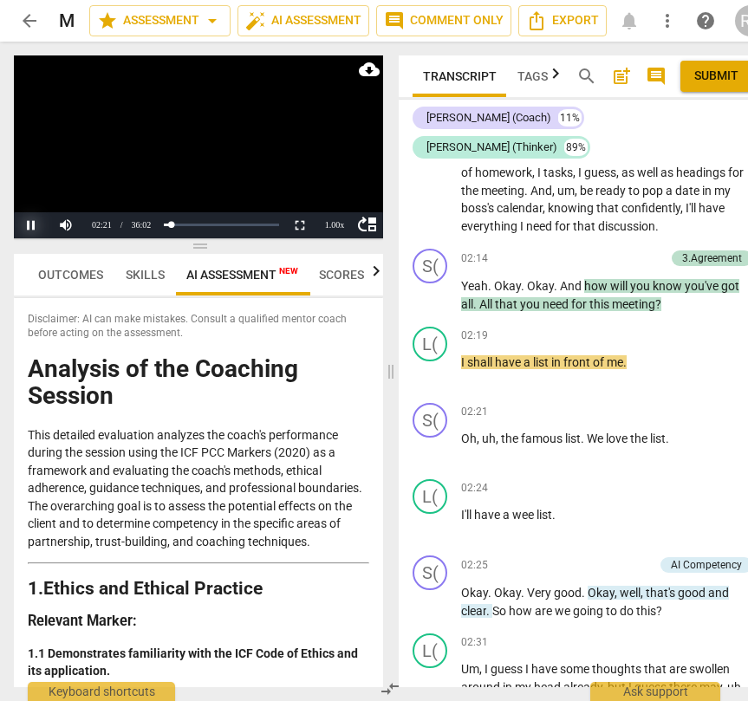
click at [33, 229] on button "Pause" at bounding box center [31, 225] width 35 height 26
click at [433, 285] on span "play_arrow" at bounding box center [430, 295] width 21 height 21
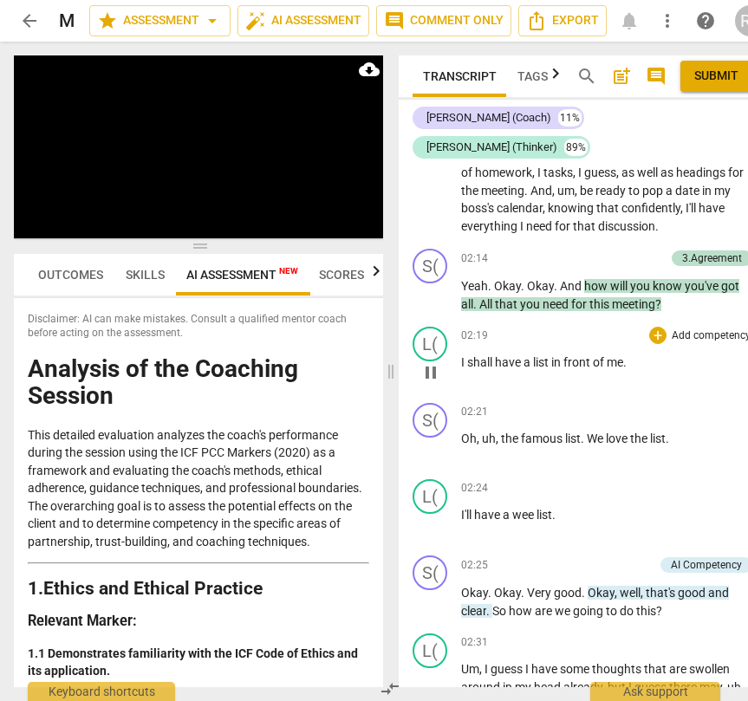
scroll to position [1804, 0]
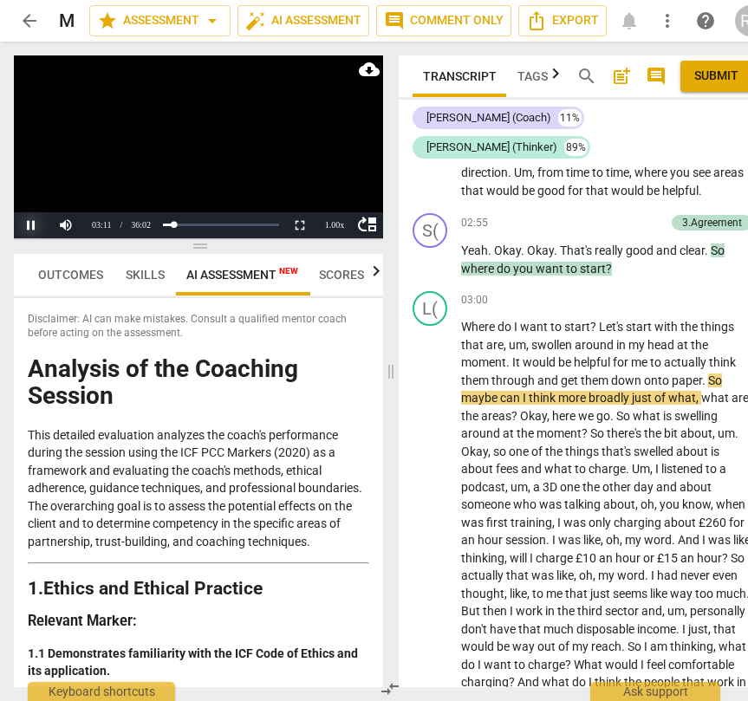
click at [33, 225] on button "Pause" at bounding box center [31, 225] width 35 height 26
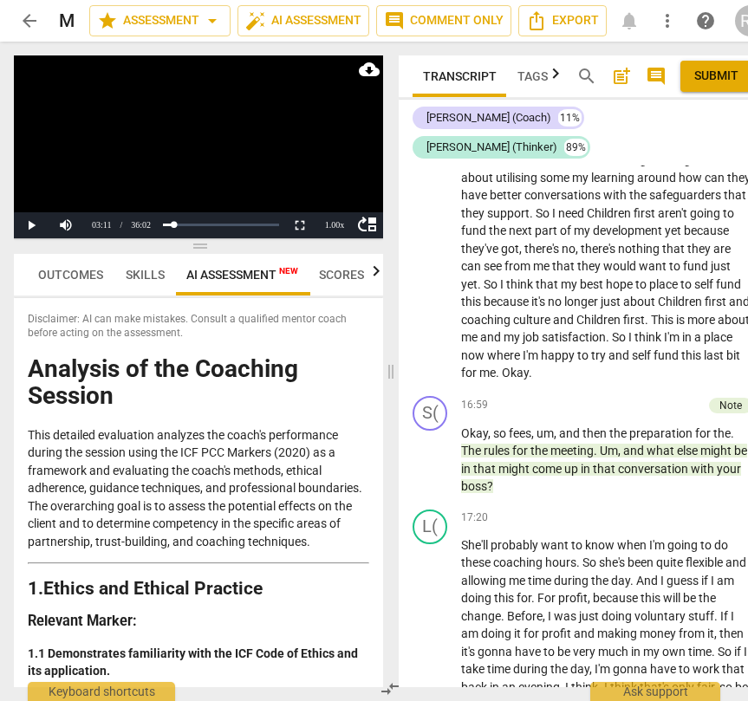
scroll to position [7377, 0]
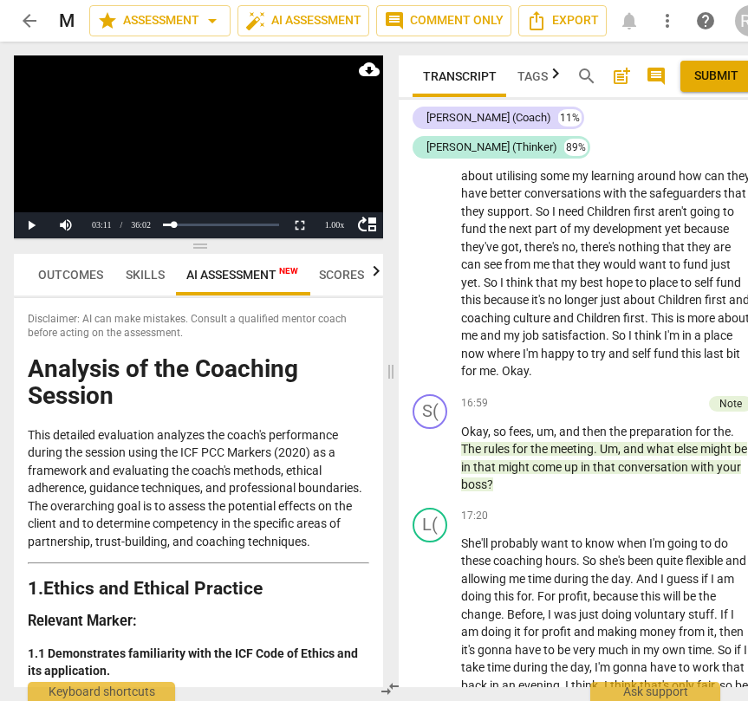
drag, startPoint x: 54, startPoint y: 272, endPoint x: 68, endPoint y: 280, distance: 15.9
click at [55, 272] on span "Outcomes" at bounding box center [70, 275] width 65 height 14
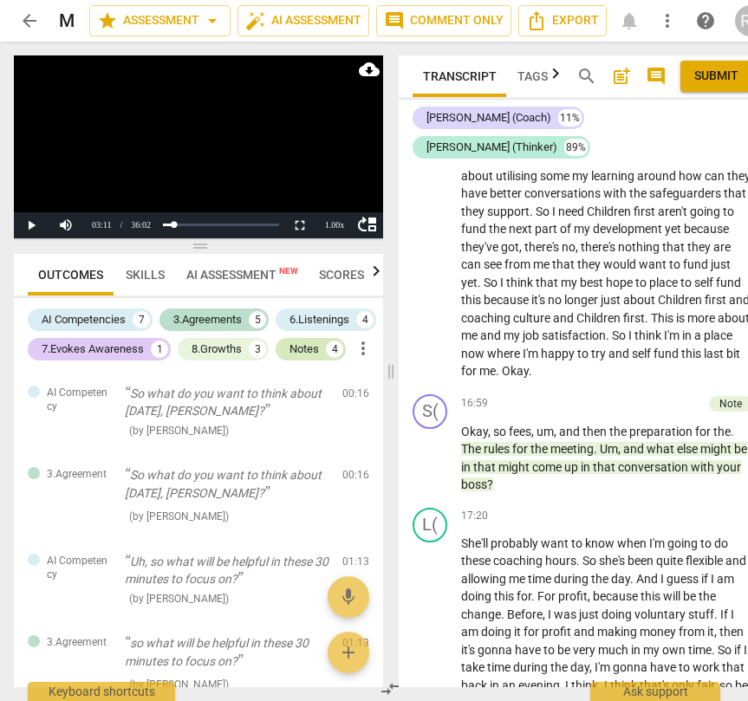
click at [289, 358] on div "Notes" at bounding box center [303, 348] width 29 height 17
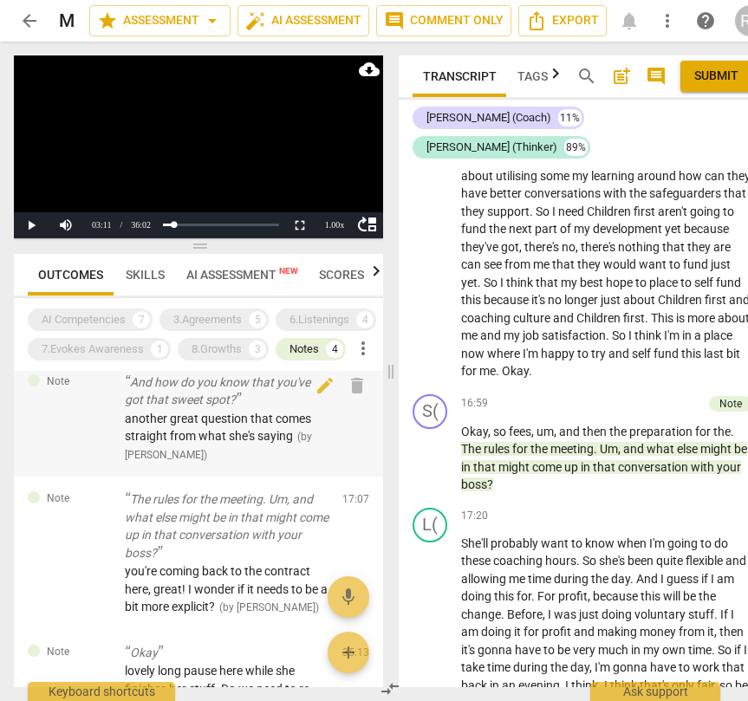
scroll to position [137, 0]
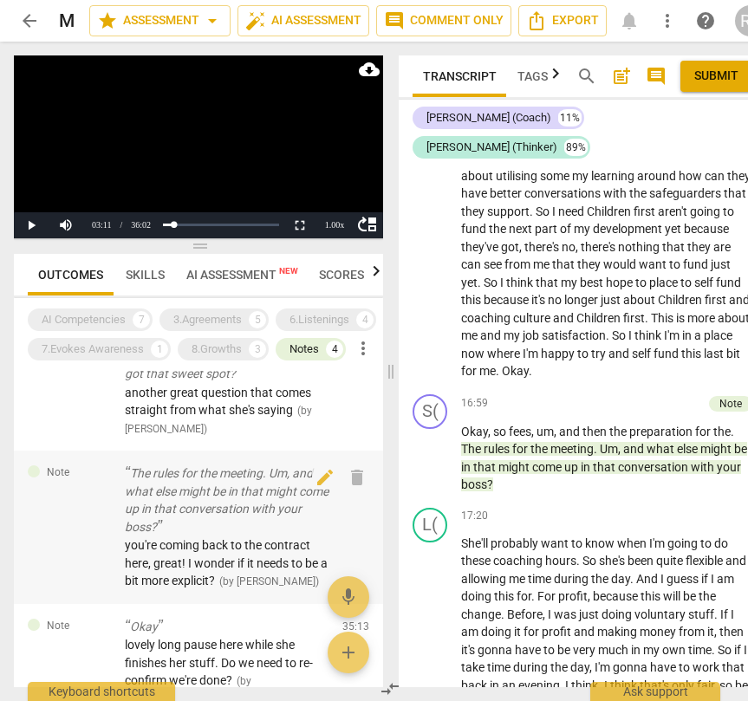
click at [229, 521] on p "The rules for the meeting. Um, and what else might be in that might come up in …" at bounding box center [227, 499] width 204 height 71
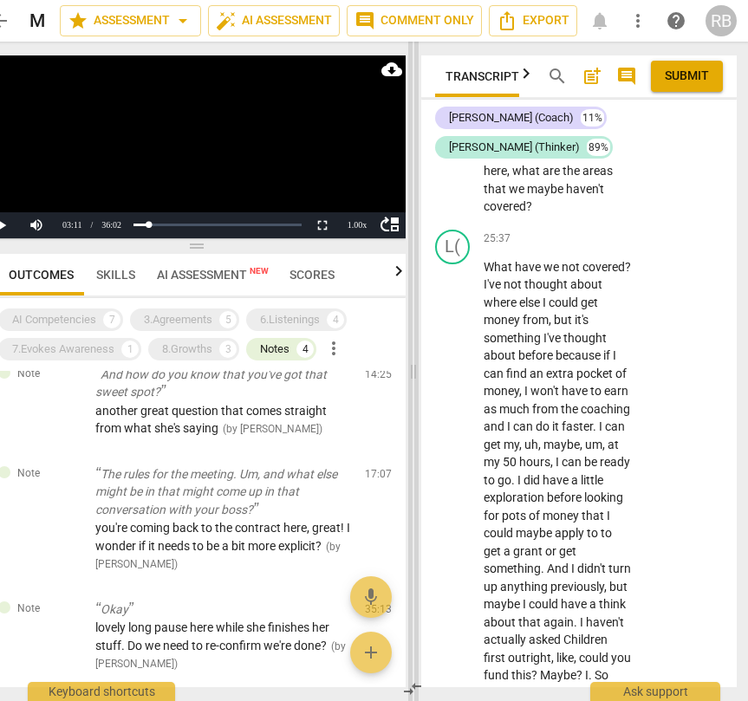
scroll to position [208, 0]
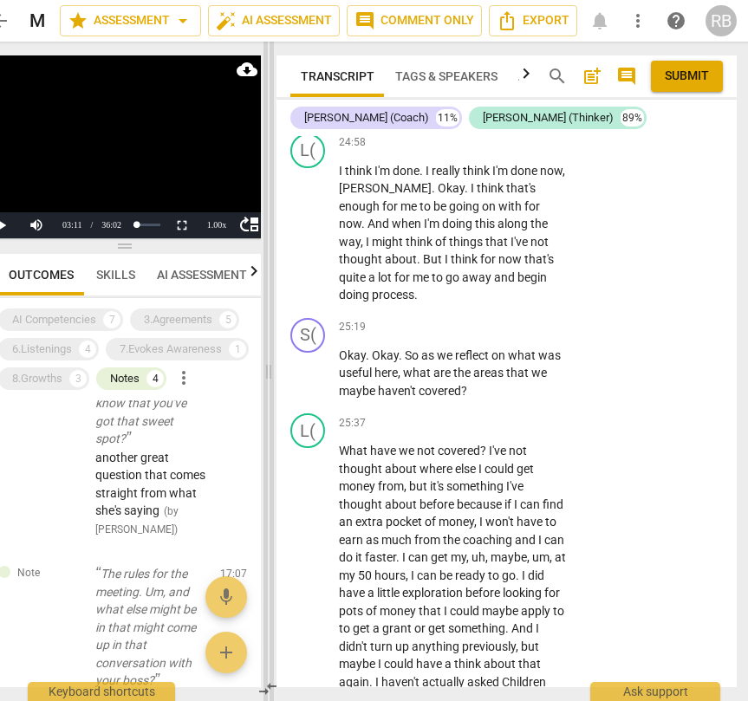
drag, startPoint x: 409, startPoint y: 369, endPoint x: 264, endPoint y: 392, distance: 146.4
click at [264, 392] on span at bounding box center [268, 371] width 10 height 659
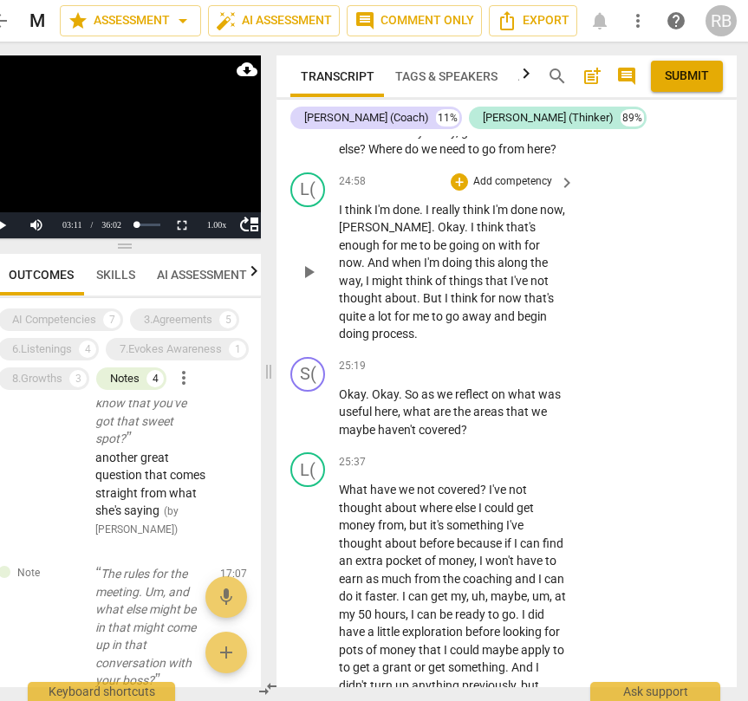
scroll to position [0, 32]
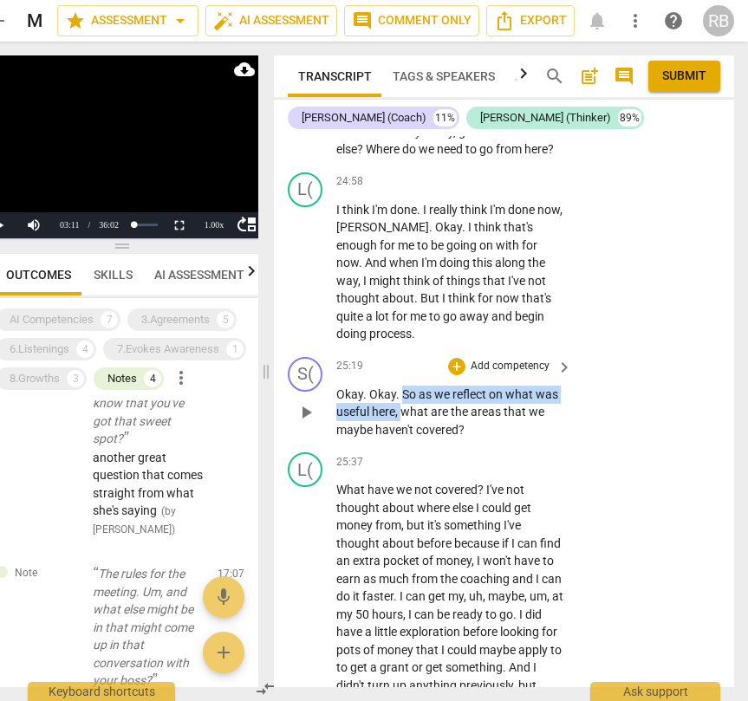
drag, startPoint x: 401, startPoint y: 443, endPoint x: 461, endPoint y: 429, distance: 61.4
click at [403, 439] on p "Okay . Okay . So as we reflect on what was useful here , what are the areas tha…" at bounding box center [449, 412] width 227 height 54
click at [453, 375] on div "+" at bounding box center [456, 366] width 17 height 17
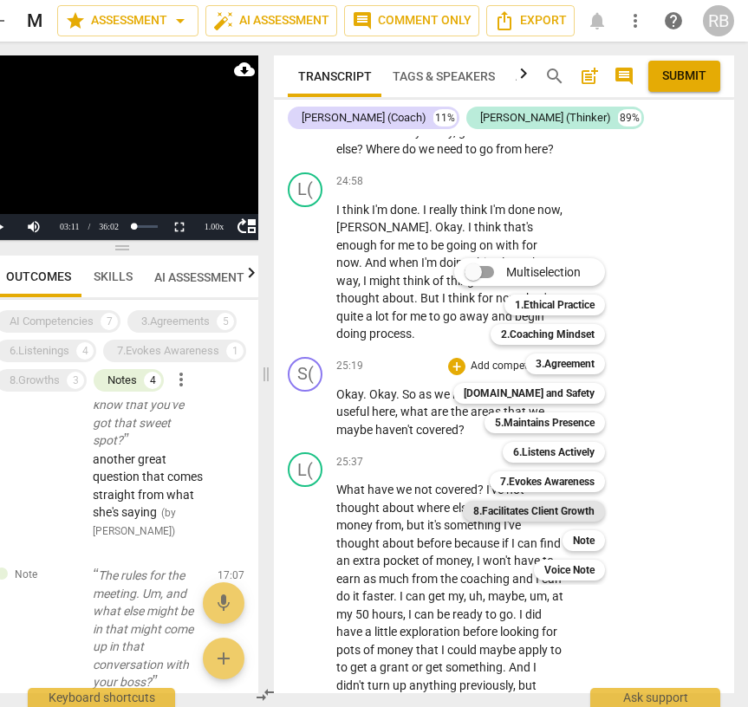
click at [561, 507] on b "8.Facilitates Client Growth" at bounding box center [533, 511] width 121 height 21
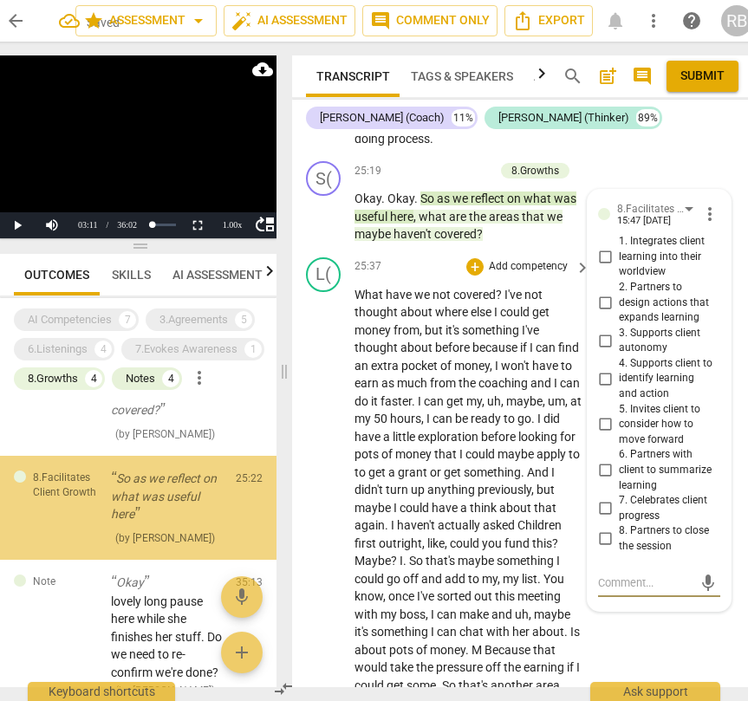
scroll to position [12408, 0]
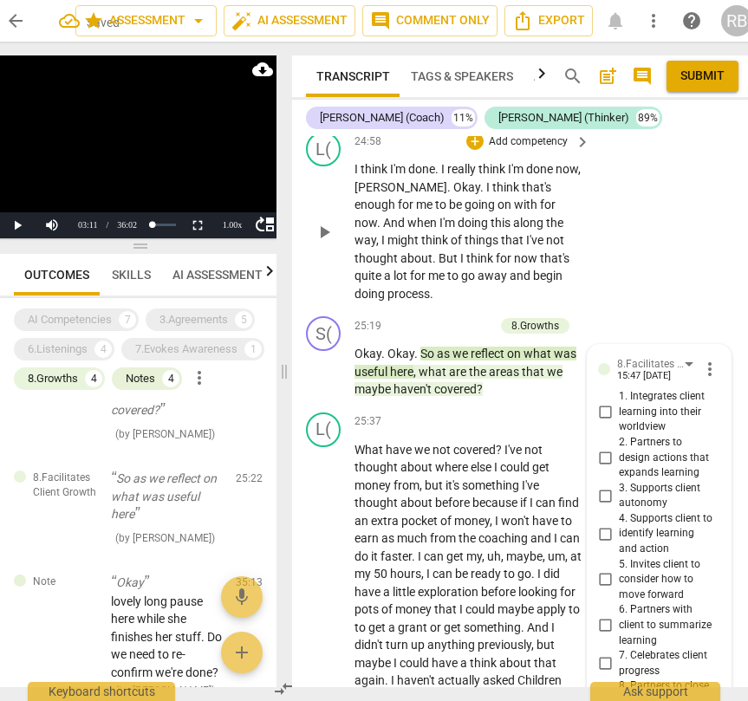
click at [592, 299] on div "L( play_arrow pause 24:58 + Add competency keyboard_arrow_right I think I'm don…" at bounding box center [522, 217] width 460 height 184
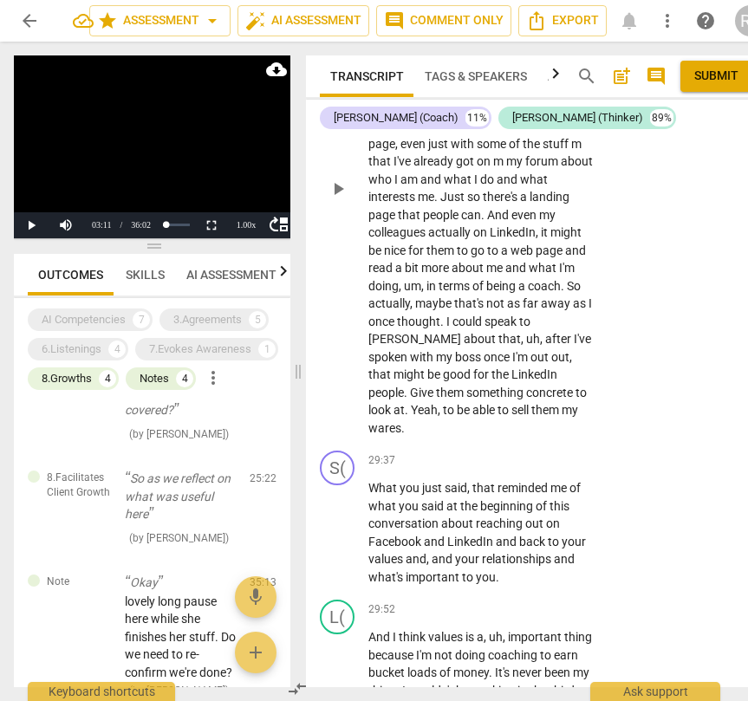
scroll to position [14004, 0]
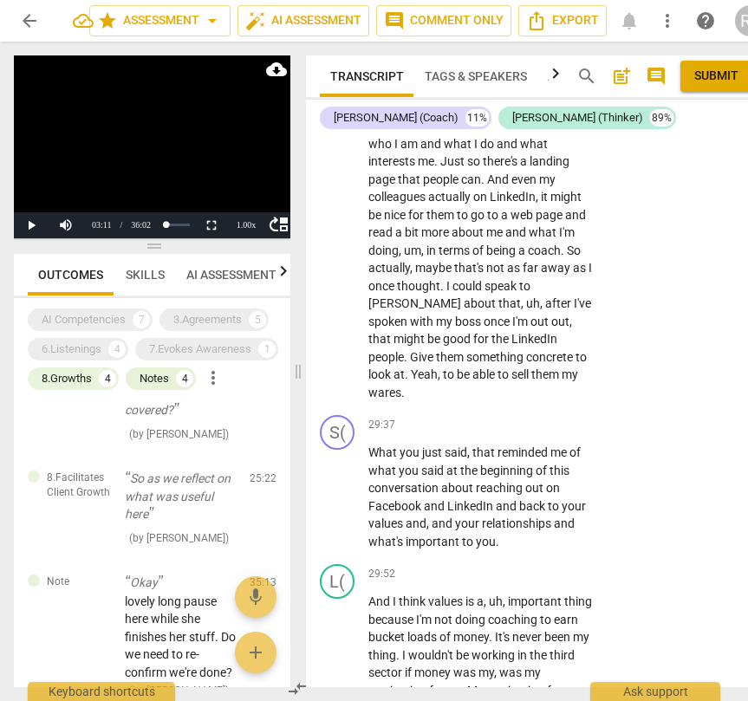
click at [622, 70] on span "post_add" at bounding box center [621, 76] width 21 height 21
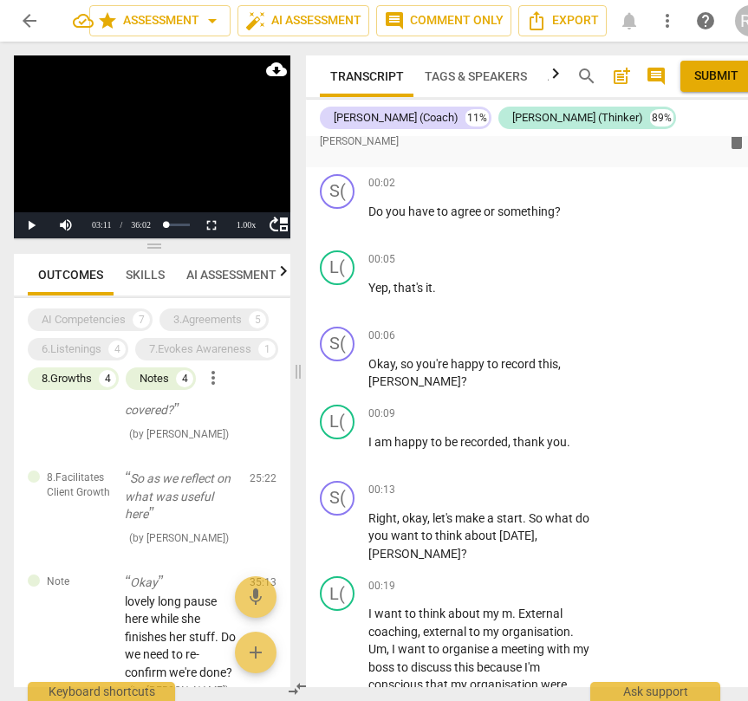
scroll to position [39, 0]
click at [370, 145] on span "format_list_bulleted" at bounding box center [366, 141] width 21 height 21
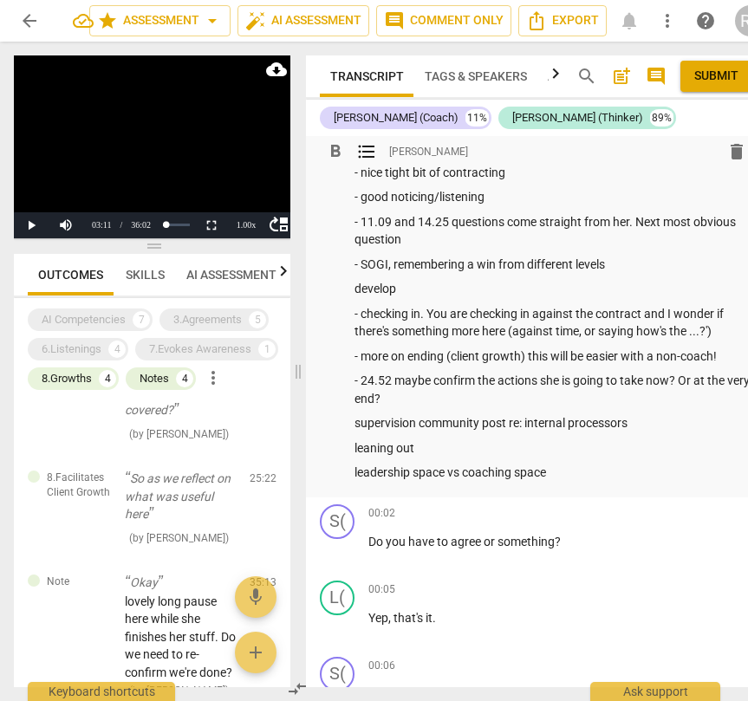
scroll to position [0, 0]
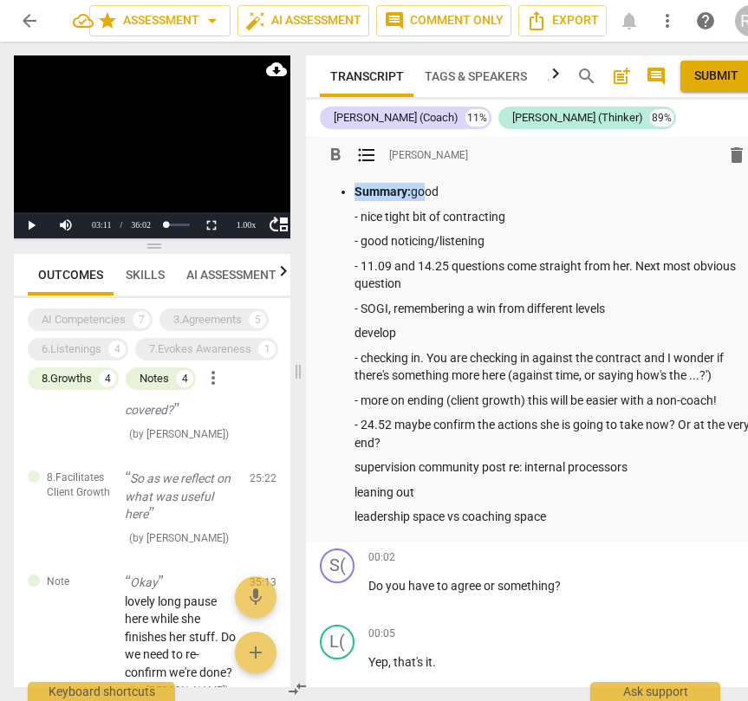
drag, startPoint x: 415, startPoint y: 192, endPoint x: 305, endPoint y: 189, distance: 110.1
click at [306, 190] on div "format_bold format_list_bulleted Ruth Bennett delete Summary: good - nice tight…" at bounding box center [536, 338] width 460 height 405
drag, startPoint x: 351, startPoint y: 185, endPoint x: 308, endPoint y: 184, distance: 42.5
click at [308, 184] on div "format_bold format_list_bulleted Ruth Bennett delete good - nice tight bit of c…" at bounding box center [536, 338] width 460 height 405
click at [362, 240] on p "- good noticing/listening" at bounding box center [553, 241] width 398 height 18
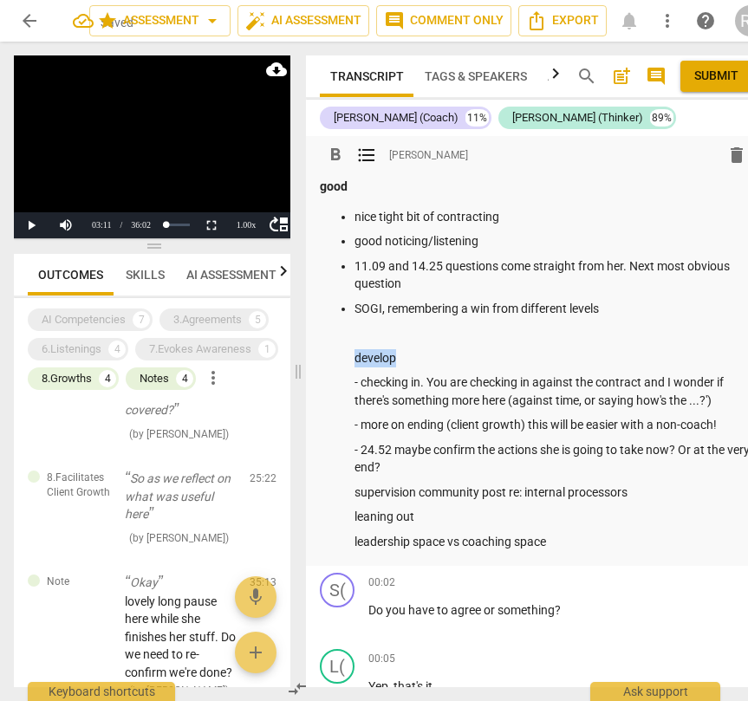
drag, startPoint x: 415, startPoint y: 366, endPoint x: 333, endPoint y: 359, distance: 82.6
click at [333, 359] on ul "nice tight bit of contracting good noticing/listening 11.09 and 14.25 questions…" at bounding box center [536, 379] width 432 height 343
click at [360, 379] on p "- checking in. You are checking in against the contract and I wonder if there's…" at bounding box center [553, 391] width 398 height 36
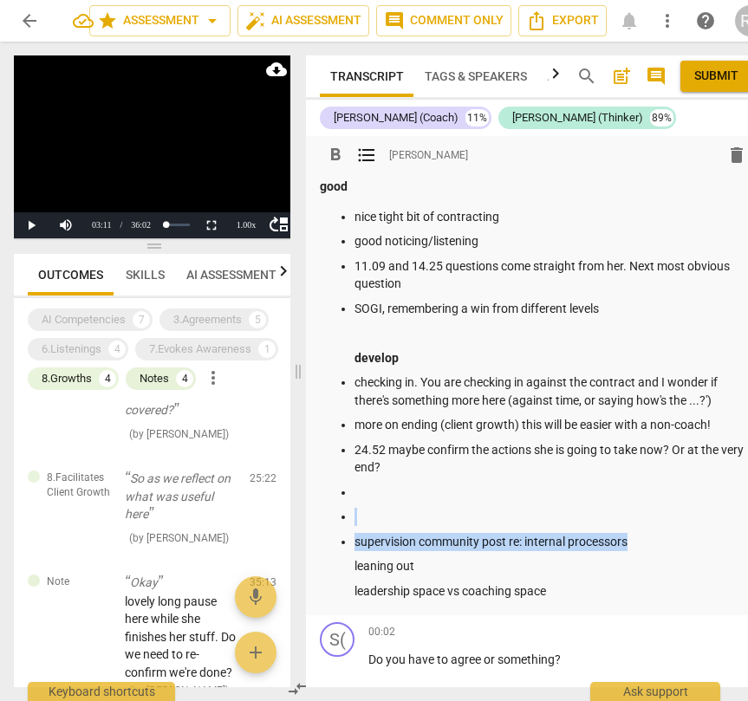
drag, startPoint x: 639, startPoint y: 544, endPoint x: 331, endPoint y: 509, distance: 310.3
click at [331, 509] on ul "nice tight bit of contracting good noticing/listening 11.09 and 14.25 questions…" at bounding box center [536, 404] width 432 height 392
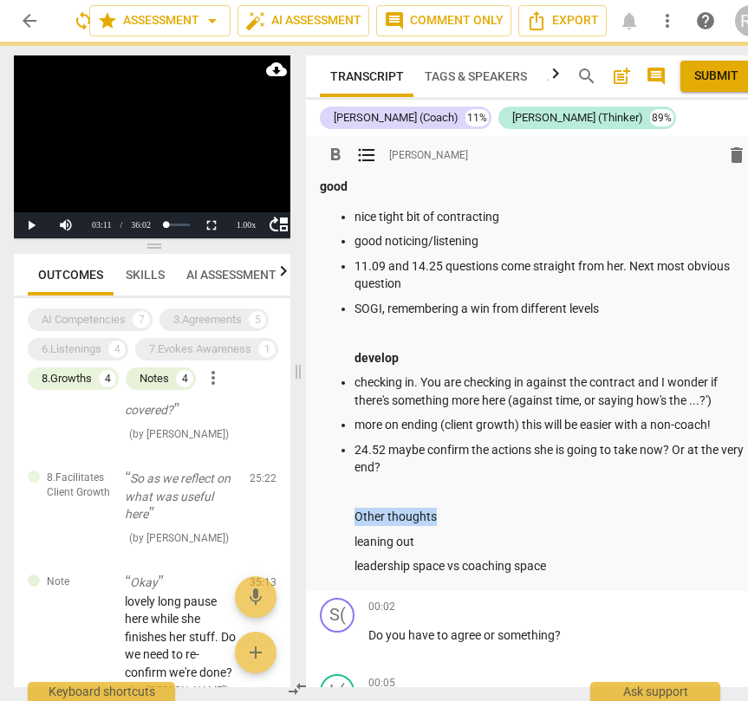
drag, startPoint x: 448, startPoint y: 515, endPoint x: 325, endPoint y: 512, distance: 123.0
click at [325, 512] on ul "nice tight bit of contracting good noticing/listening 11.09 and 14.25 questions…" at bounding box center [536, 391] width 432 height 367
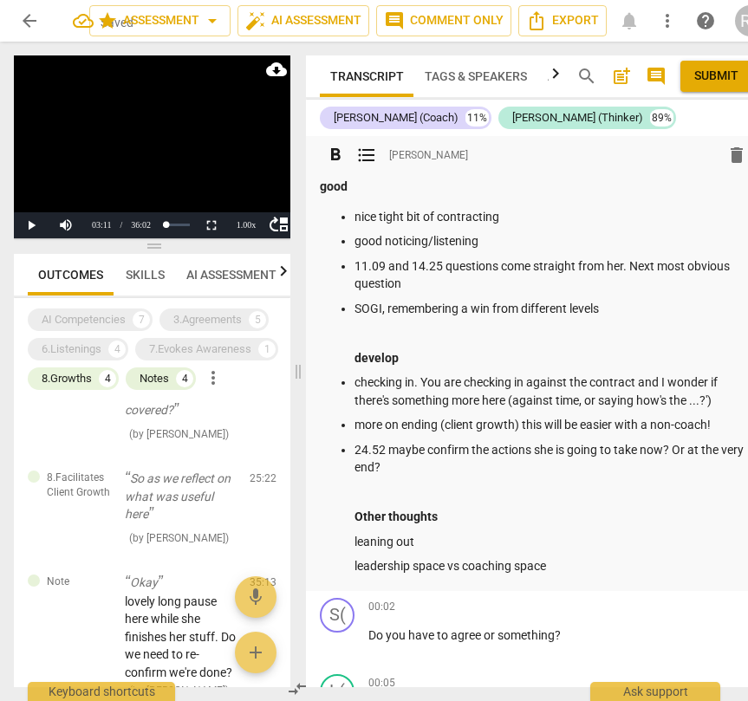
click at [352, 514] on ul "nice tight bit of contracting good noticing/listening 11.09 and 14.25 questions…" at bounding box center [536, 391] width 432 height 367
click at [320, 191] on strong "good" at bounding box center [334, 186] width 28 height 14
click at [363, 518] on strong "Other thoughts" at bounding box center [395, 516] width 83 height 14
click at [557, 549] on p "leaning out" at bounding box center [553, 542] width 398 height 18
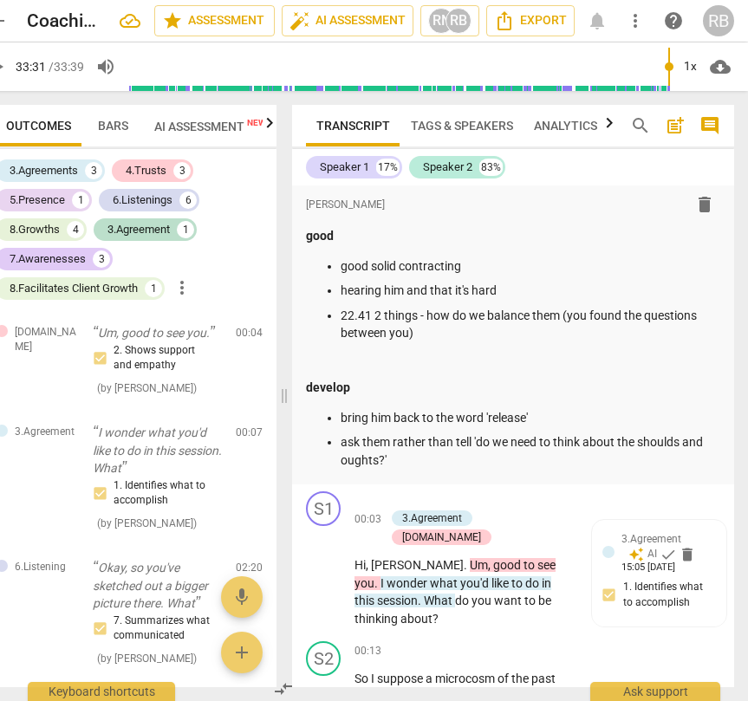
scroll to position [2302, 0]
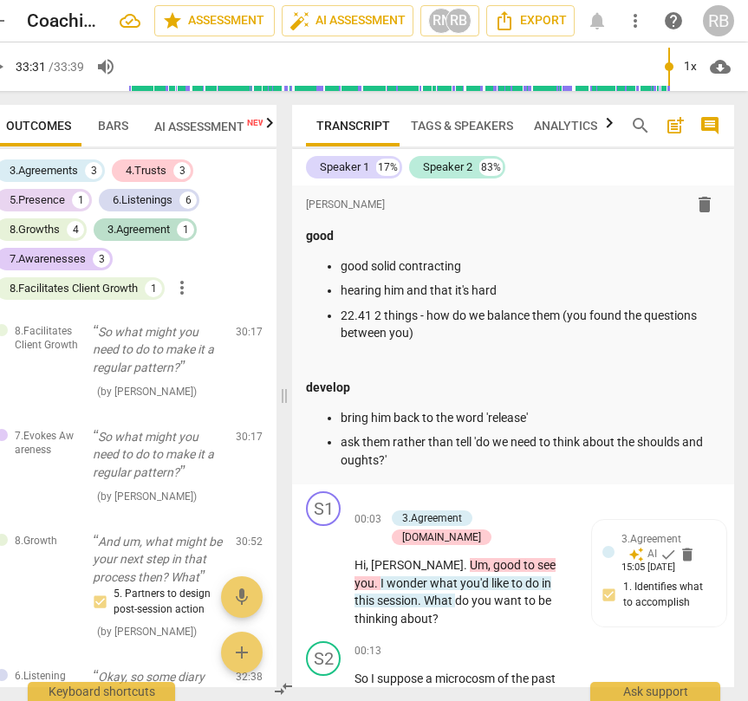
type input "2012"
